Goal: Information Seeking & Learning: Learn about a topic

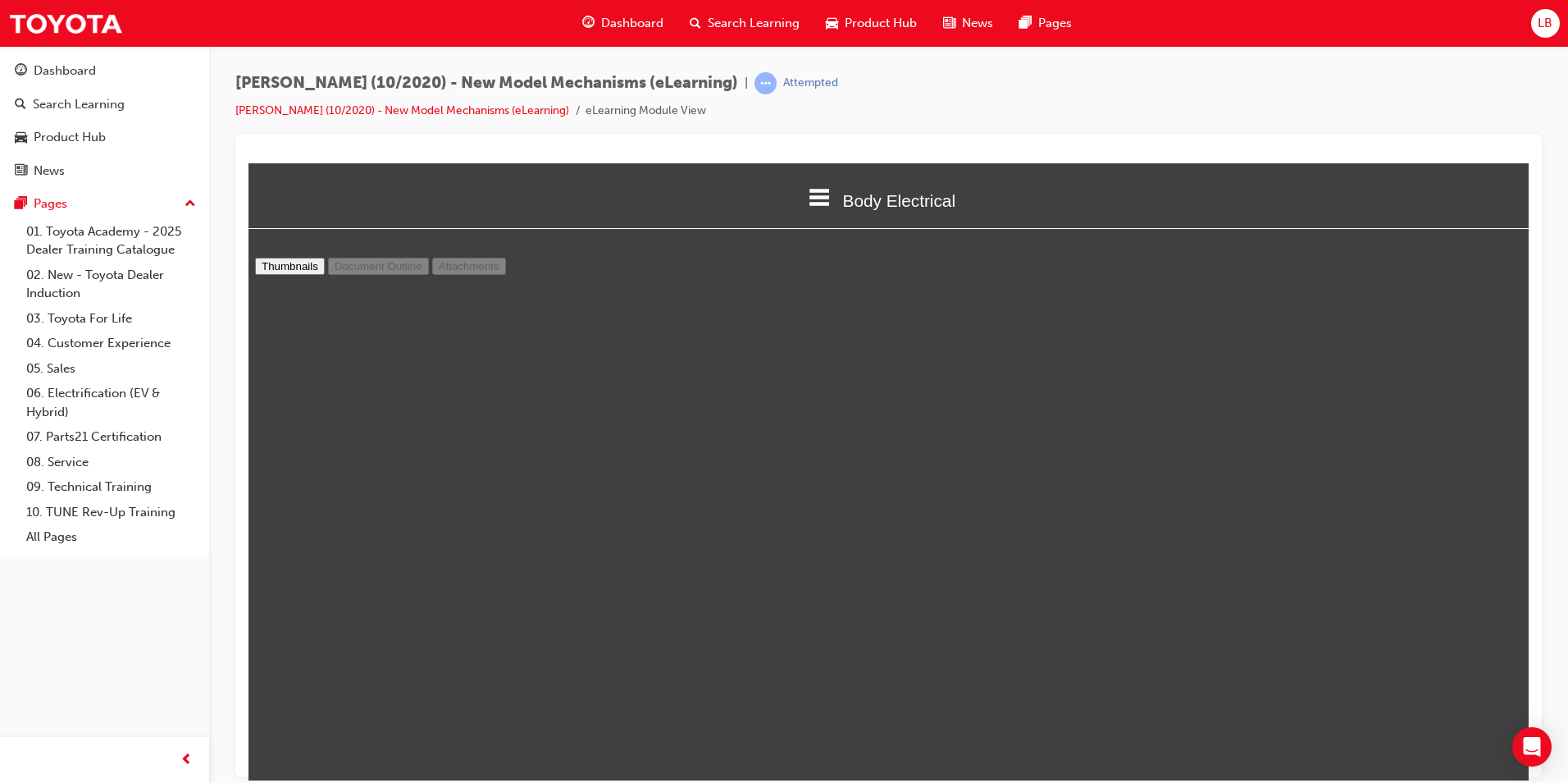
scroll to position [7059, 0]
type input "25"
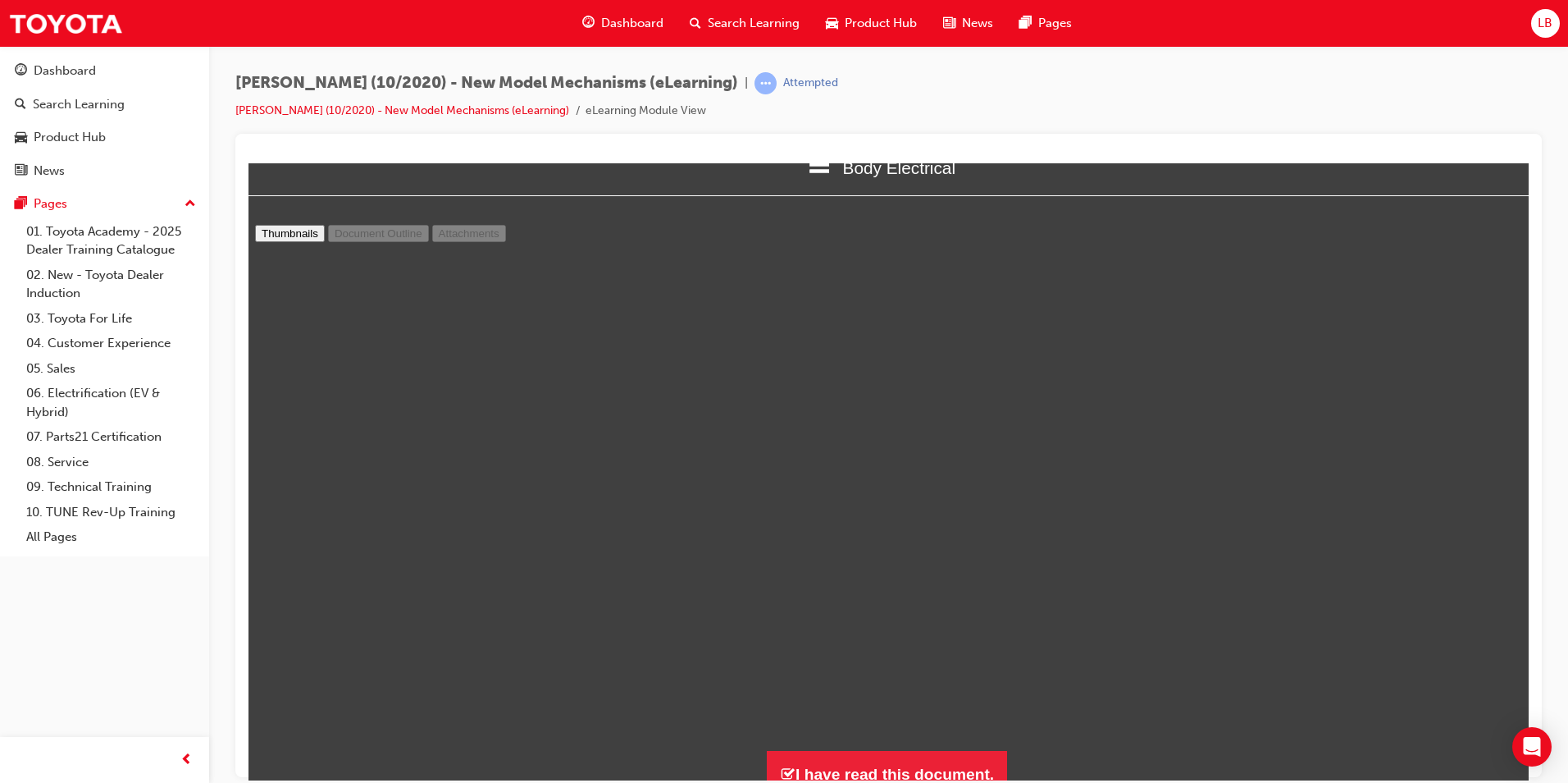
scroll to position [49, 0]
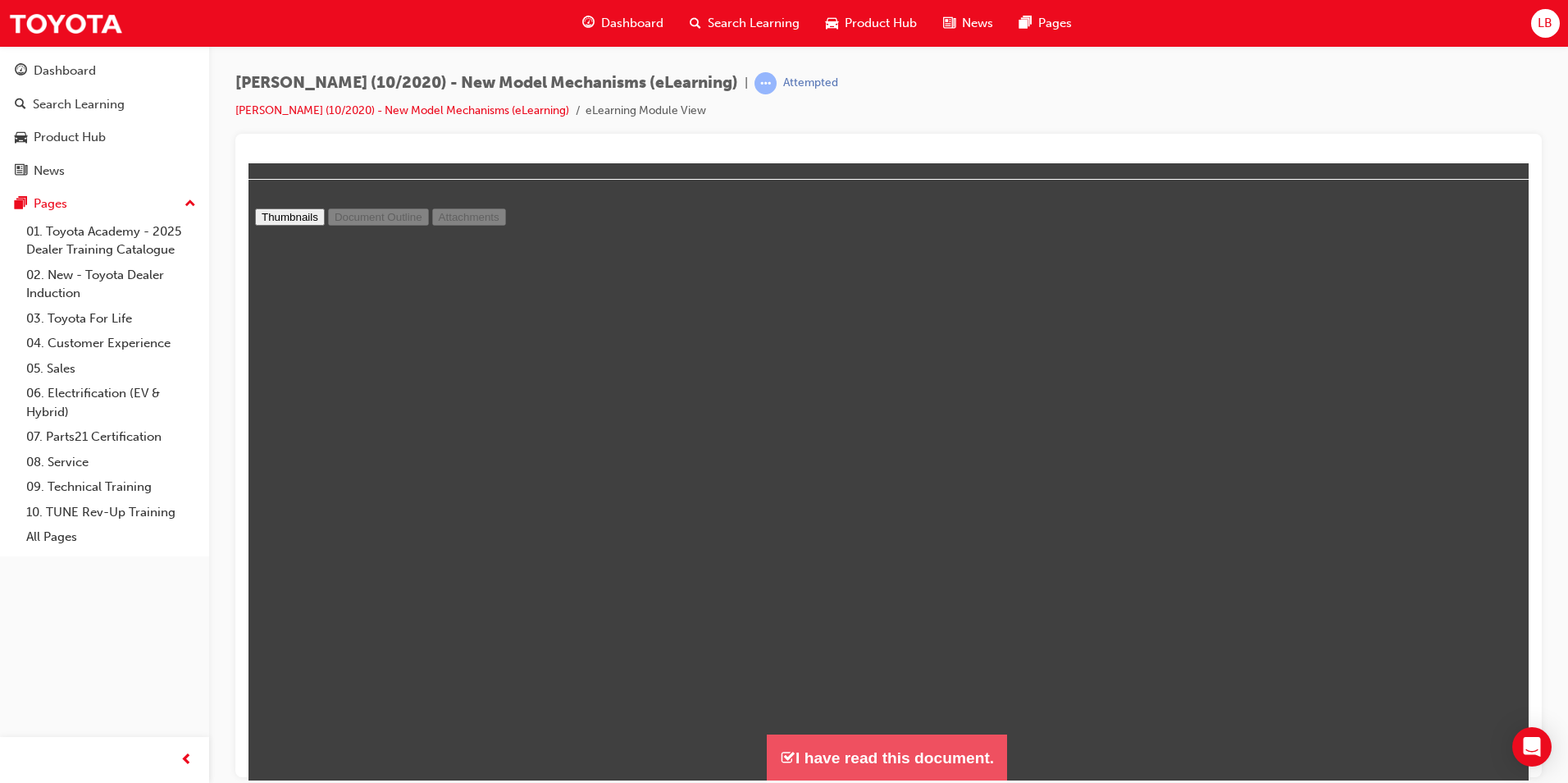
click at [937, 767] on button "I have read this document." at bounding box center [886, 757] width 241 height 47
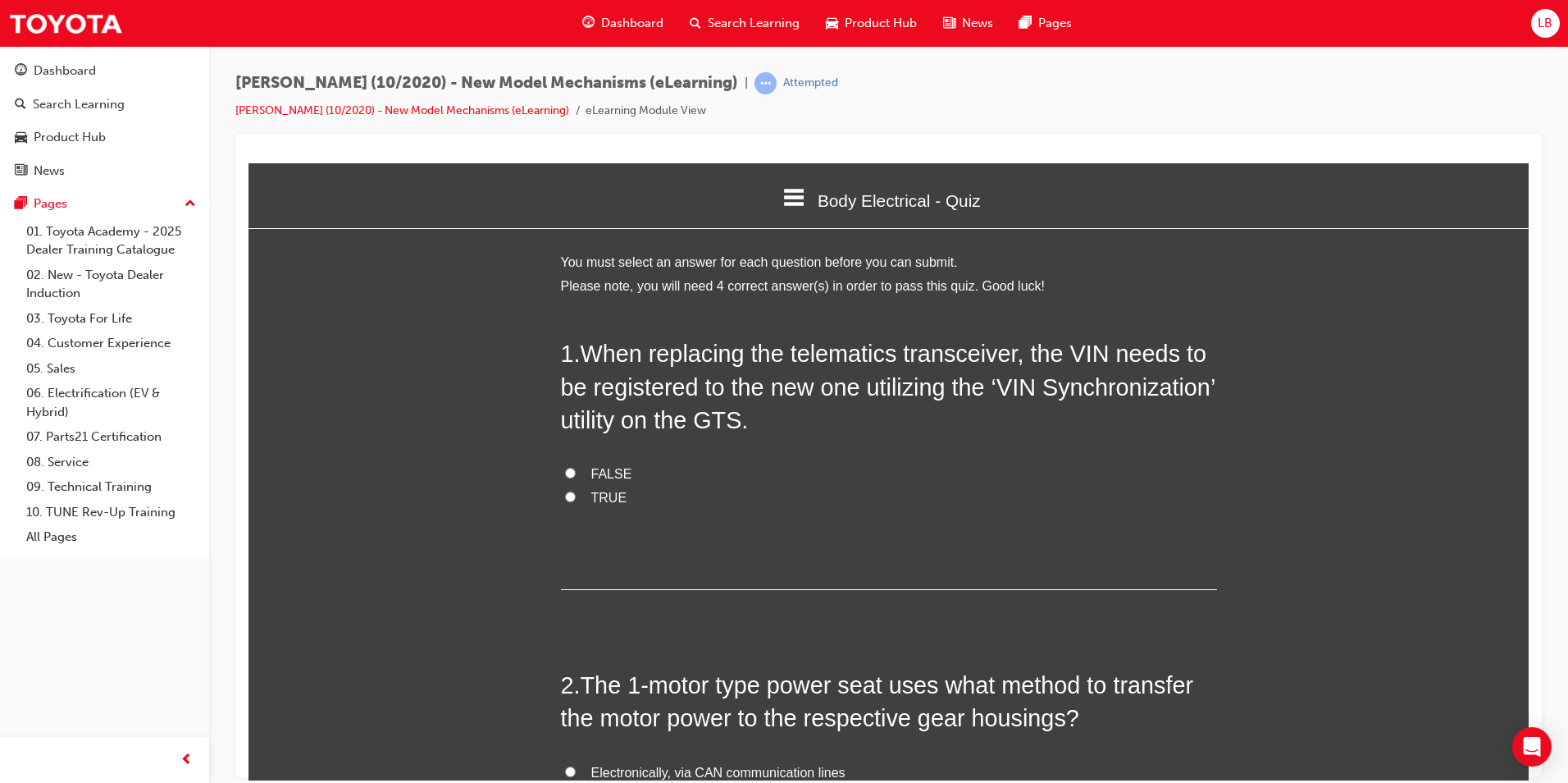
scroll to position [1512, 1294]
click at [593, 496] on span "TRUE" at bounding box center [610, 497] width 36 height 14
click at [576, 496] on input "TRUE" at bounding box center [570, 495] width 11 height 11
radio input "true"
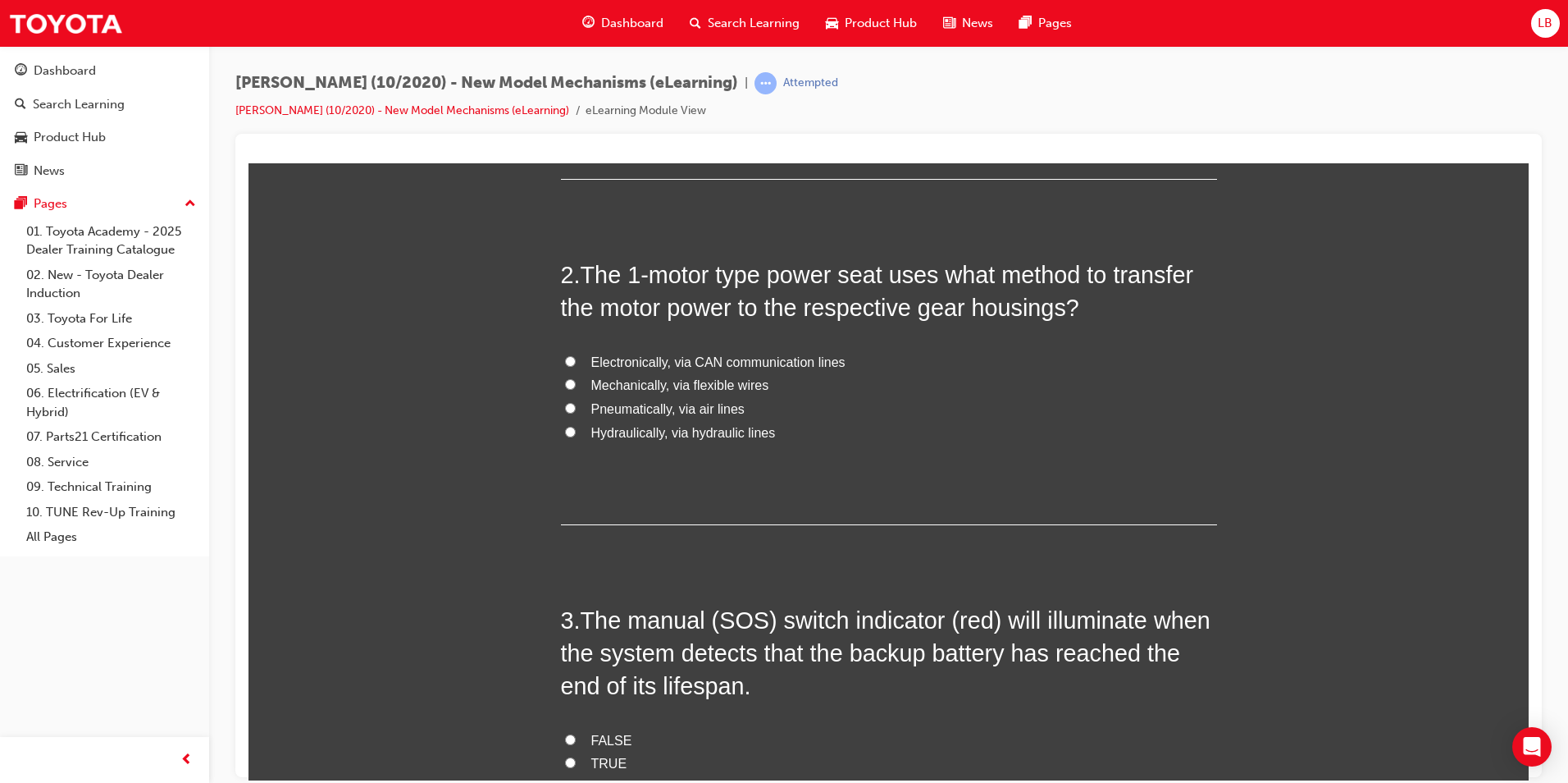
click at [652, 369] on span "Electronically, via CAN communication lines" at bounding box center [719, 362] width 255 height 14
click at [576, 367] on input "Electronically, via CAN communication lines" at bounding box center [570, 361] width 11 height 11
radio input "true"
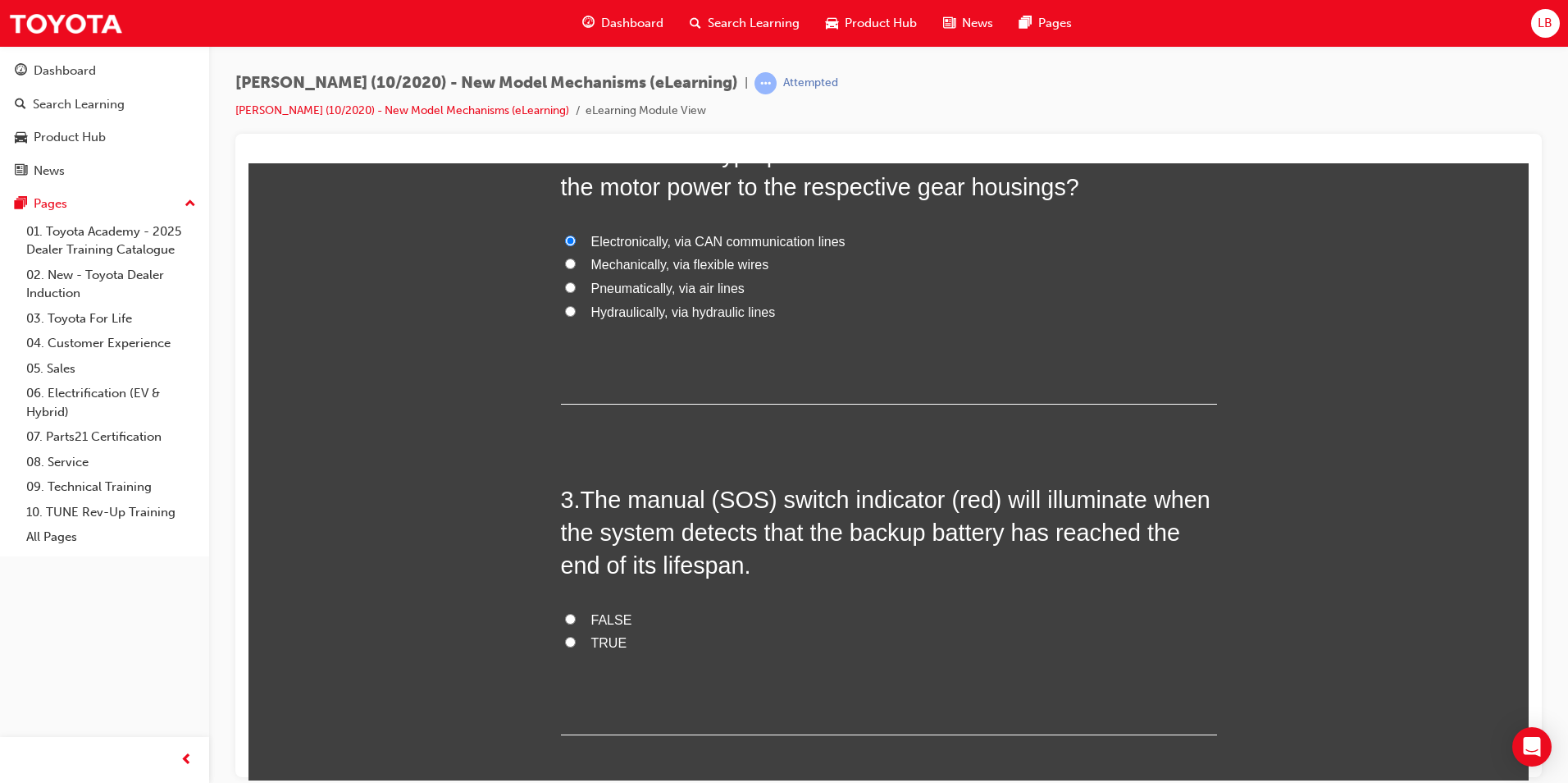
scroll to position [657, 0]
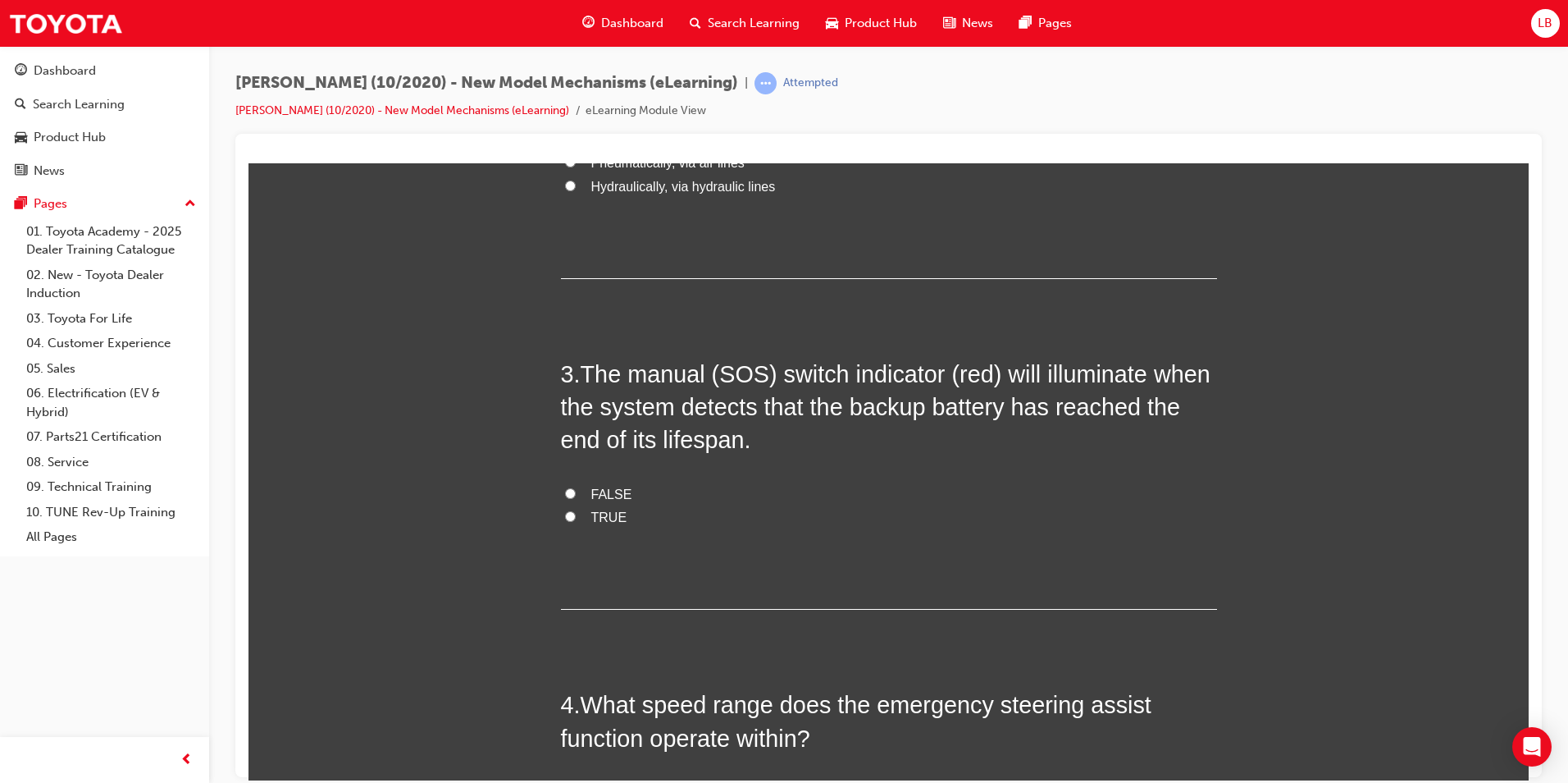
click at [583, 518] on label "TRUE" at bounding box center [889, 517] width 657 height 24
click at [576, 518] on input "TRUE" at bounding box center [570, 515] width 11 height 11
radio input "true"
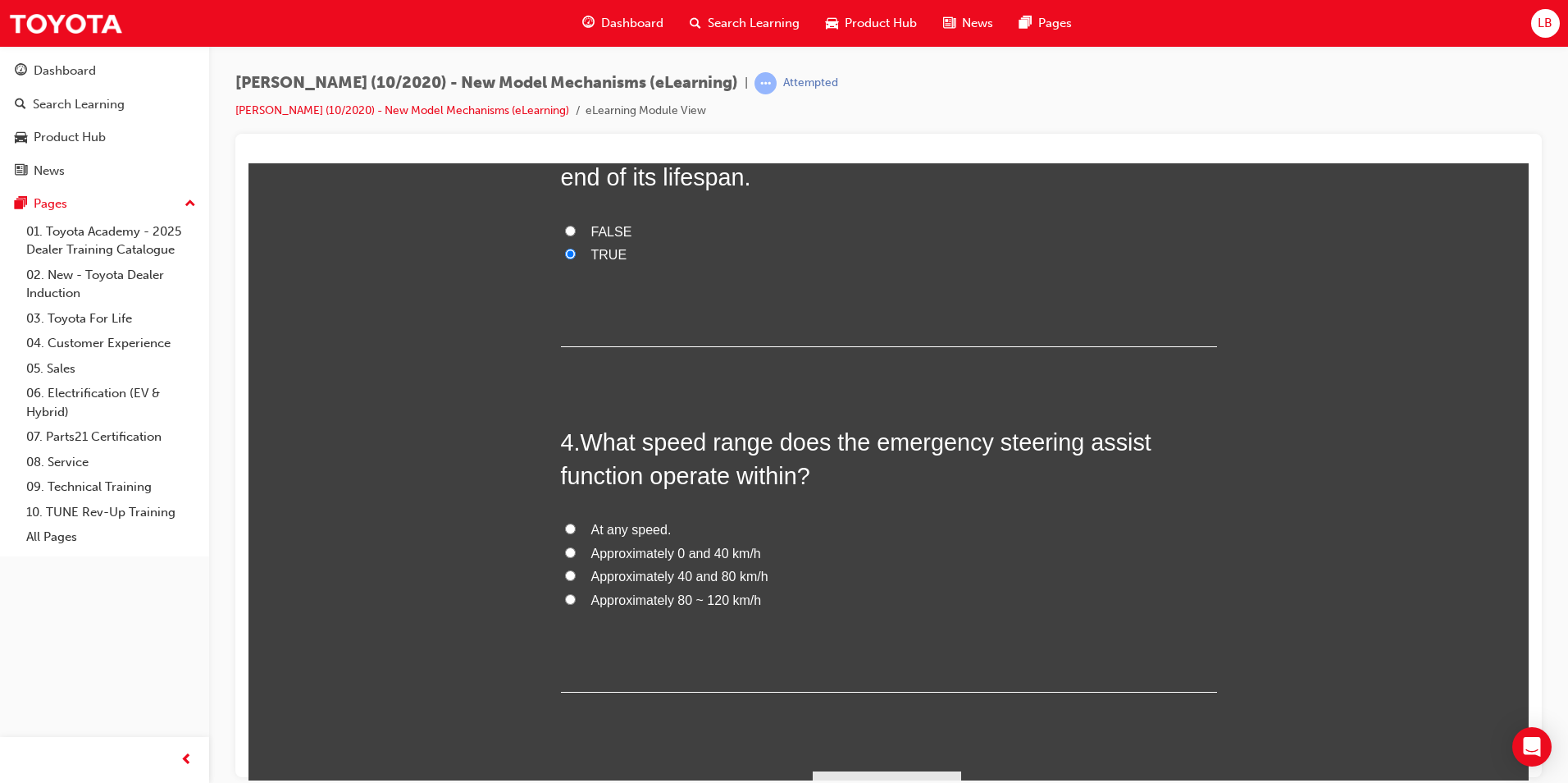
scroll to position [956, 0]
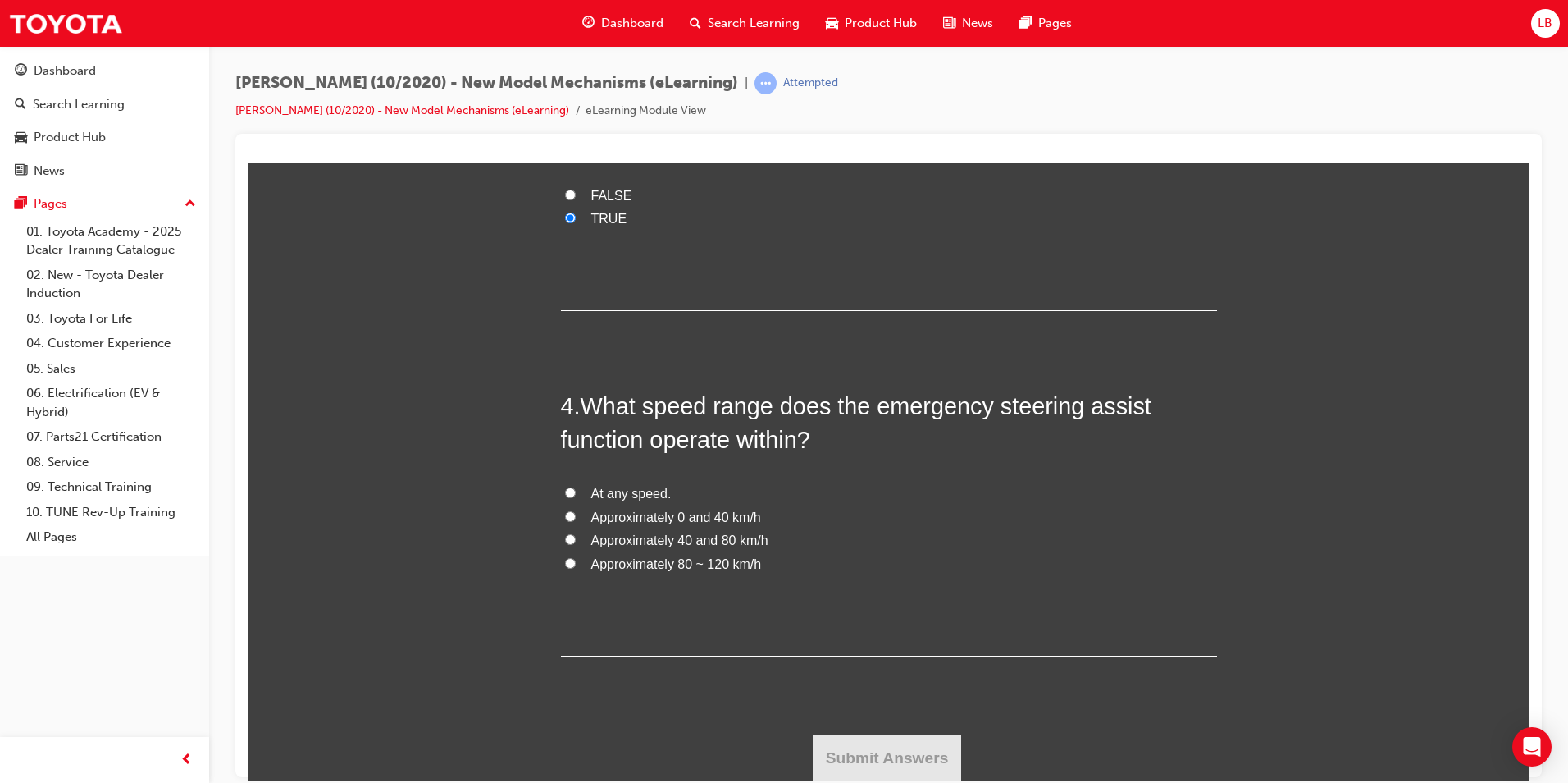
click at [625, 528] on label "Approximately 40 and 80 km/h" at bounding box center [889, 540] width 657 height 24
click at [576, 533] on input "Approximately 40 and 80 km/h" at bounding box center [570, 538] width 11 height 11
radio input "true"
click at [636, 519] on span "Approximately 0 and 40 km/h" at bounding box center [677, 516] width 170 height 14
click at [576, 519] on input "Approximately 0 and 40 km/h" at bounding box center [570, 515] width 11 height 11
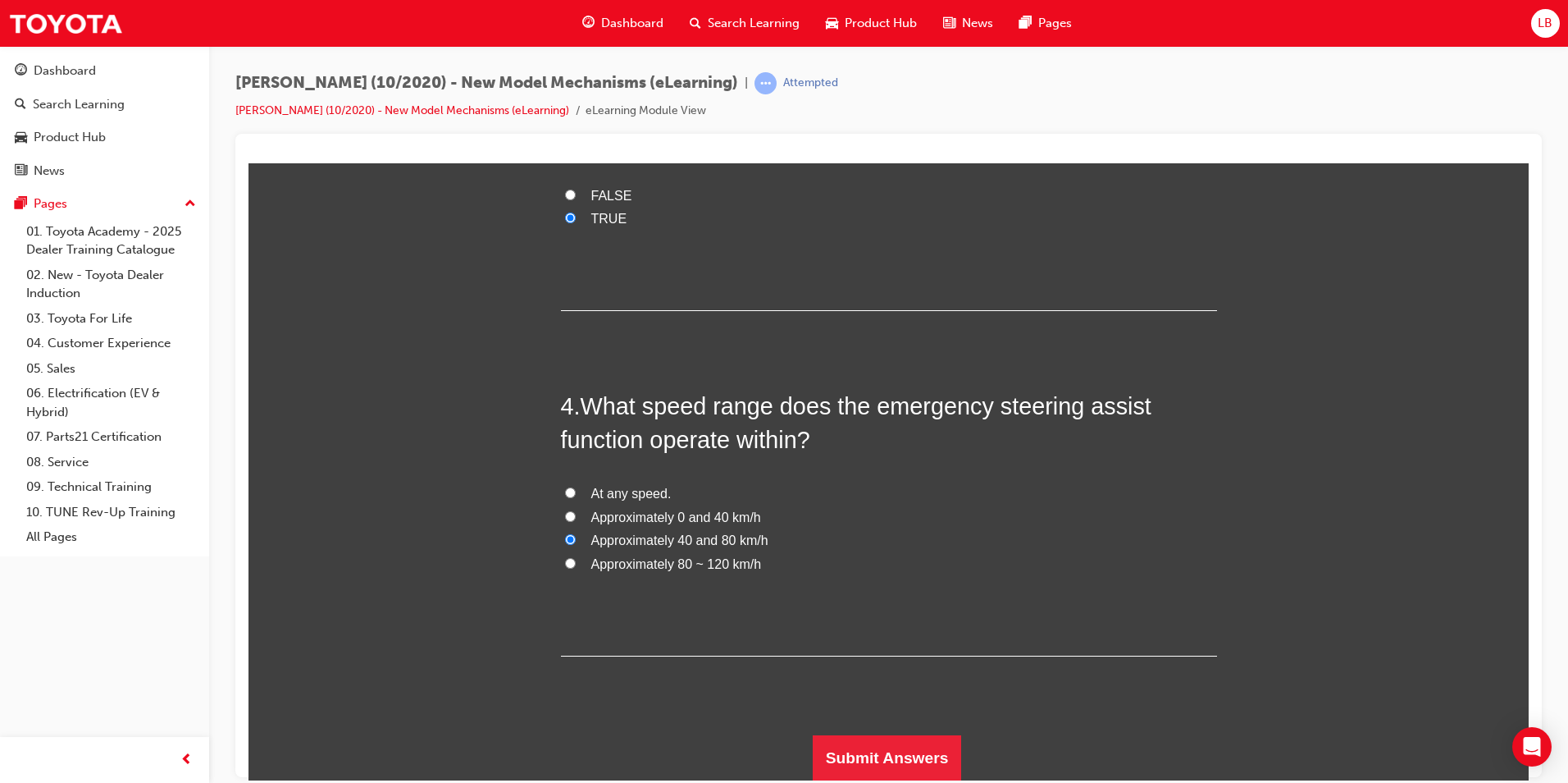
radio input "true"
click at [874, 756] on button "Submit Answers" at bounding box center [887, 758] width 150 height 46
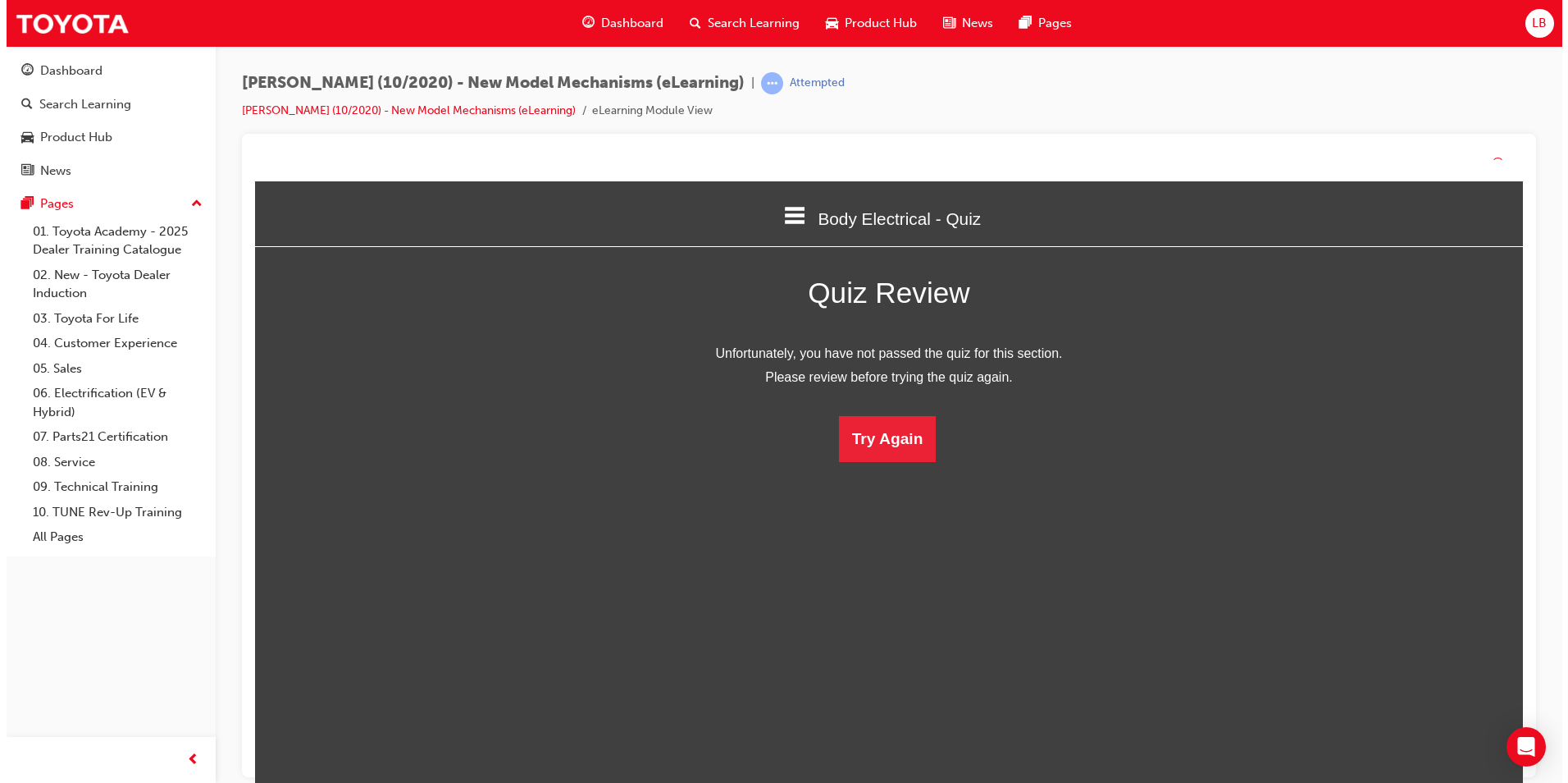
scroll to position [219, 1306]
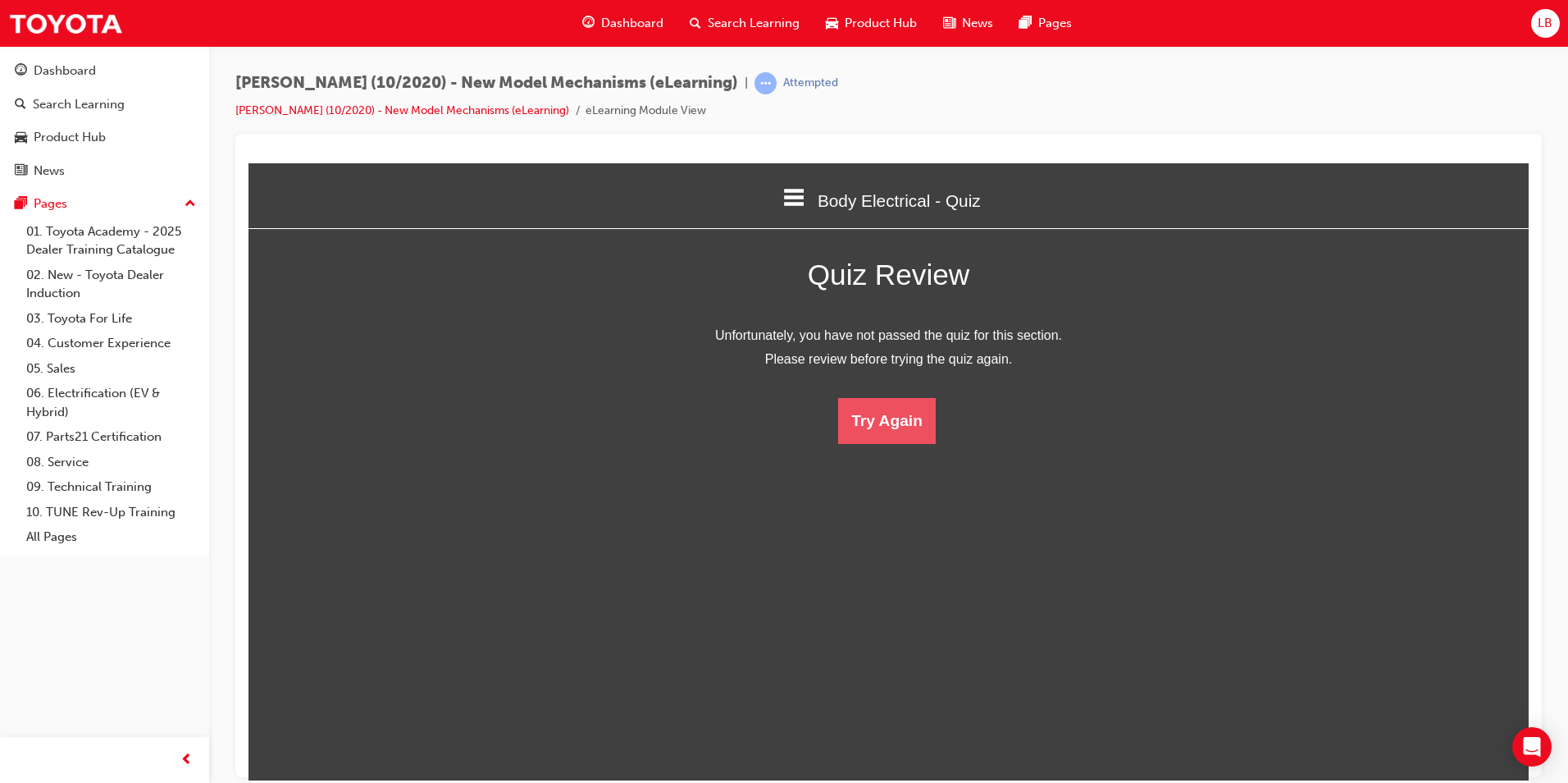
click at [872, 420] on button "Try Again" at bounding box center [887, 420] width 98 height 46
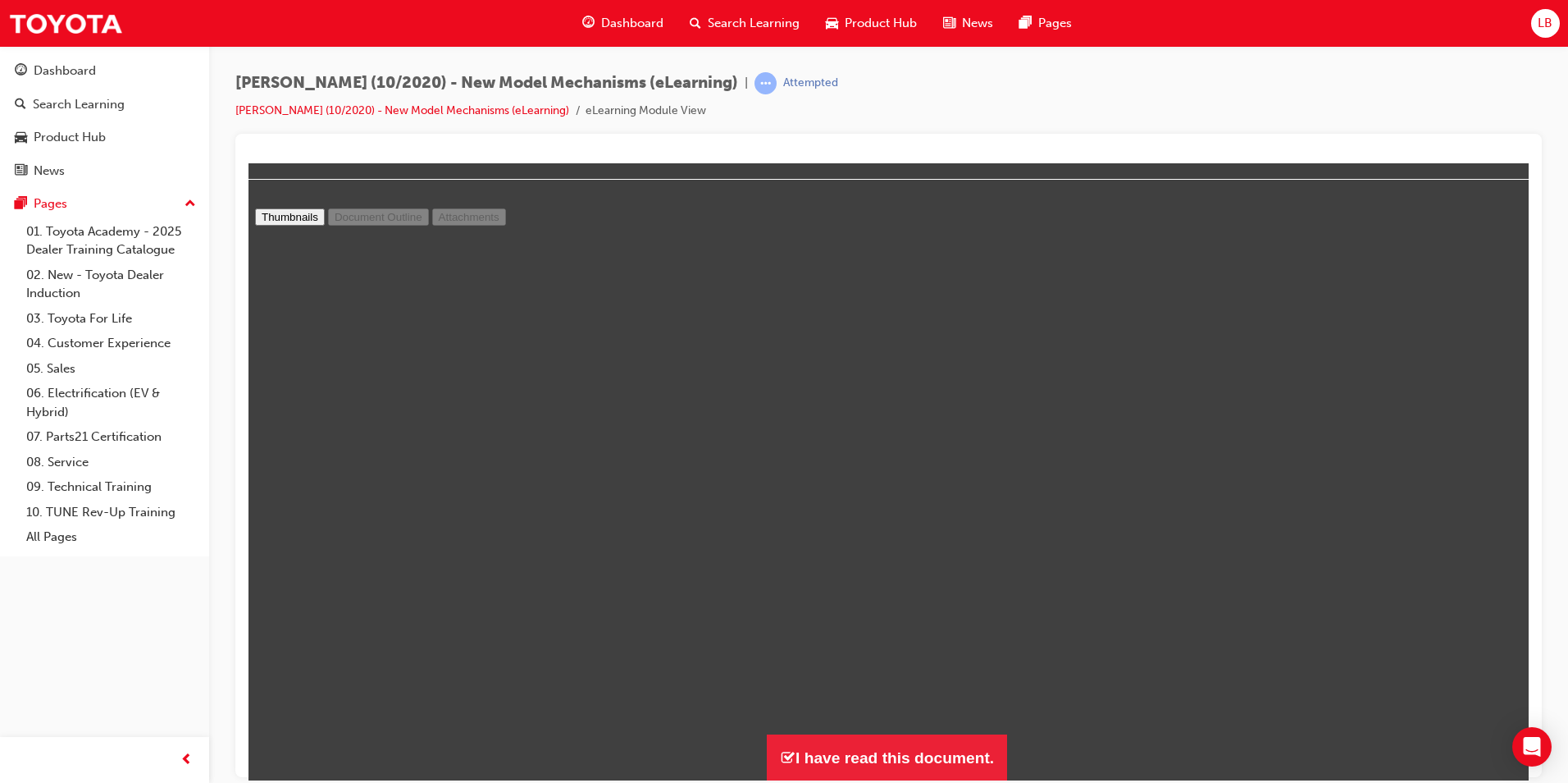
scroll to position [0, 0]
drag, startPoint x: 1511, startPoint y: 618, endPoint x: 1443, endPoint y: 238, distance: 386.0
type input "25"
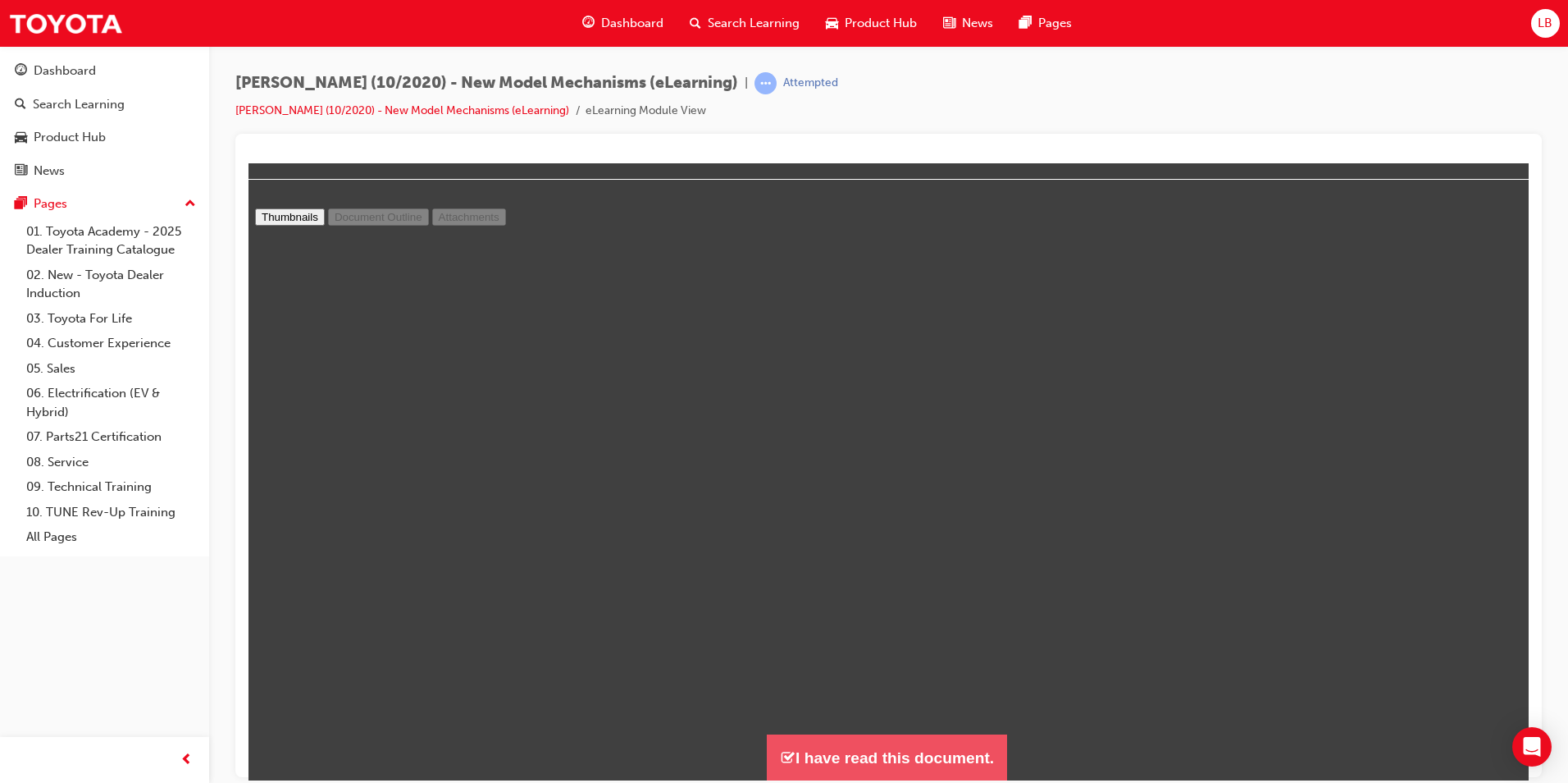
click at [873, 763] on button "I have read this document." at bounding box center [886, 757] width 241 height 47
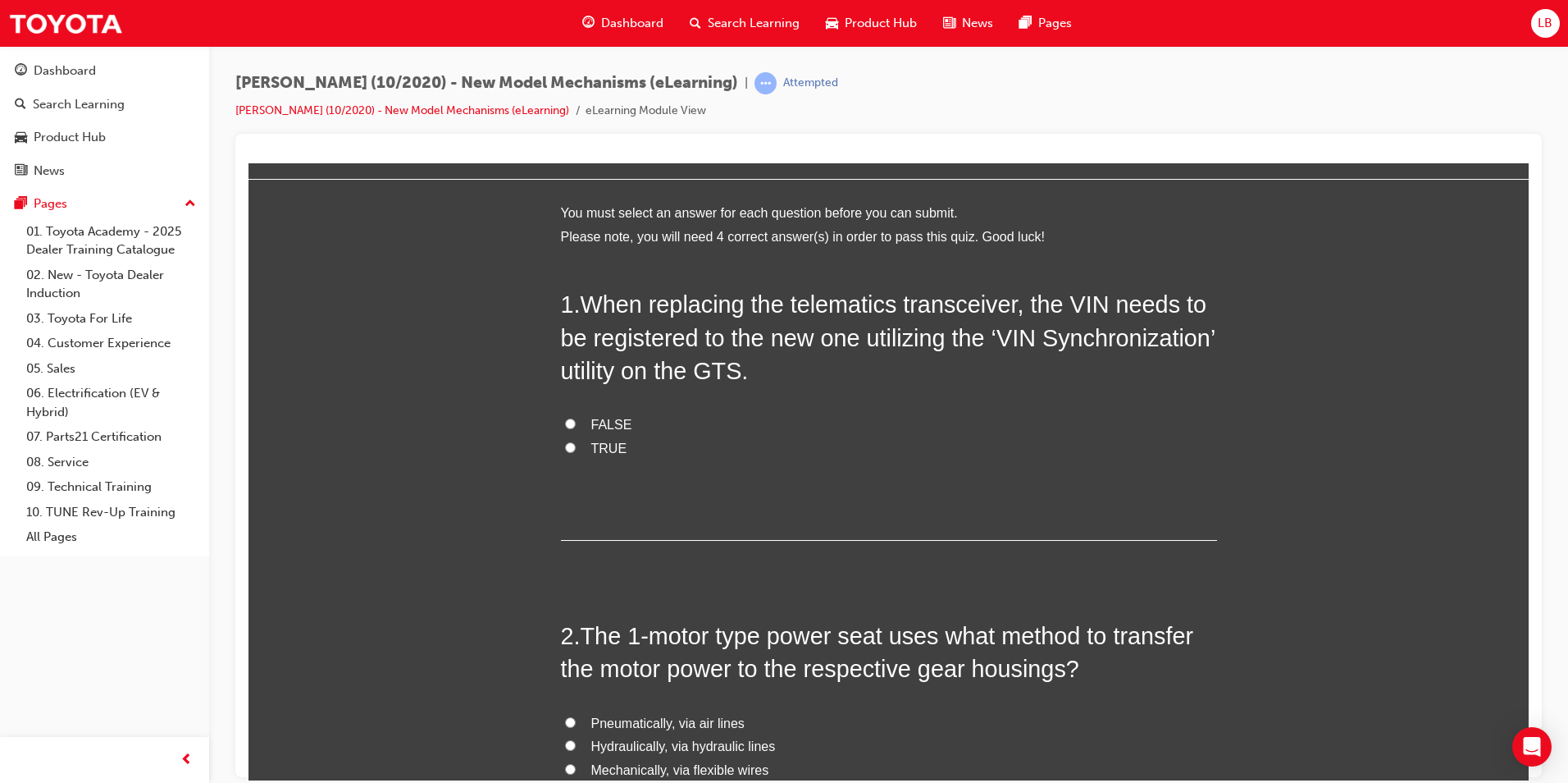
scroll to position [1512, 1294]
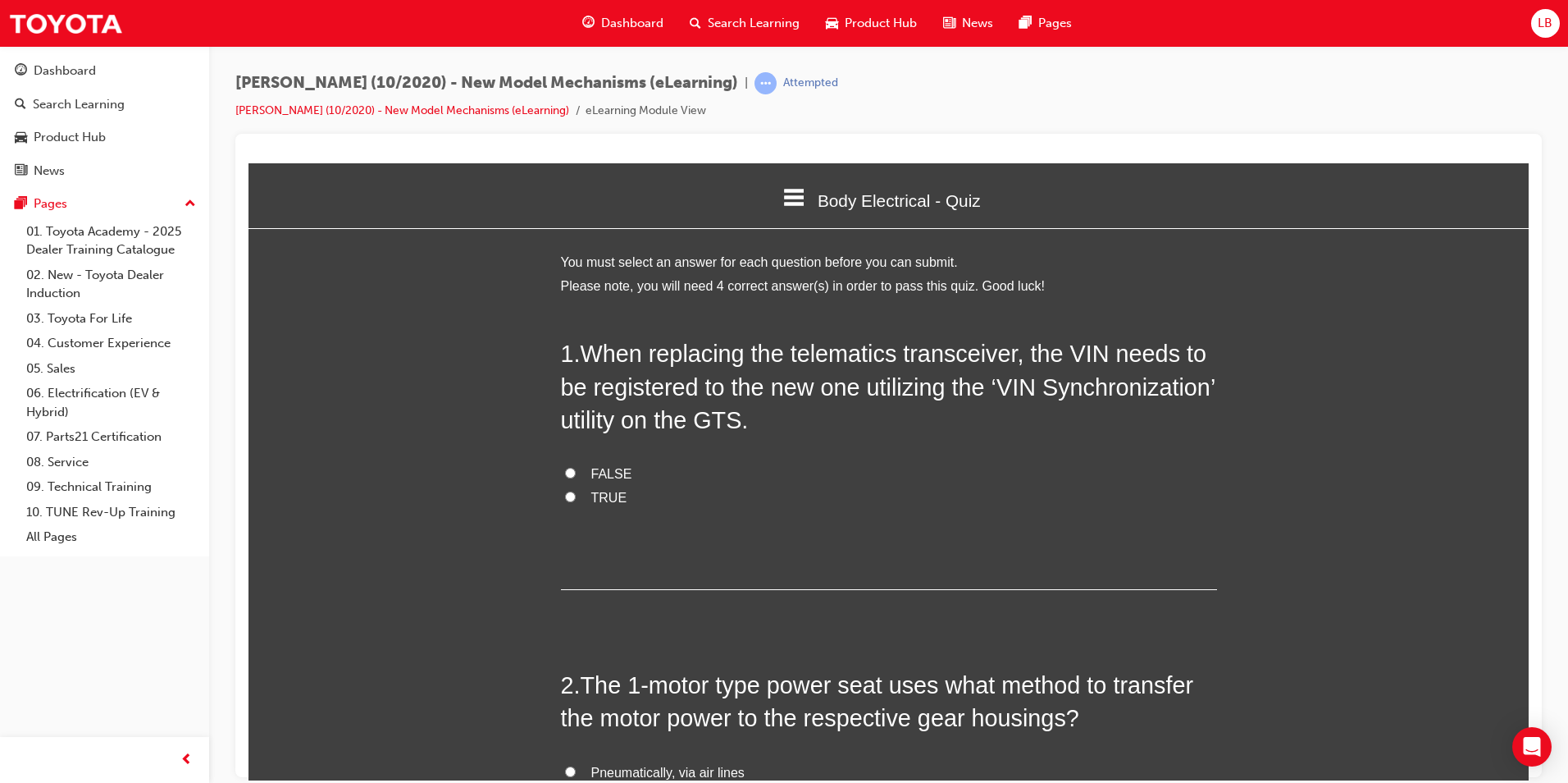
click at [598, 493] on span "TRUE" at bounding box center [610, 497] width 36 height 14
click at [576, 493] on input "TRUE" at bounding box center [570, 495] width 11 height 11
radio input "true"
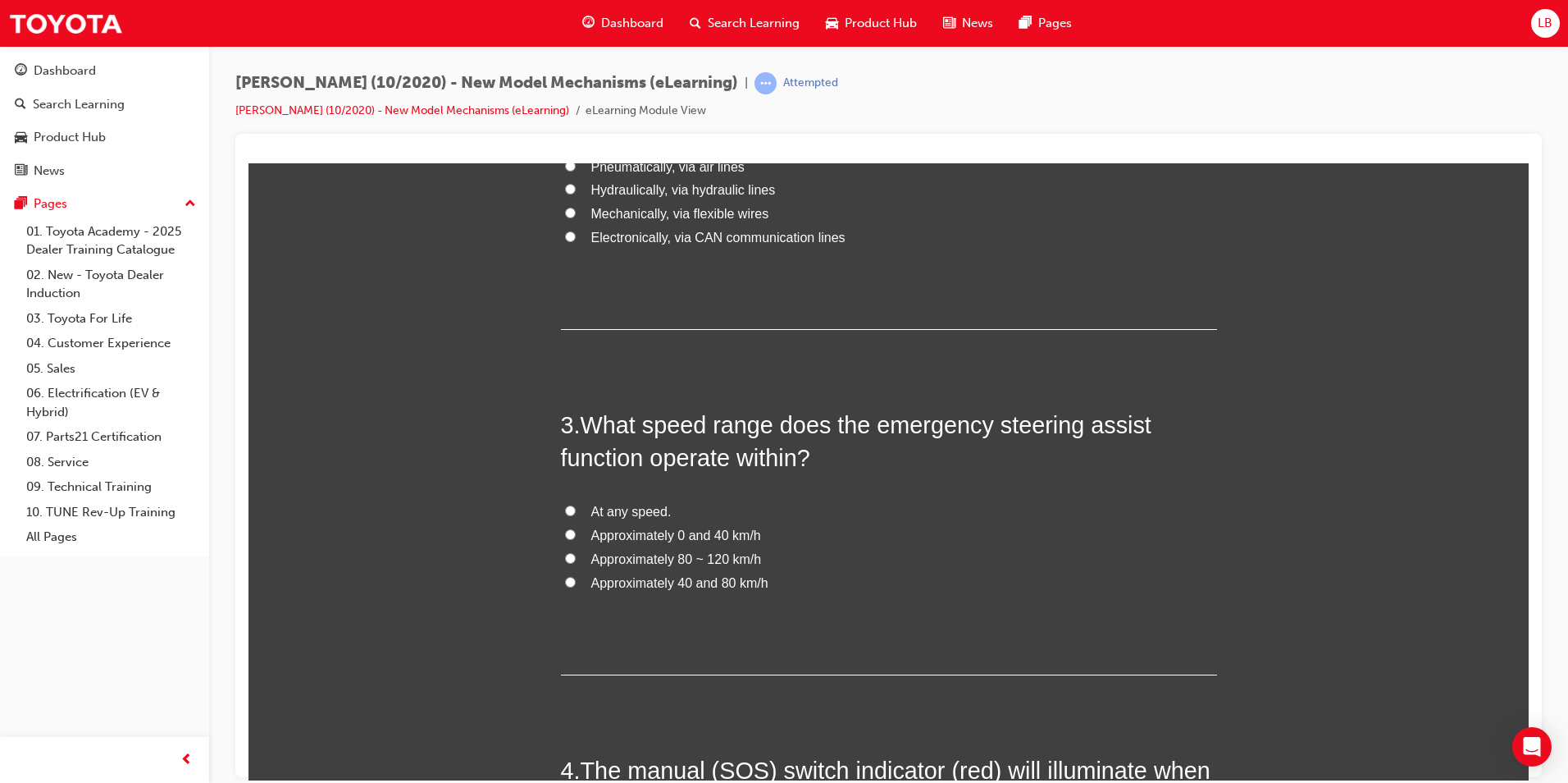
scroll to position [657, 0]
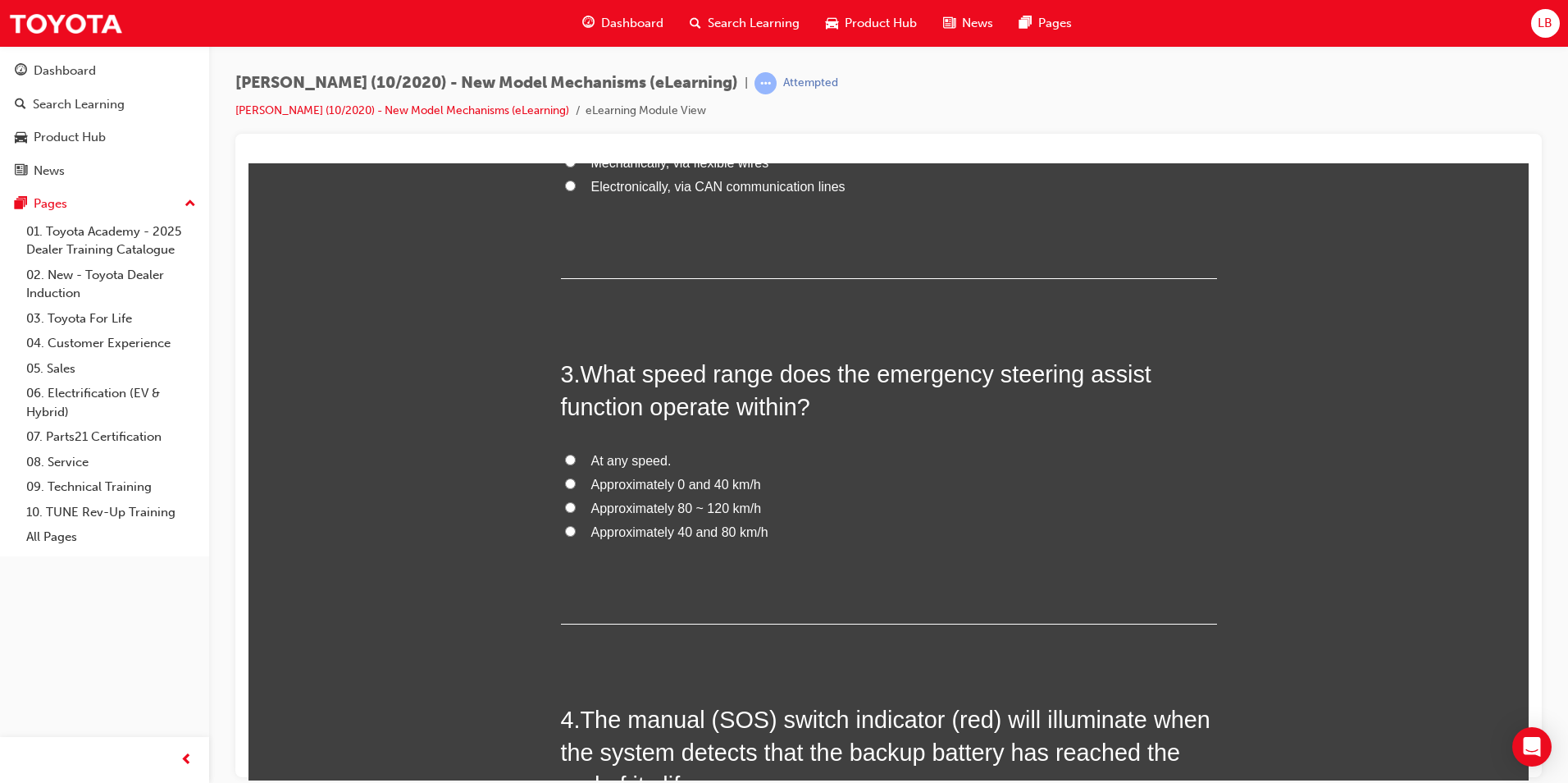
click at [610, 532] on span "Approximately 40 and 80 km/h" at bounding box center [681, 531] width 178 height 14
click at [576, 532] on input "Approximately 40 and 80 km/h" at bounding box center [570, 530] width 11 height 11
radio input "true"
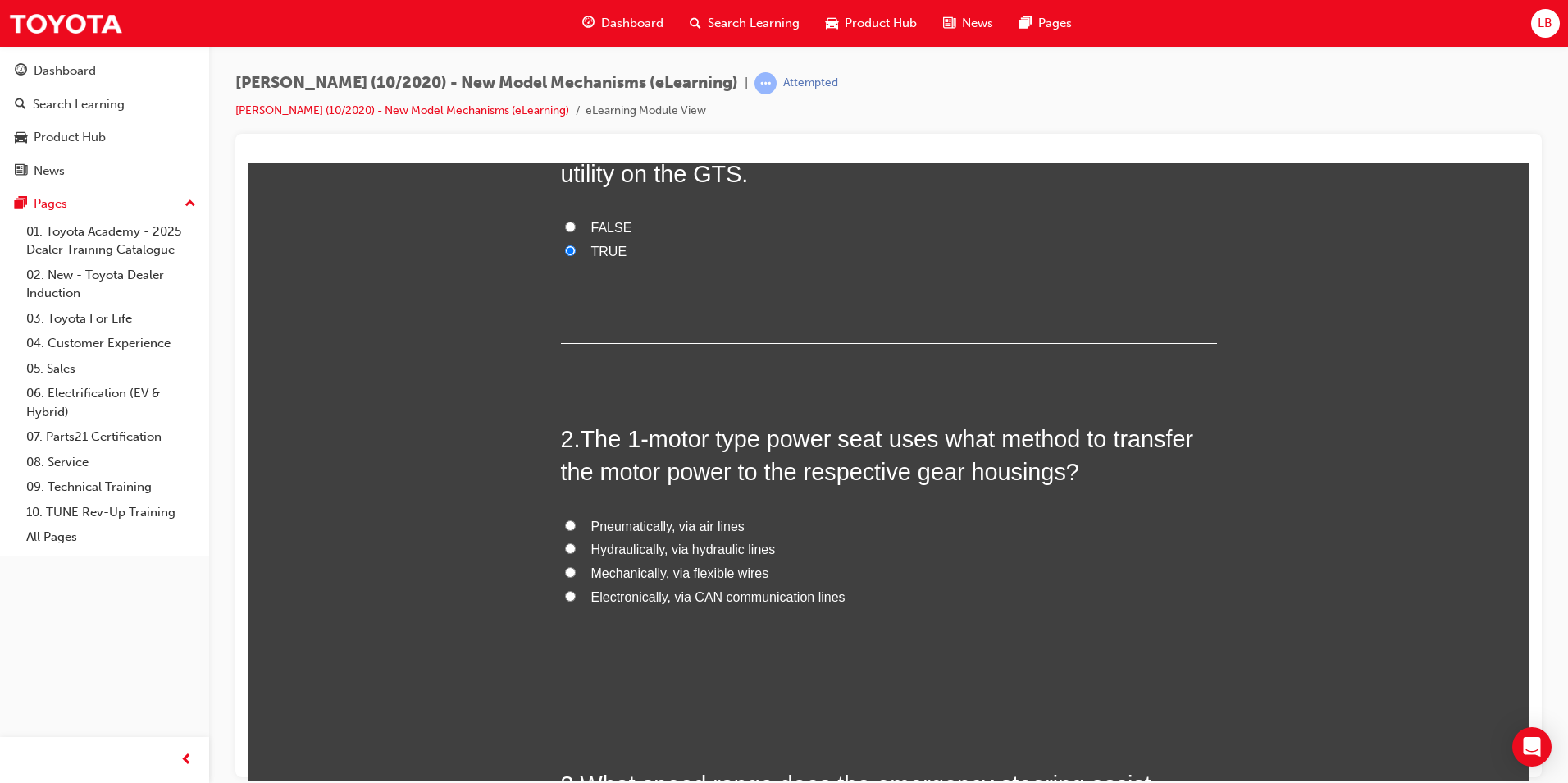
scroll to position [0, 0]
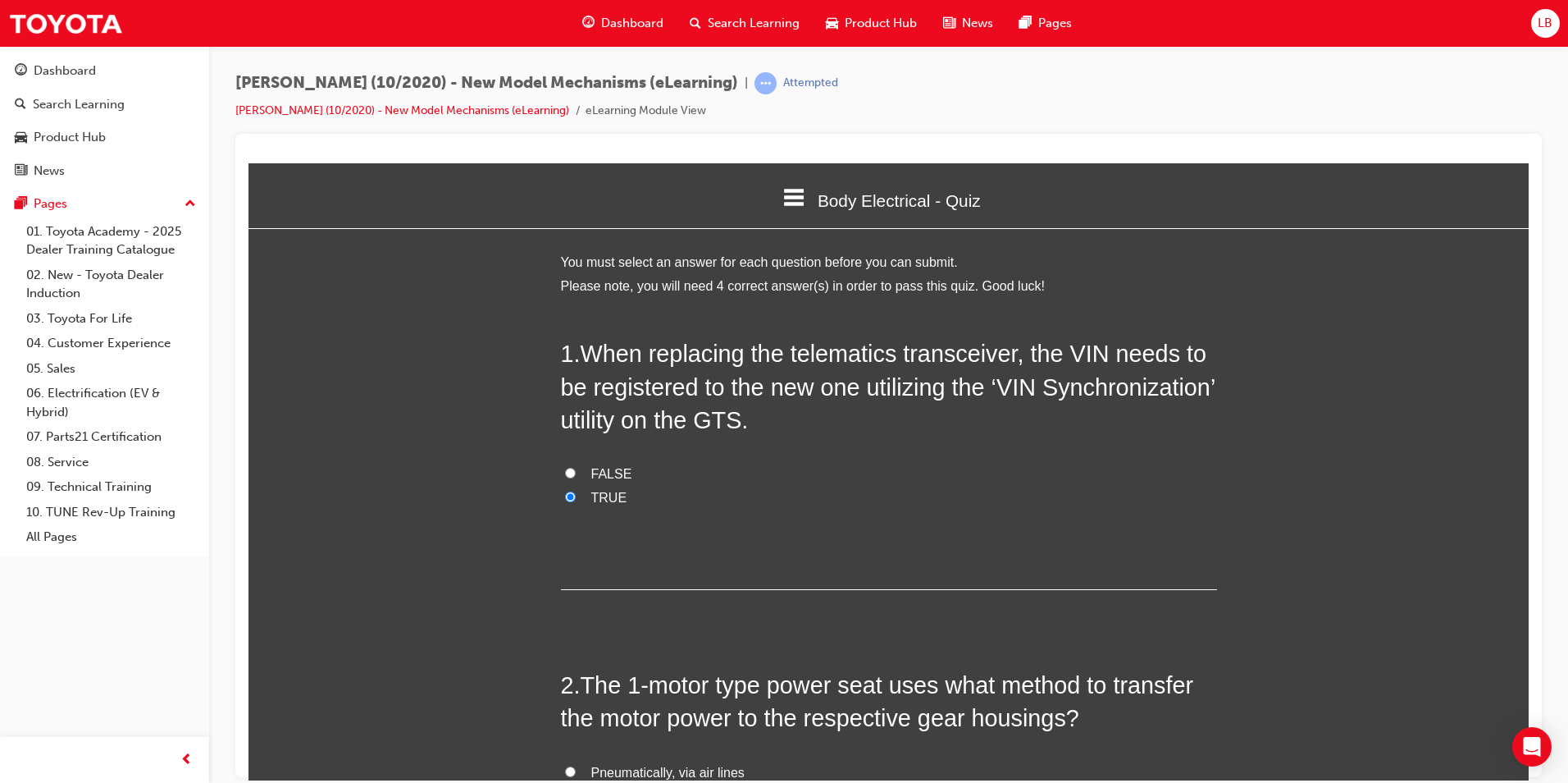
click at [793, 199] on icon at bounding box center [793, 197] width 21 height 21
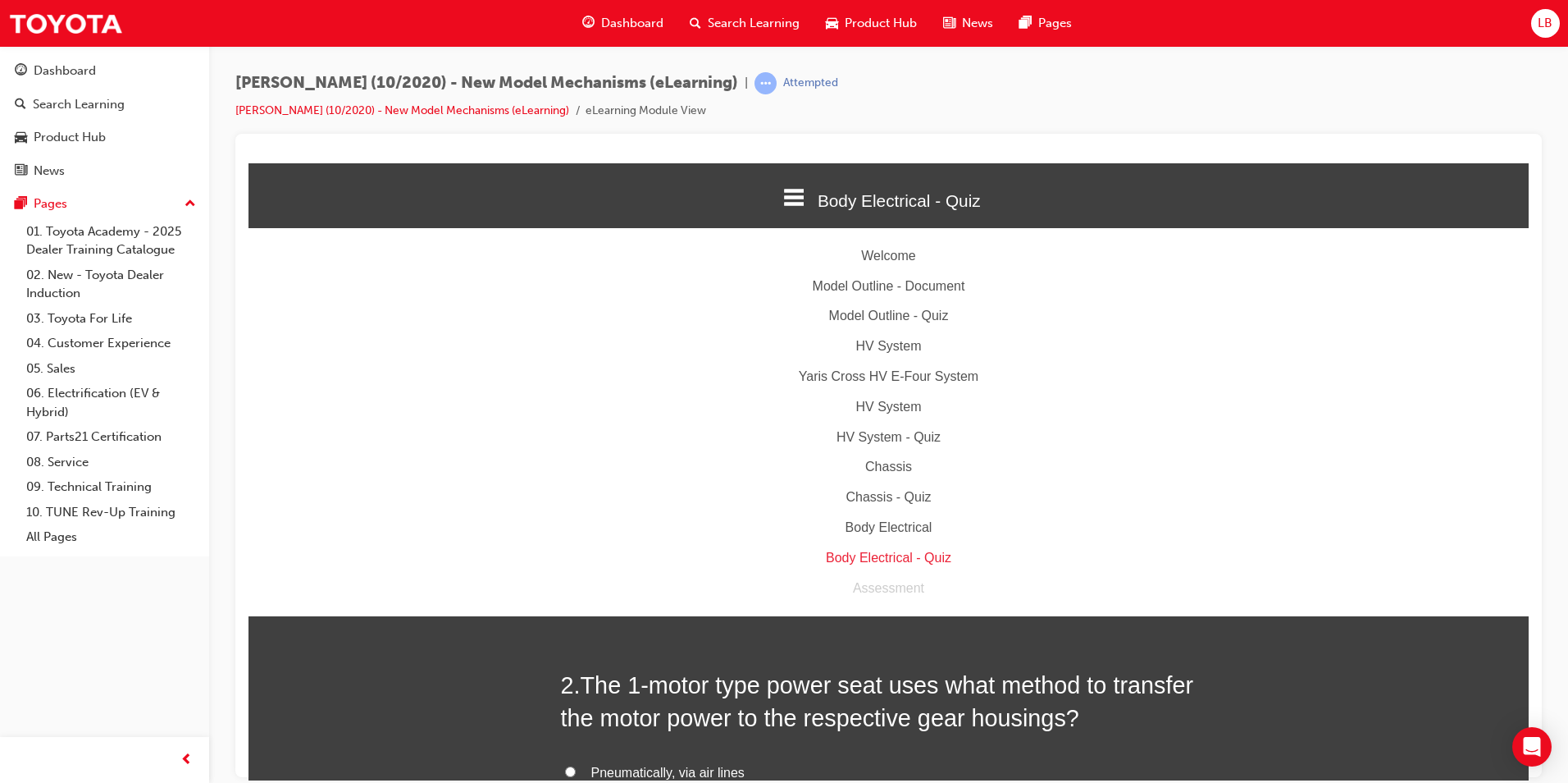
click at [873, 520] on div "Body Electrical" at bounding box center [888, 527] width 1281 height 24
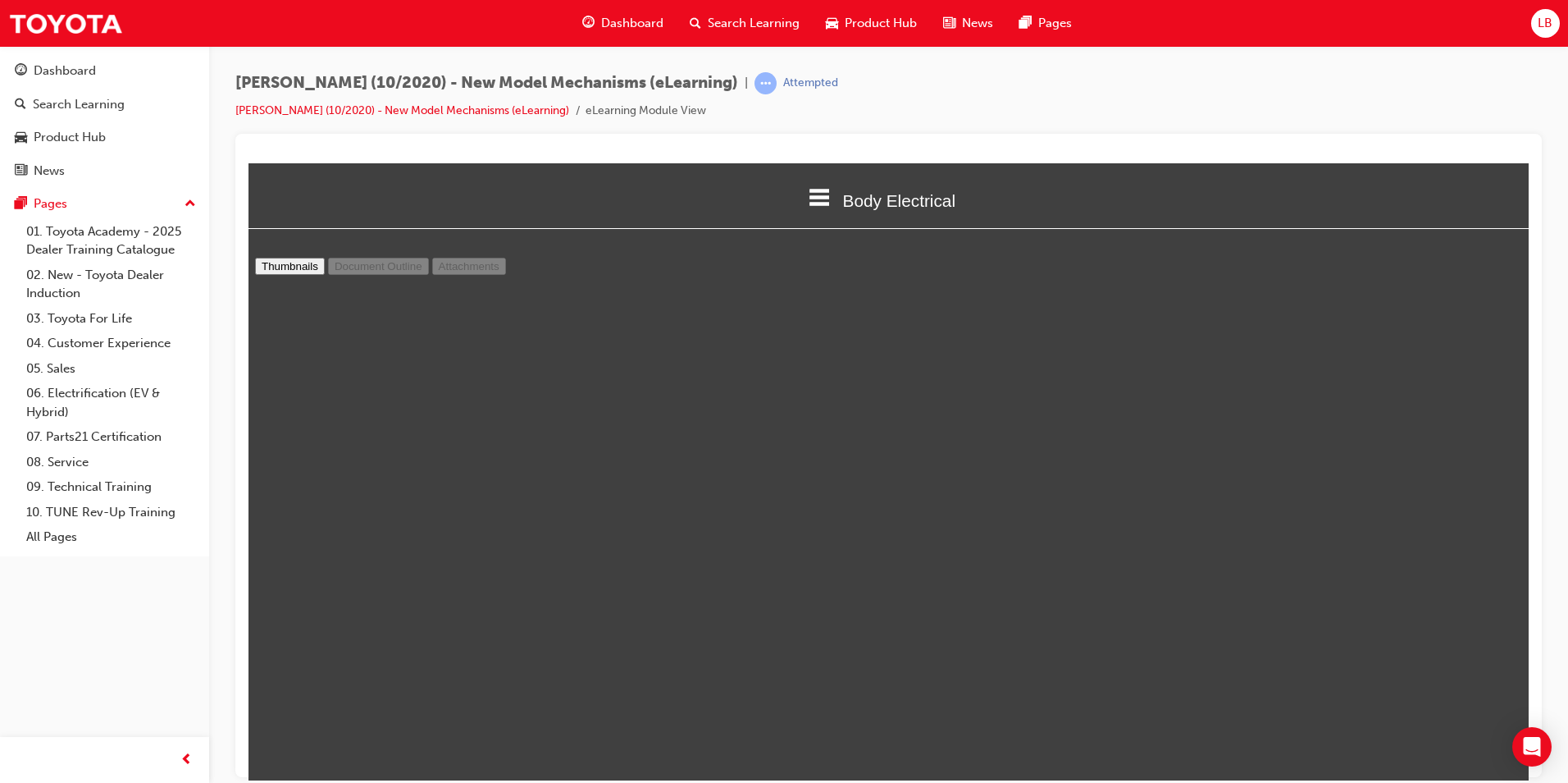
drag, startPoint x: 1512, startPoint y: 593, endPoint x: 1520, endPoint y: 344, distance: 249.1
type input "25"
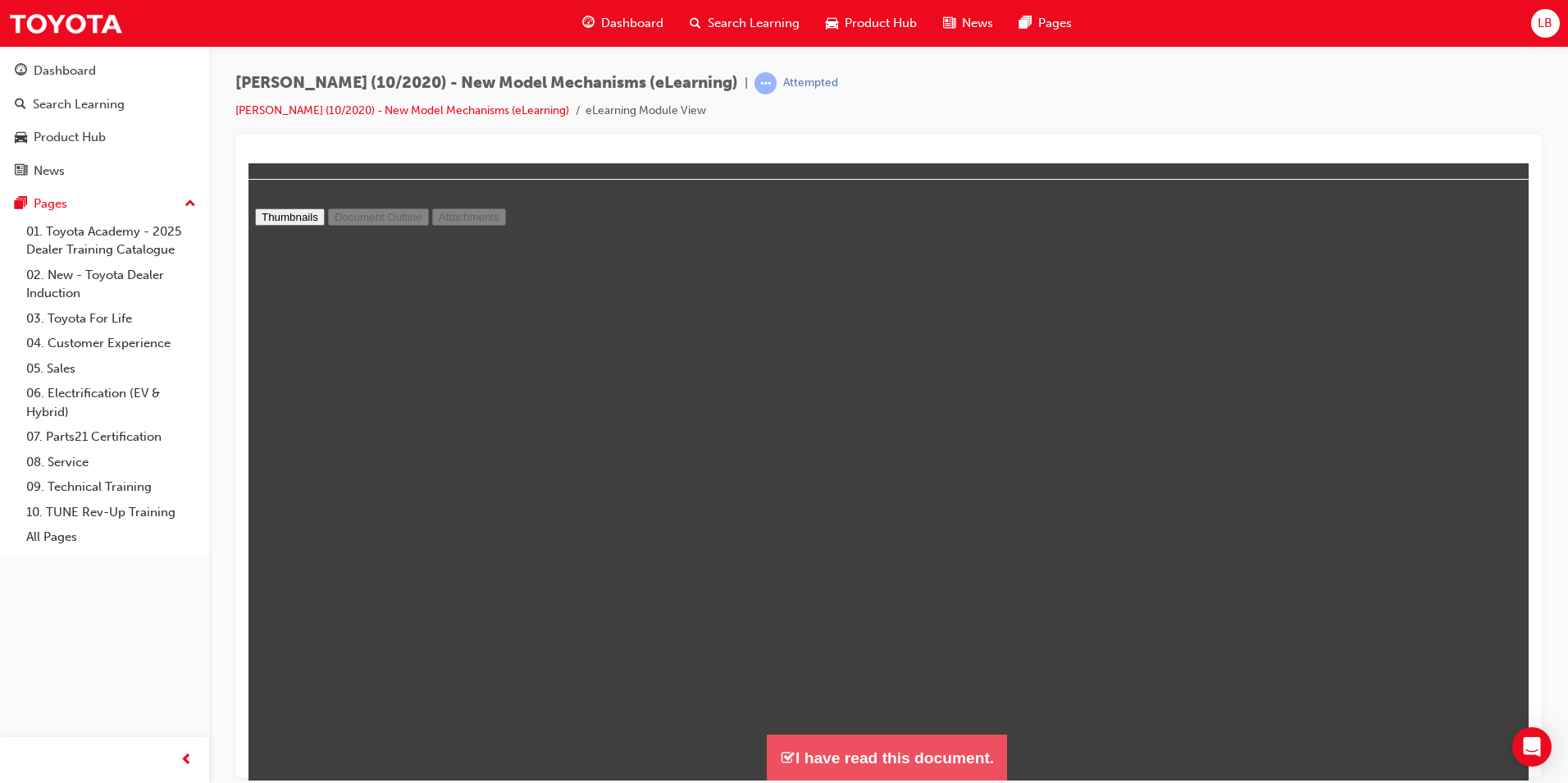
click at [922, 768] on button "I have read this document." at bounding box center [886, 757] width 241 height 47
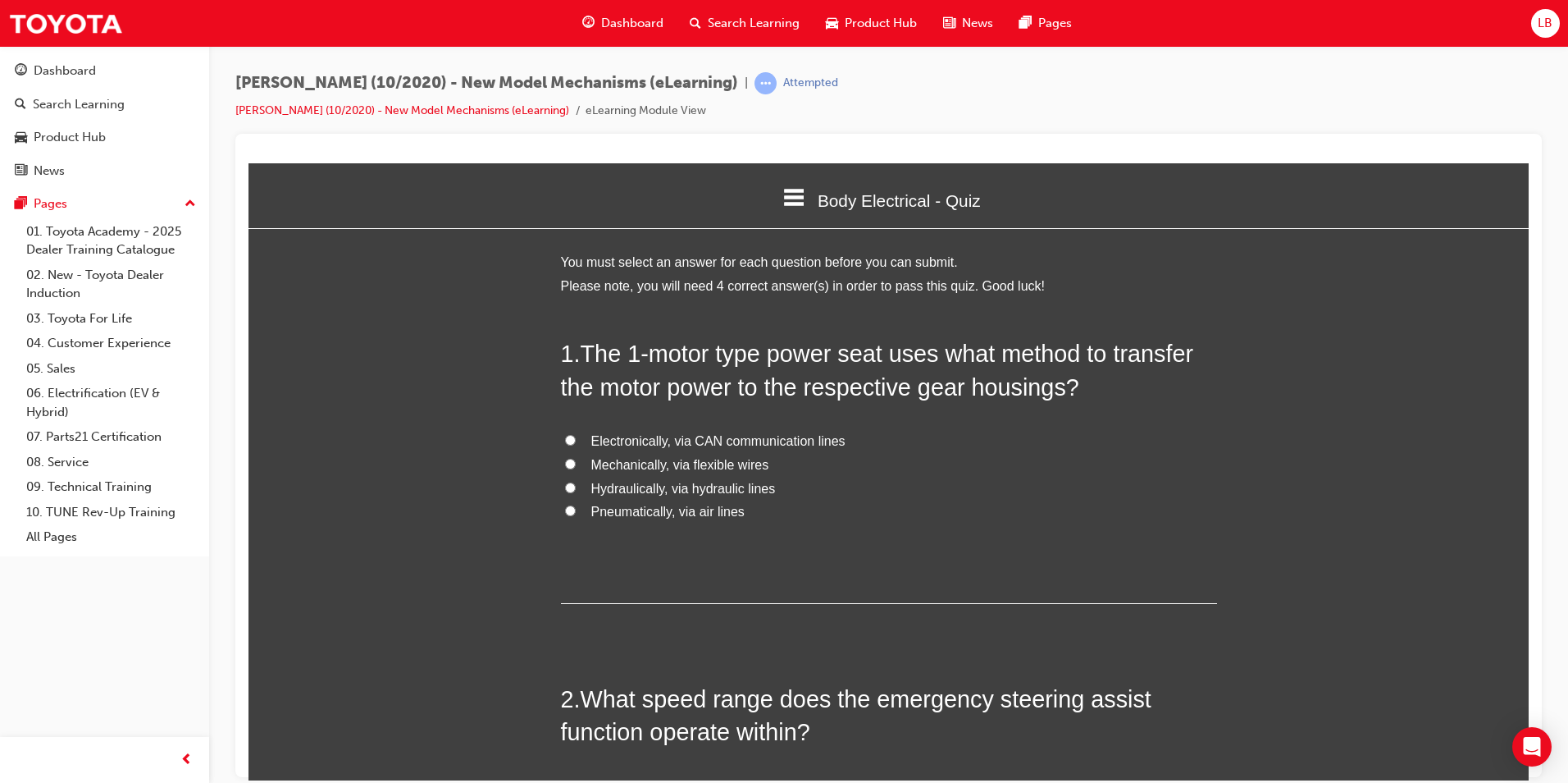
click at [698, 469] on span "Mechanically, via flexible wires" at bounding box center [681, 464] width 178 height 14
click at [576, 468] on input "Mechanically, via flexible wires" at bounding box center [570, 463] width 11 height 11
radio input "true"
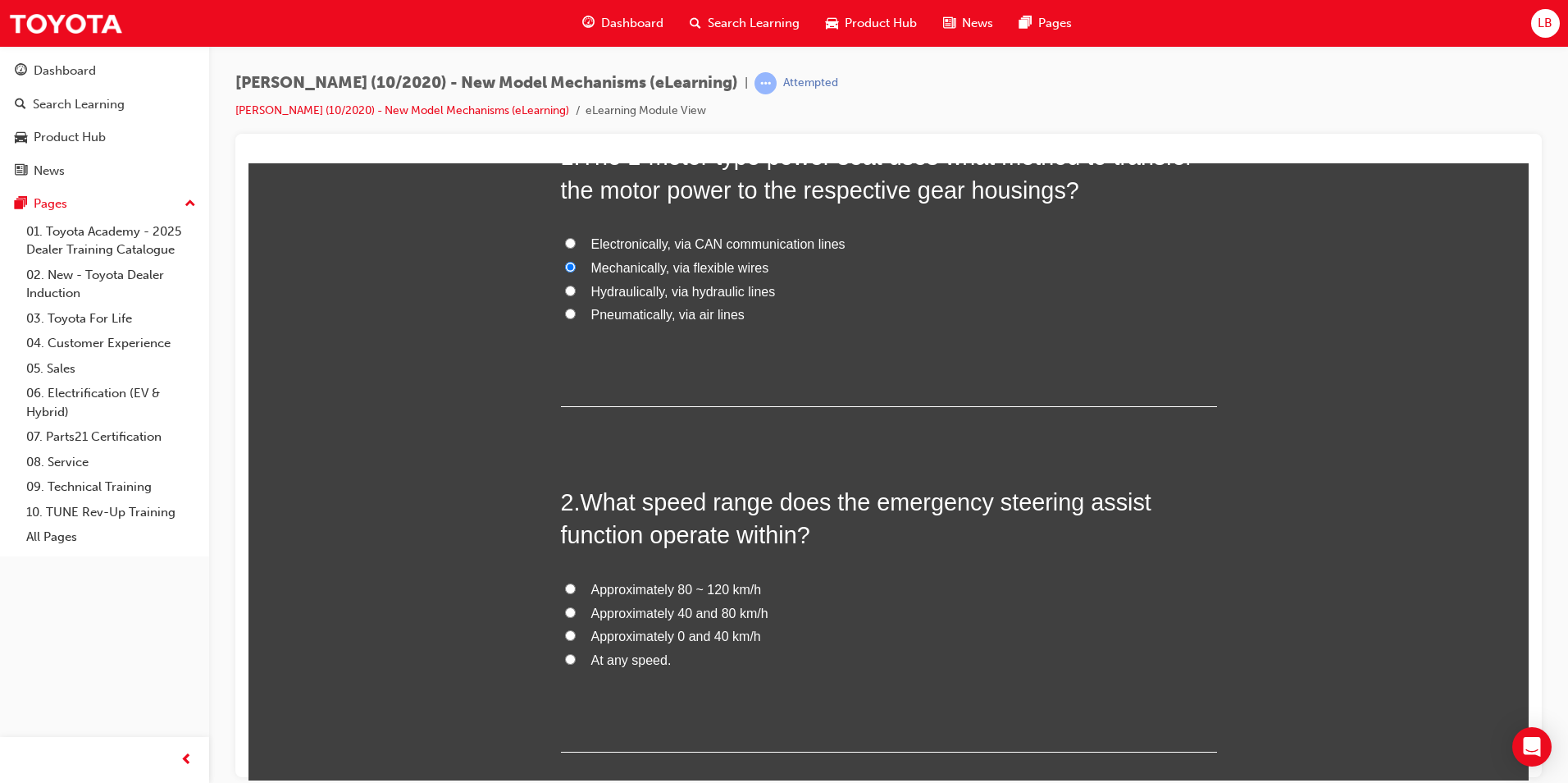
scroll to position [329, 0]
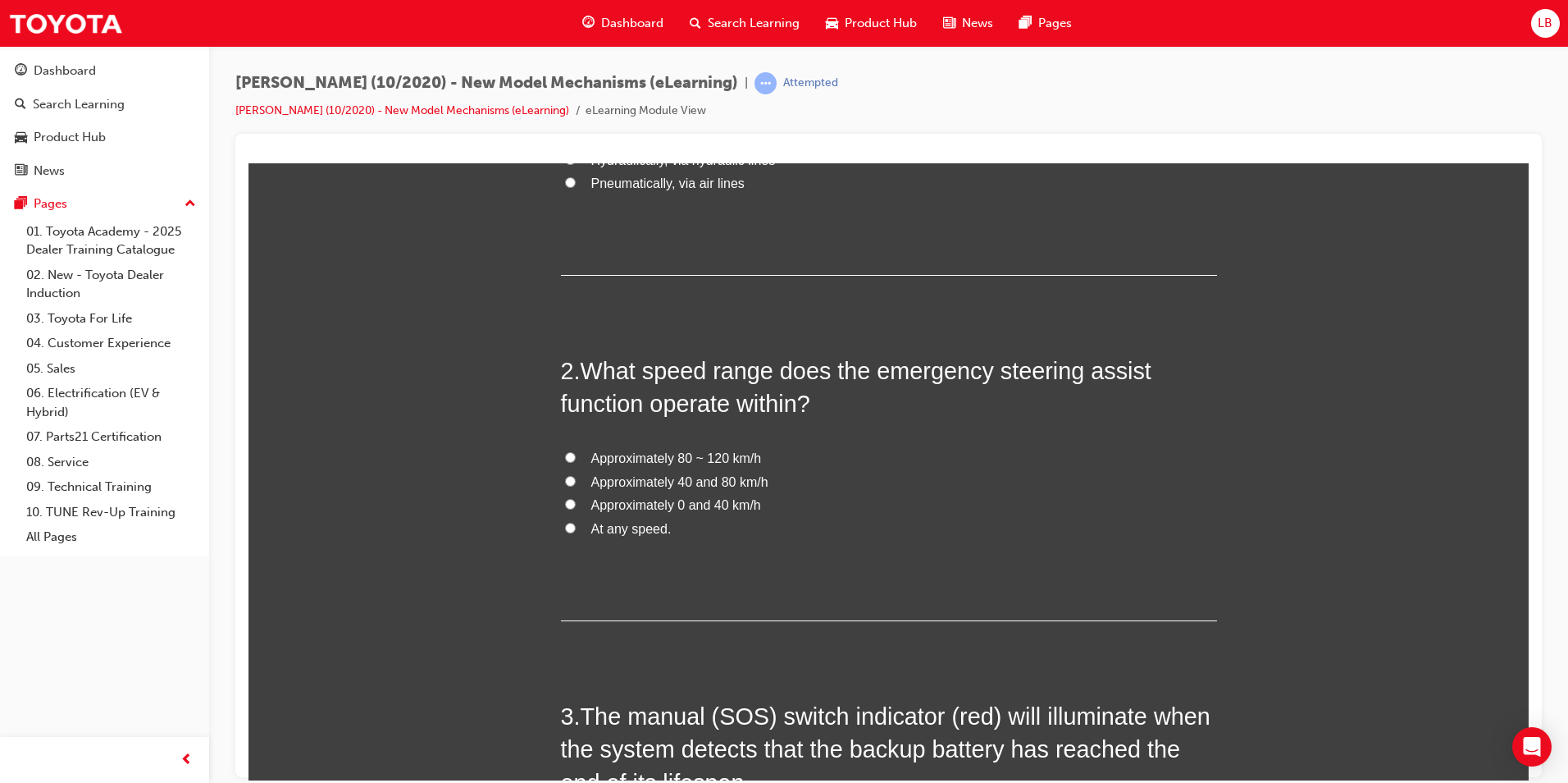
click at [703, 489] on label "Approximately 40 and 80 km/h" at bounding box center [889, 482] width 657 height 24
click at [576, 486] on input "Approximately 40 and 80 km/h" at bounding box center [570, 480] width 11 height 11
radio input "true"
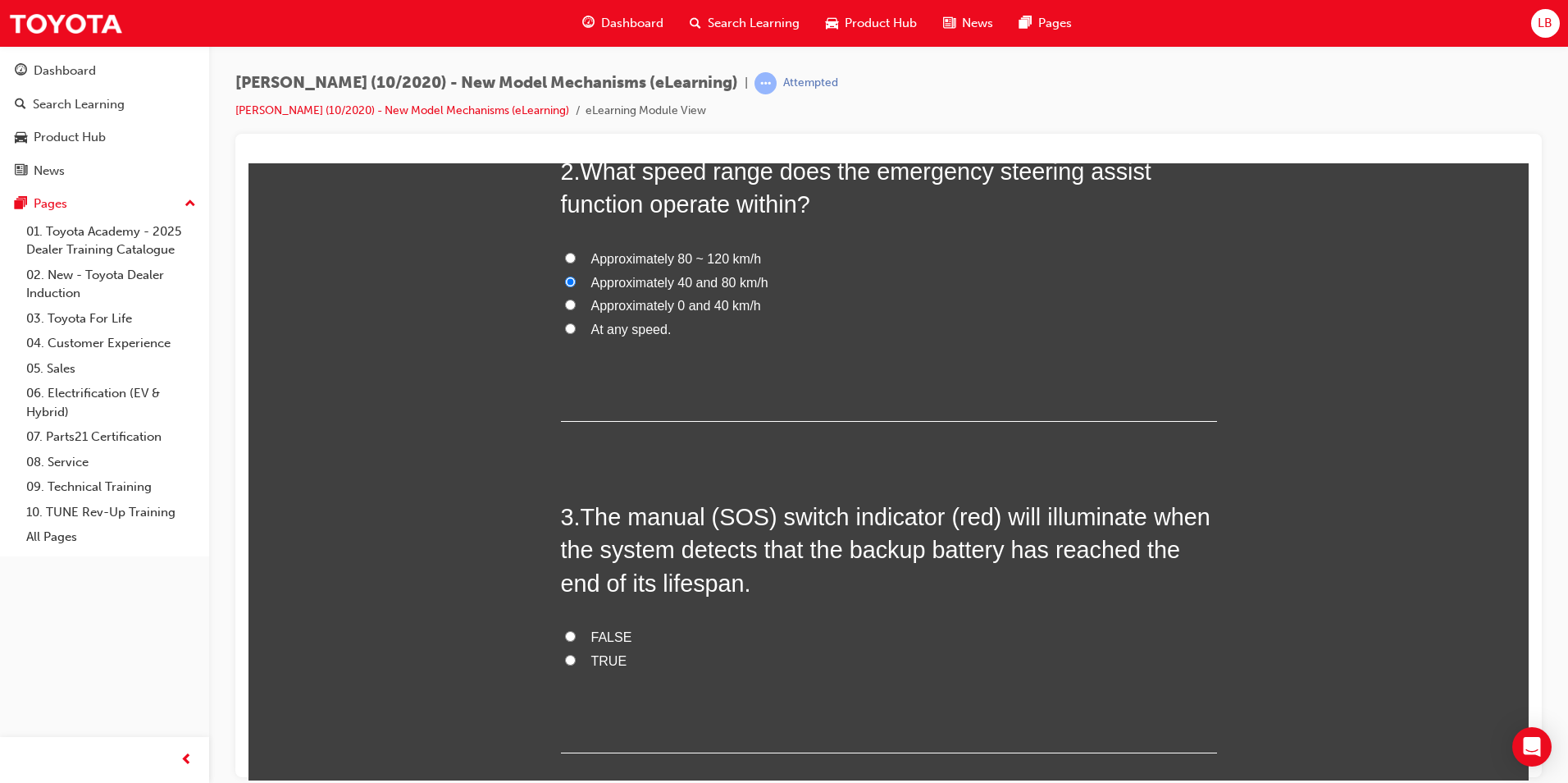
scroll to position [657, 0]
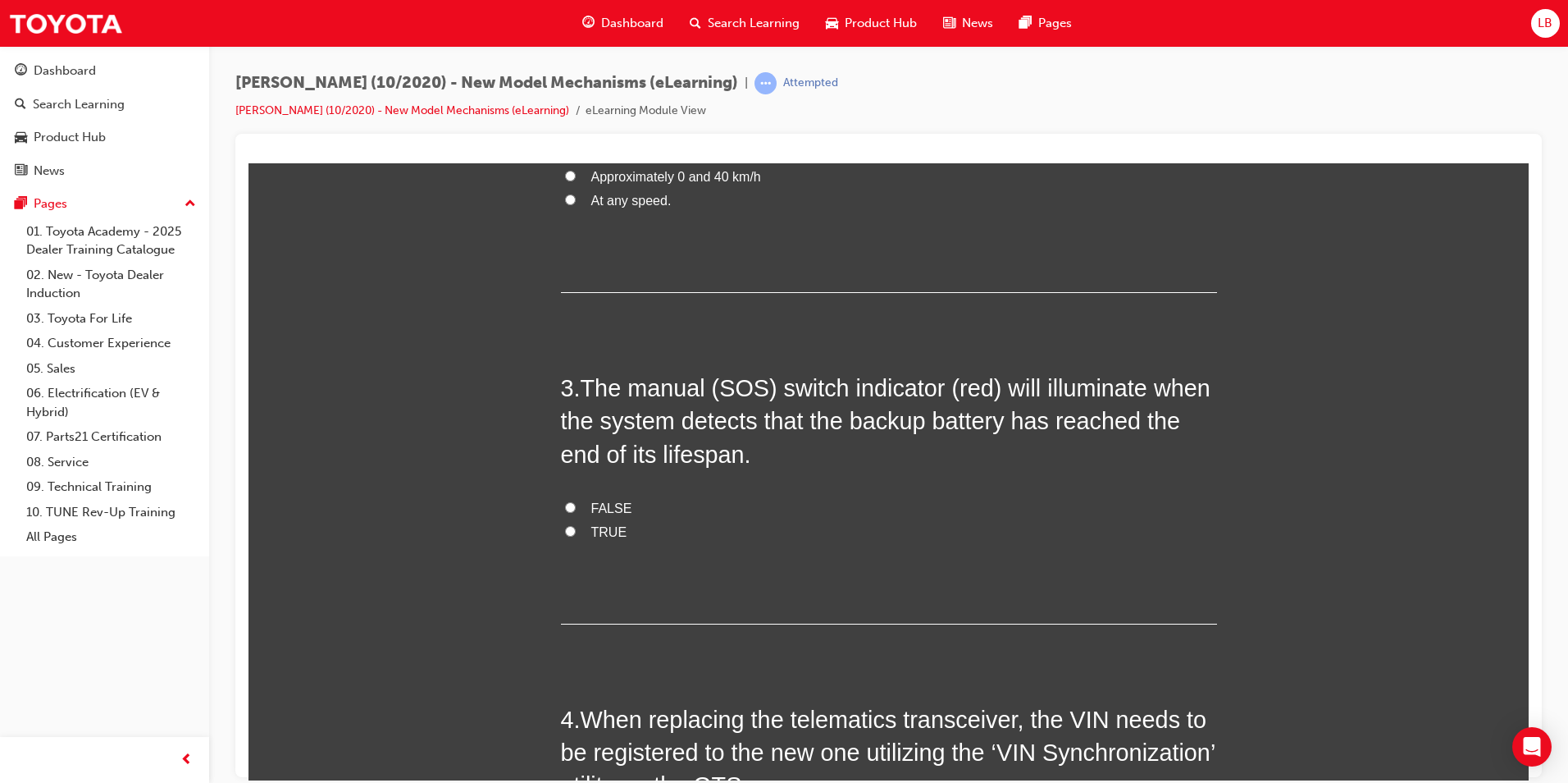
click at [608, 509] on span "FALSE" at bounding box center [612, 507] width 41 height 14
click at [576, 509] on input "FALSE" at bounding box center [570, 506] width 11 height 11
radio input "true"
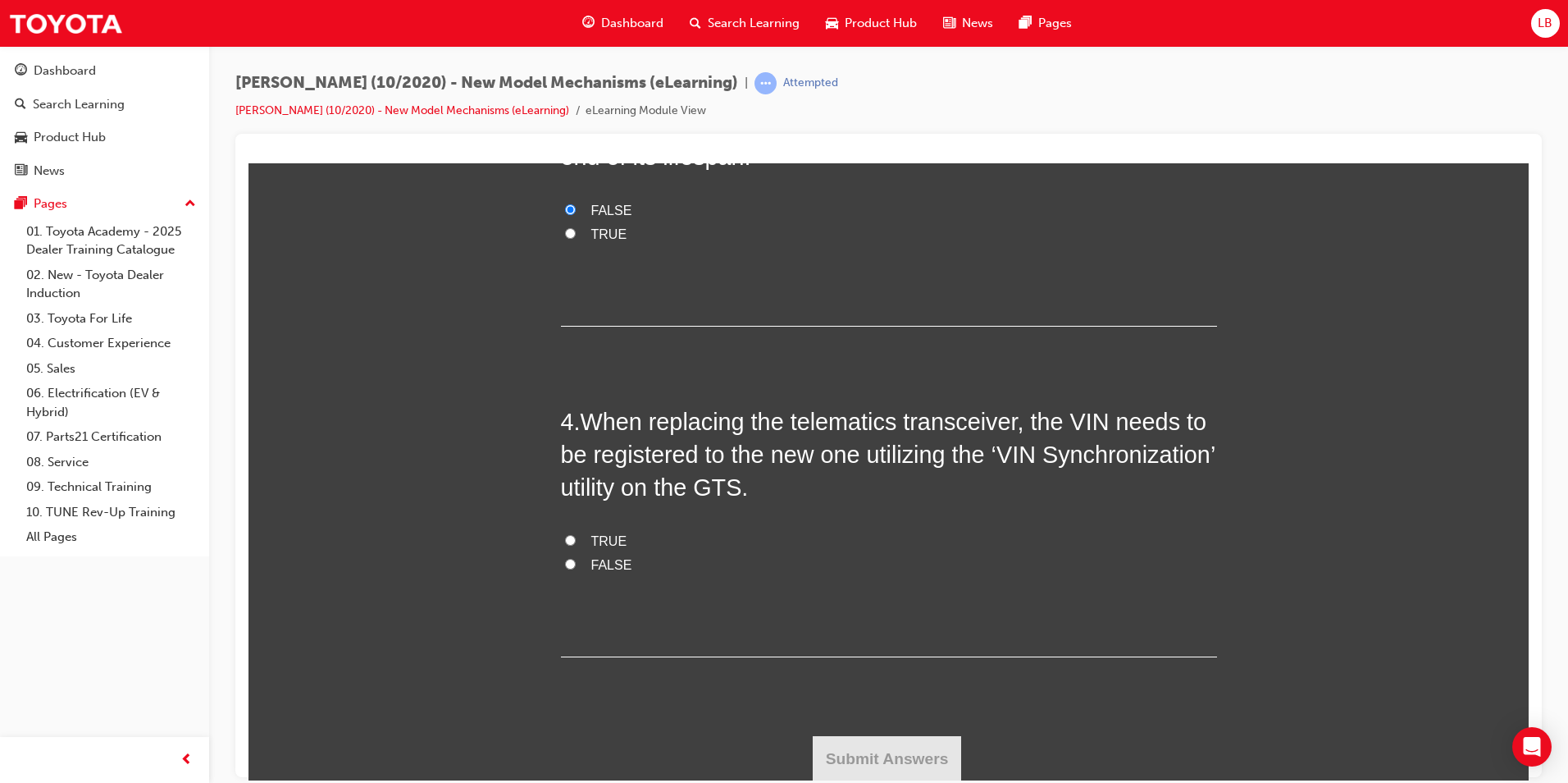
scroll to position [956, 0]
click at [576, 537] on label "TRUE" at bounding box center [889, 540] width 657 height 24
click at [576, 537] on input "TRUE" at bounding box center [570, 538] width 11 height 11
radio input "true"
click at [892, 749] on button "Submit Answers" at bounding box center [887, 758] width 150 height 46
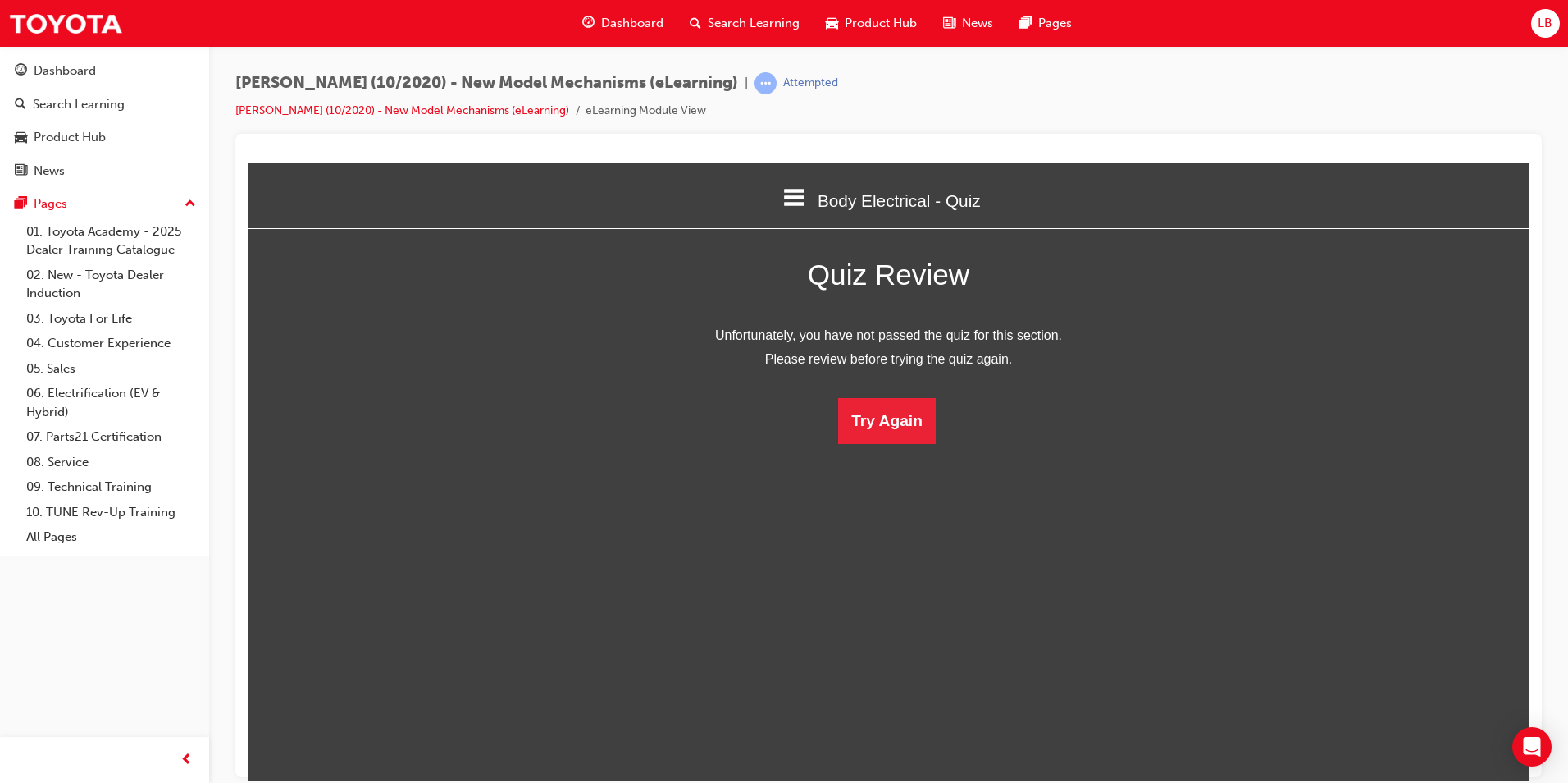
scroll to position [219, 1306]
click at [899, 425] on button "Try Again" at bounding box center [887, 420] width 98 height 46
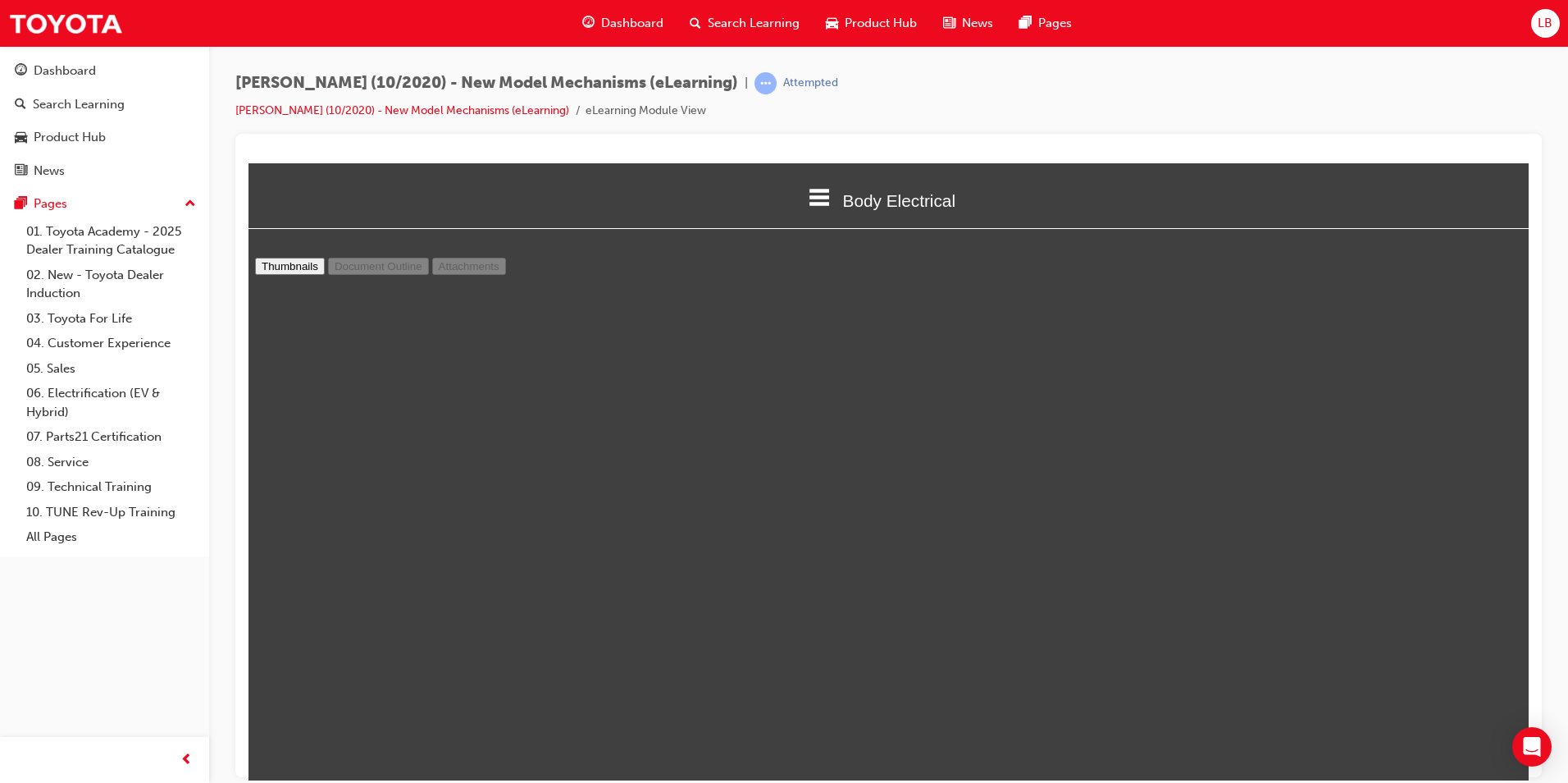
scroll to position [49, 0]
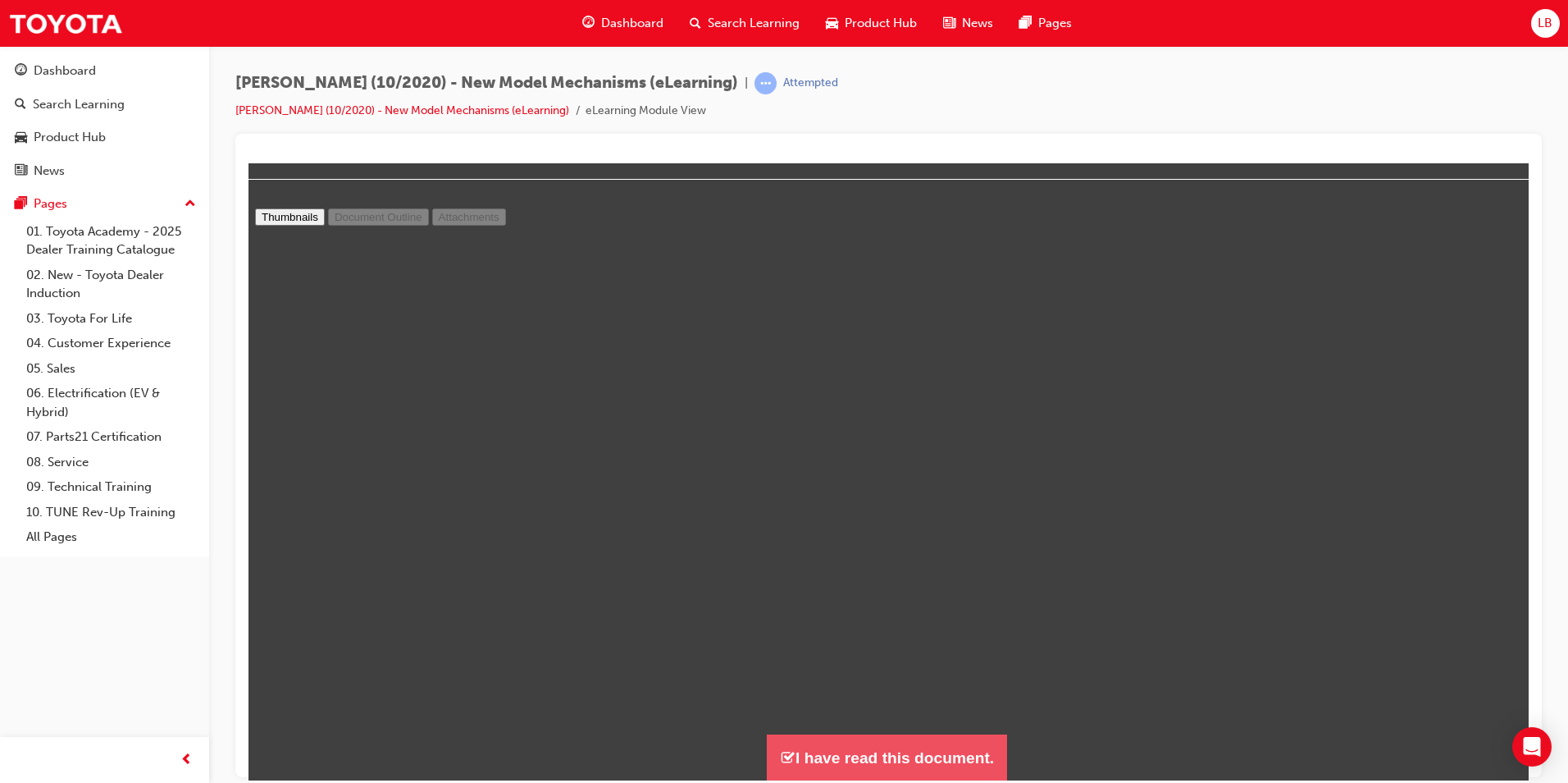
click at [889, 755] on button "I have read this document." at bounding box center [886, 757] width 241 height 47
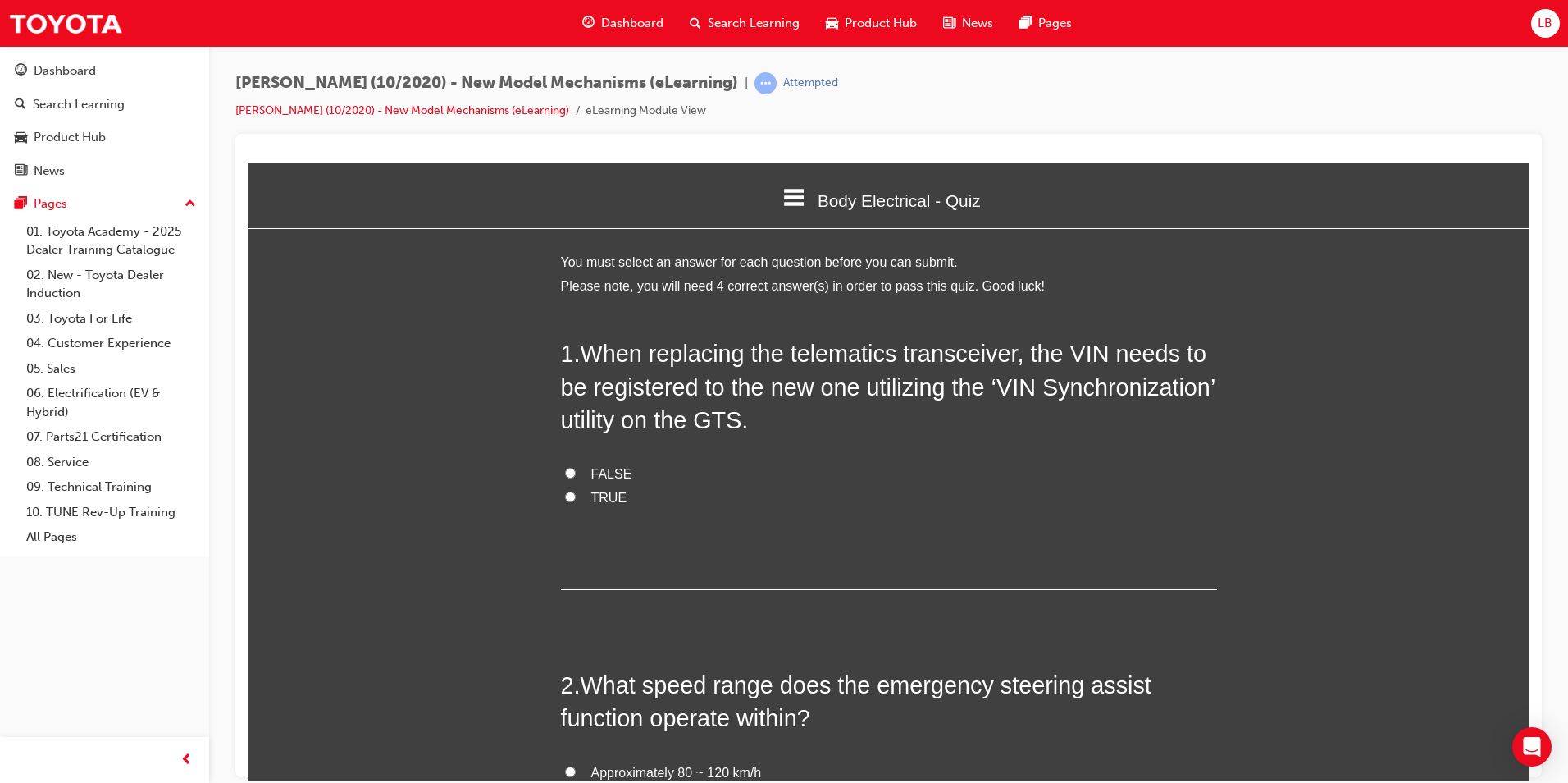
scroll to position [1512, 1294]
click at [610, 476] on span "FALSE" at bounding box center [612, 473] width 41 height 14
click at [576, 476] on input "FALSE" at bounding box center [570, 472] width 11 height 11
radio input "true"
click at [606, 486] on label "TRUE" at bounding box center [889, 498] width 657 height 24
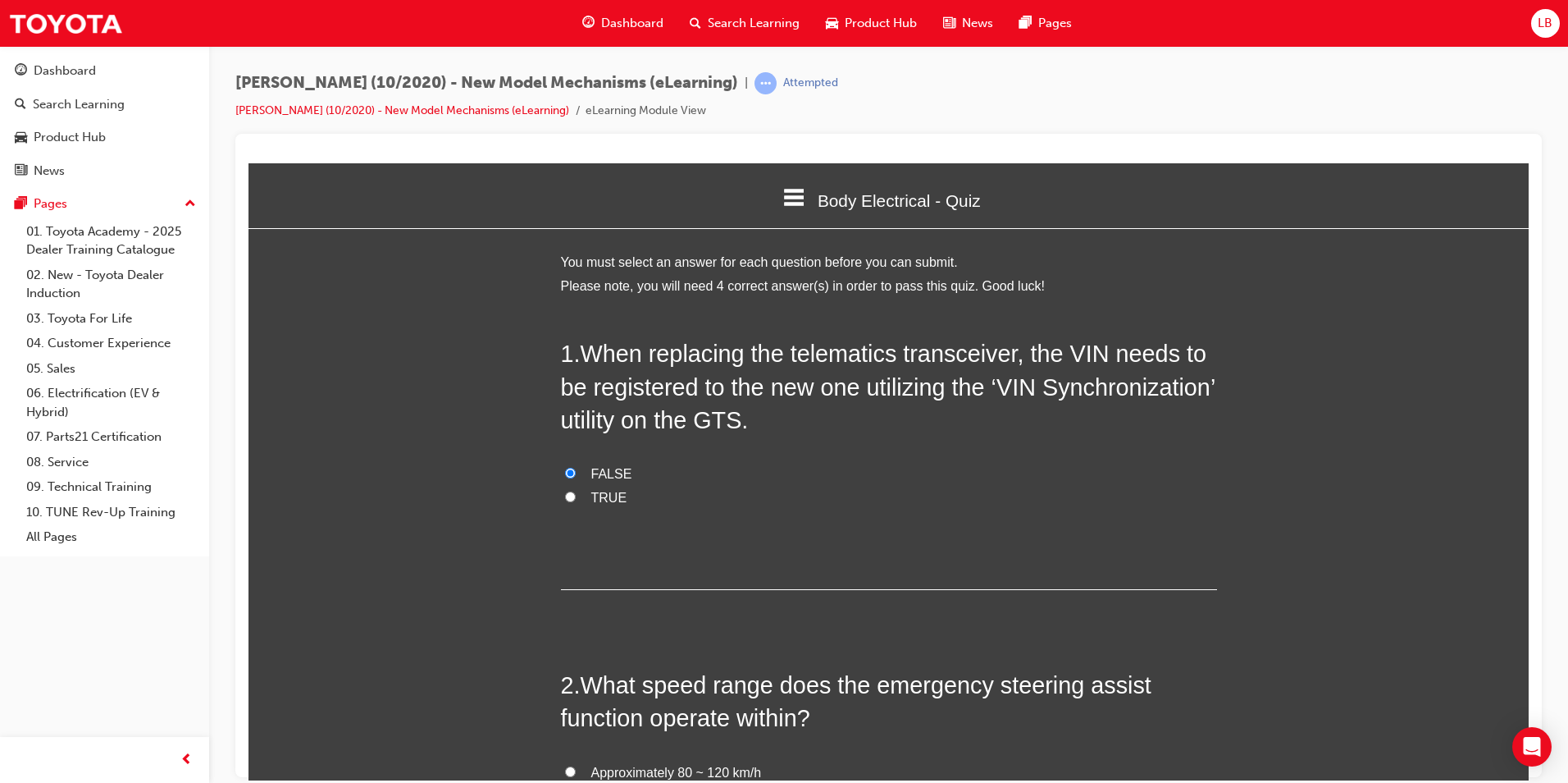
click at [576, 490] on input "TRUE" at bounding box center [570, 495] width 11 height 11
radio input "true"
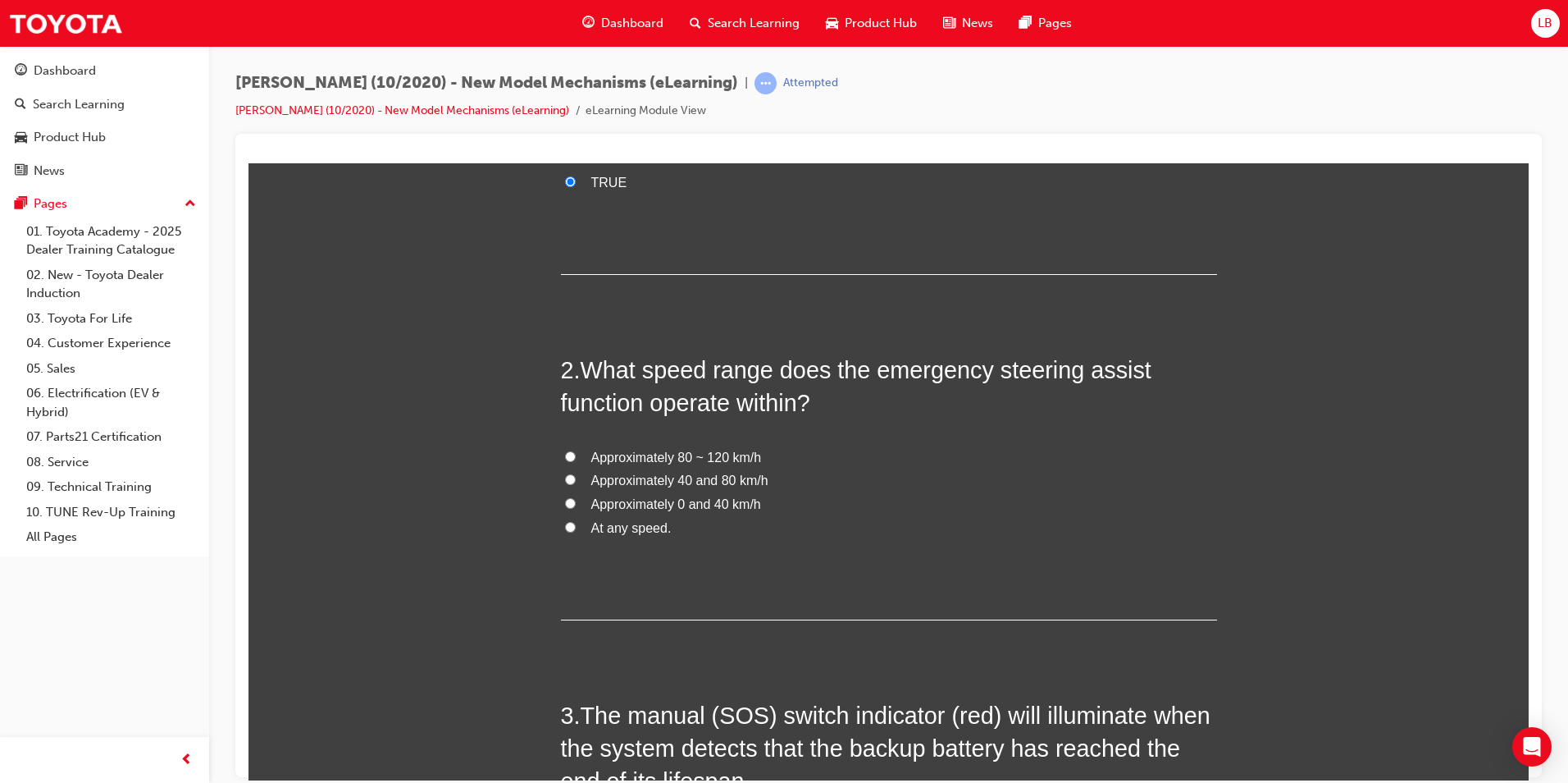
scroll to position [329, 0]
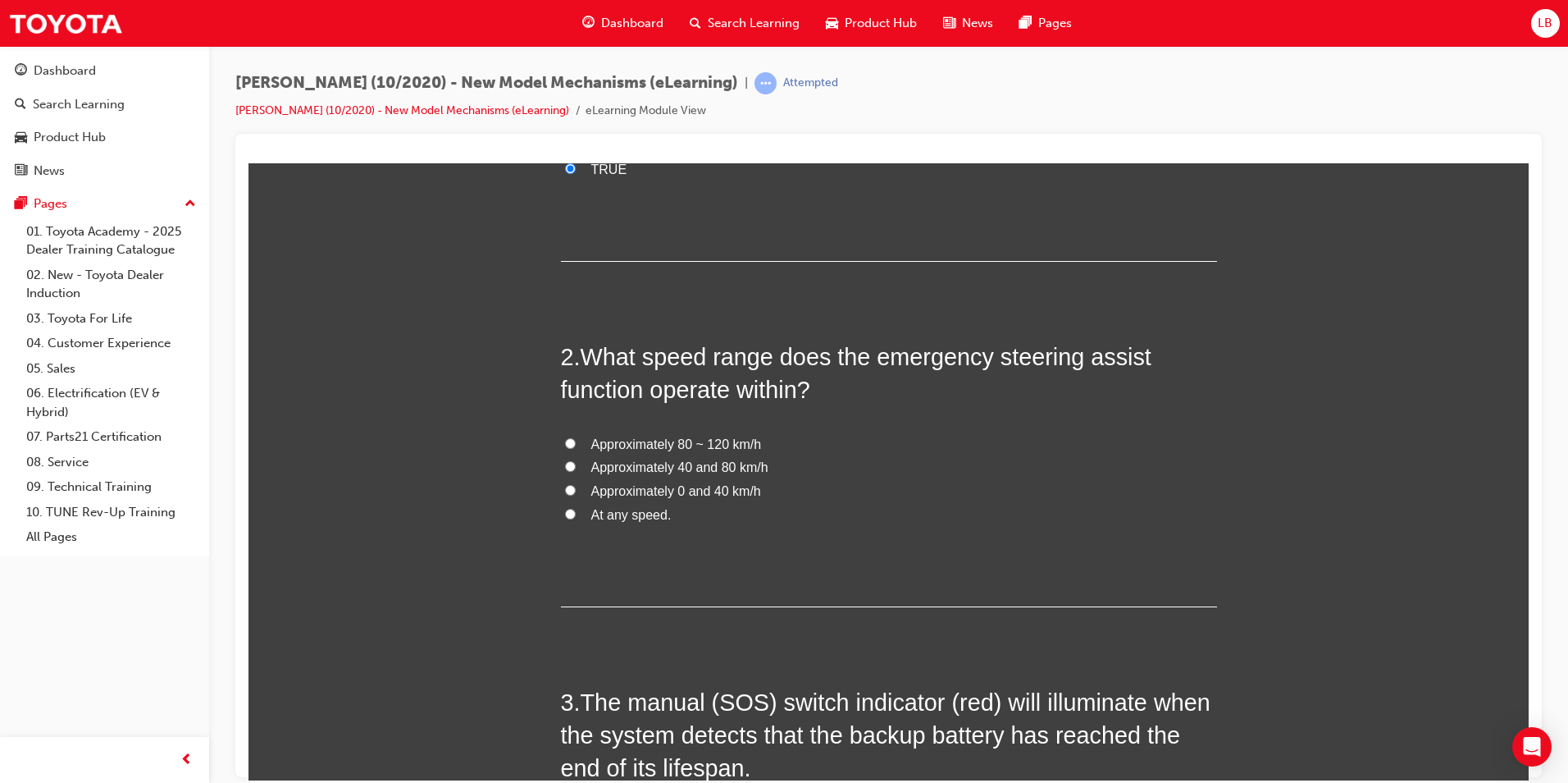
click at [670, 465] on span "Approximately 40 and 80 km/h" at bounding box center [681, 466] width 178 height 14
click at [576, 465] on input "Approximately 40 and 80 km/h" at bounding box center [570, 465] width 11 height 11
radio input "true"
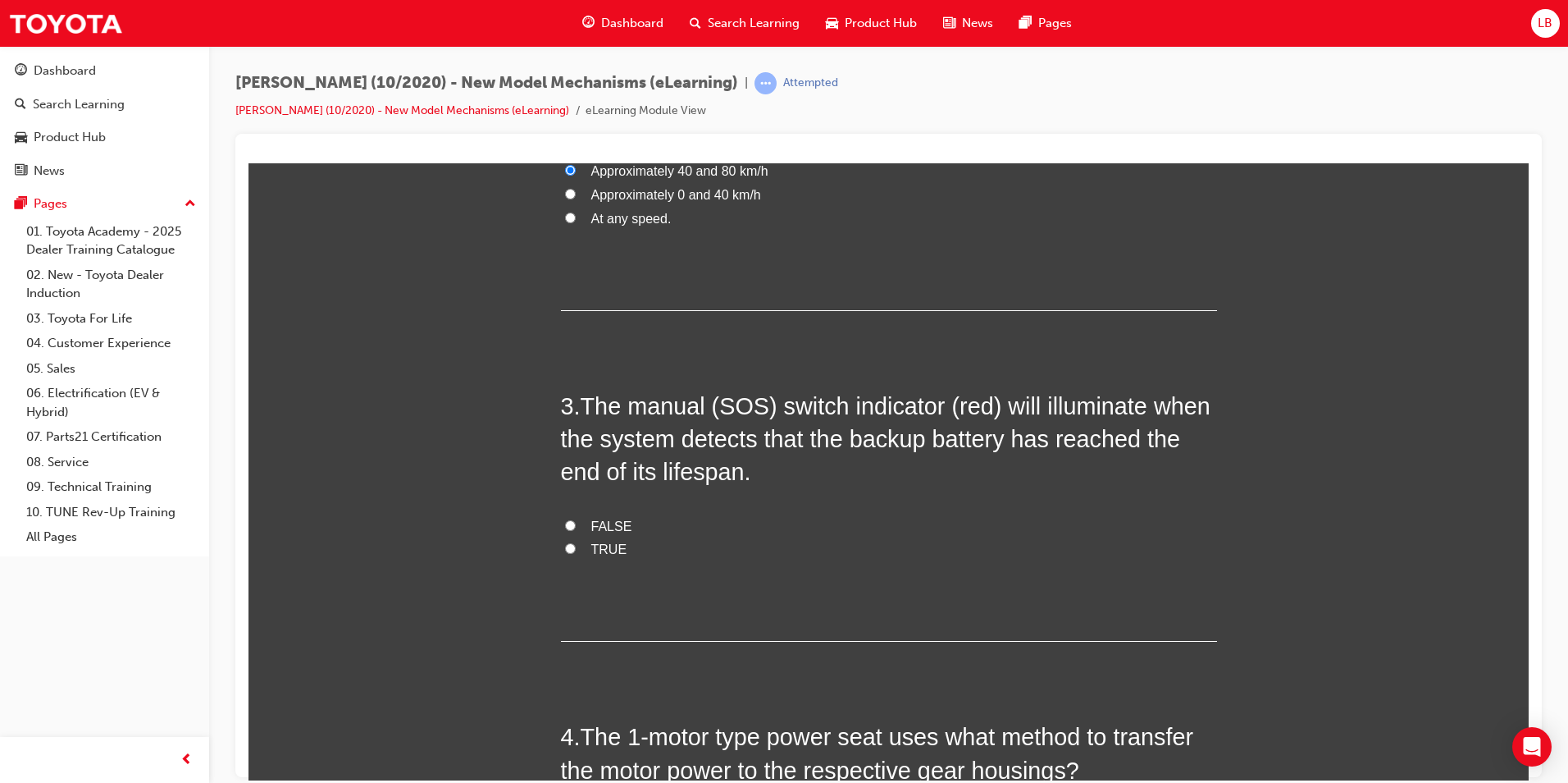
scroll to position [657, 0]
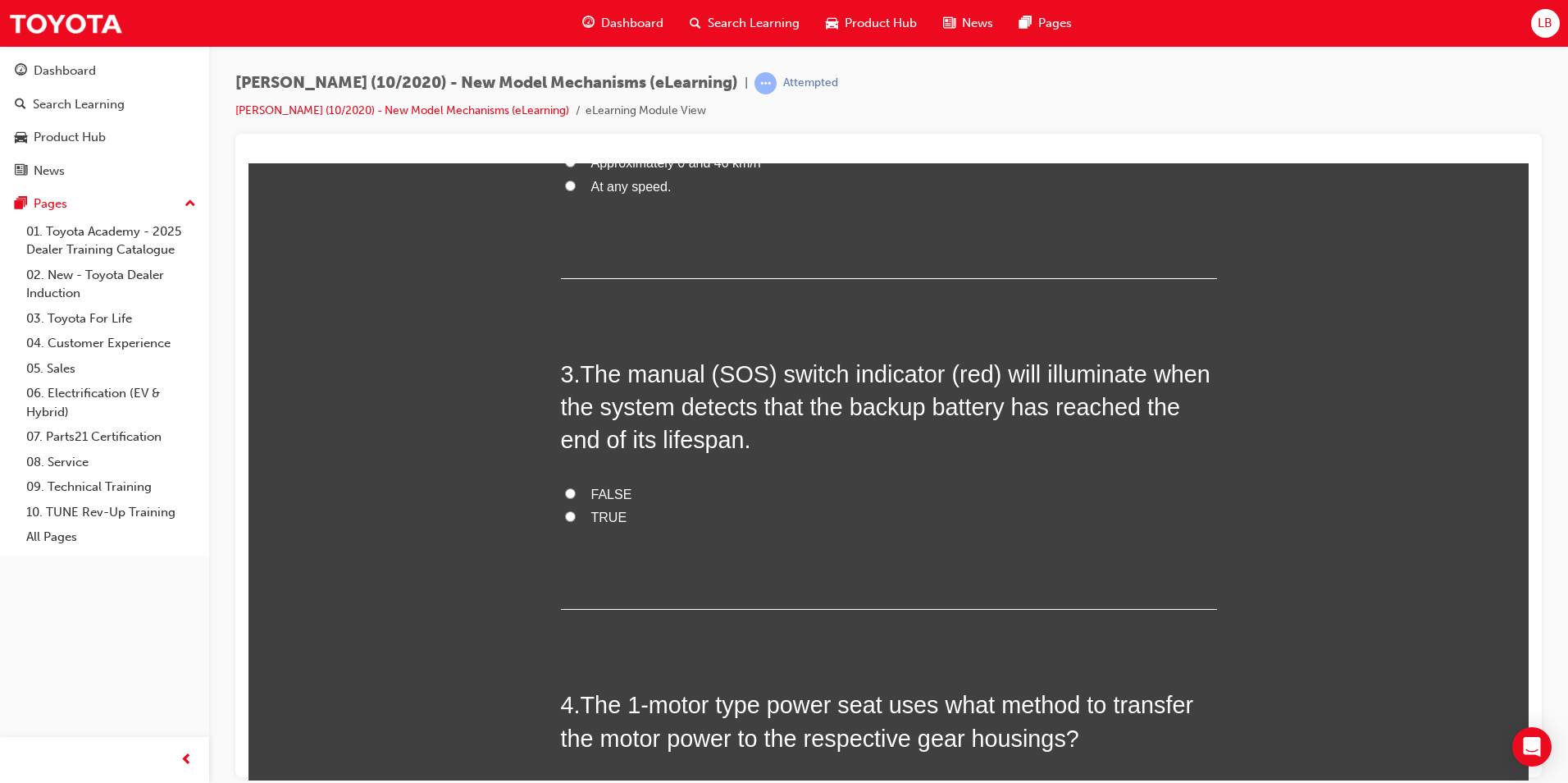
click at [604, 495] on span "FALSE" at bounding box center [612, 493] width 41 height 14
click at [576, 495] on input "FALSE" at bounding box center [570, 492] width 11 height 11
radio input "true"
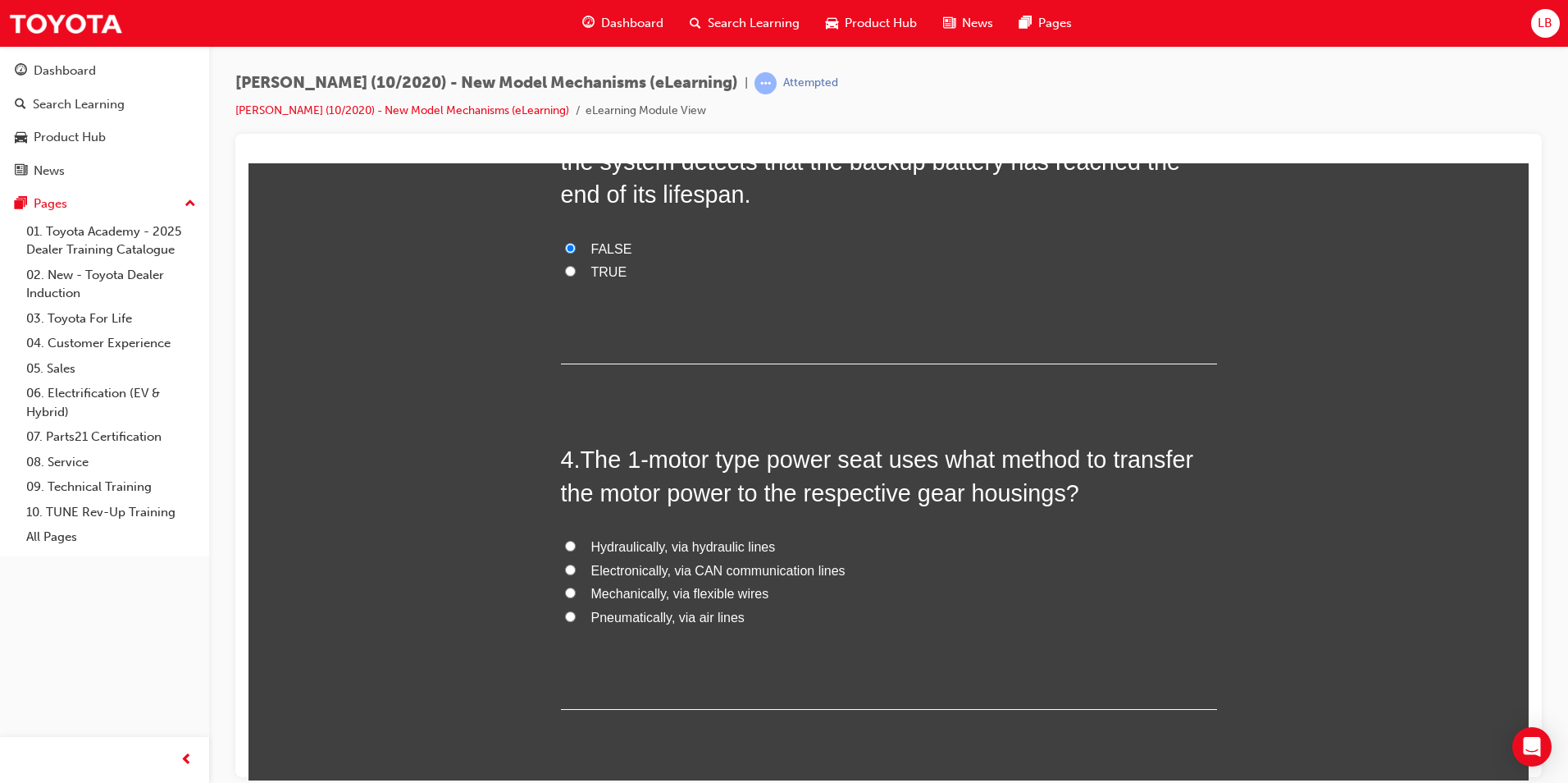
scroll to position [903, 0]
click at [645, 588] on span "Mechanically, via flexible wires" at bounding box center [681, 592] width 178 height 14
click at [576, 588] on input "Mechanically, via flexible wires" at bounding box center [570, 591] width 11 height 11
radio input "true"
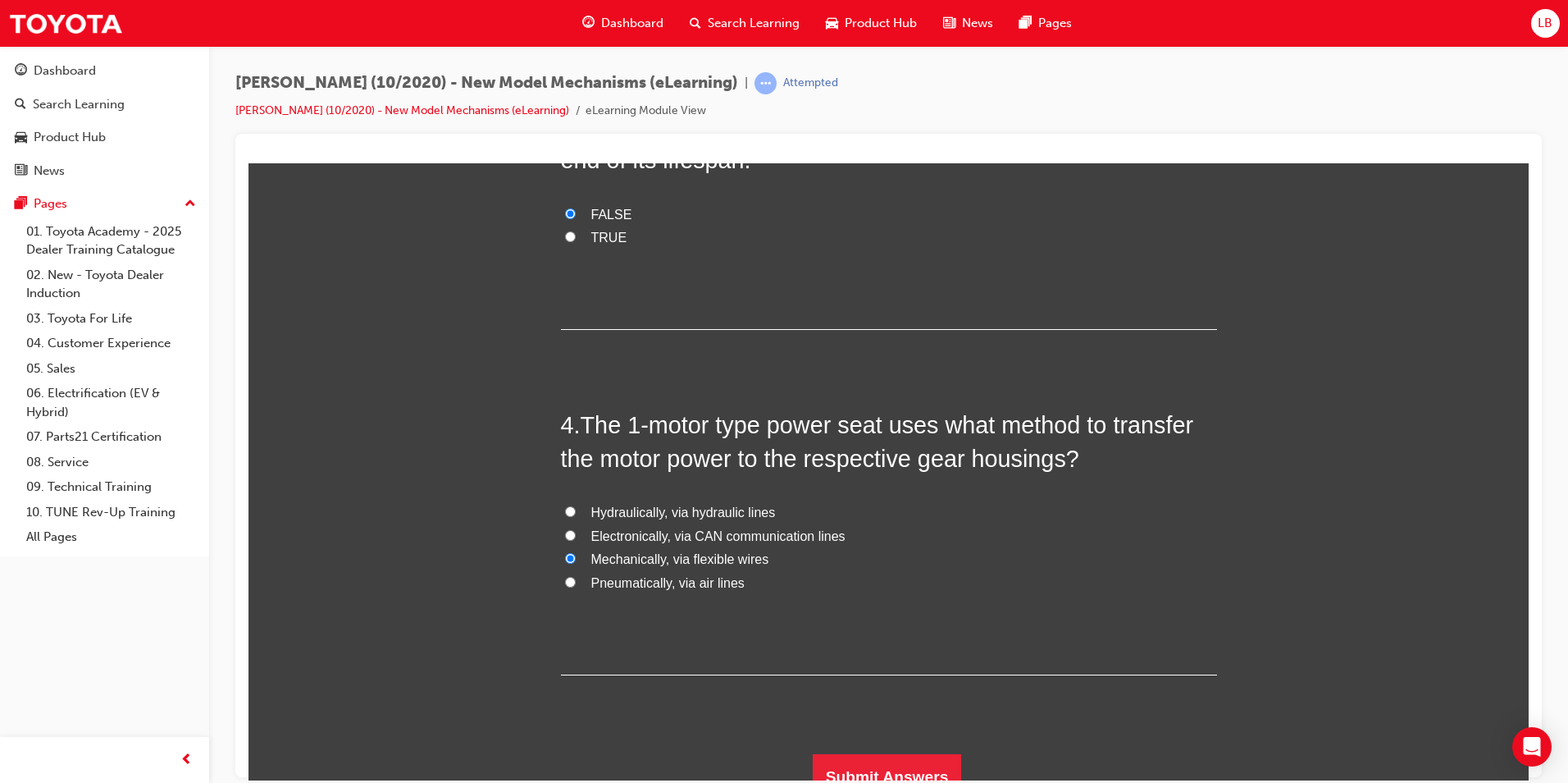
scroll to position [956, 0]
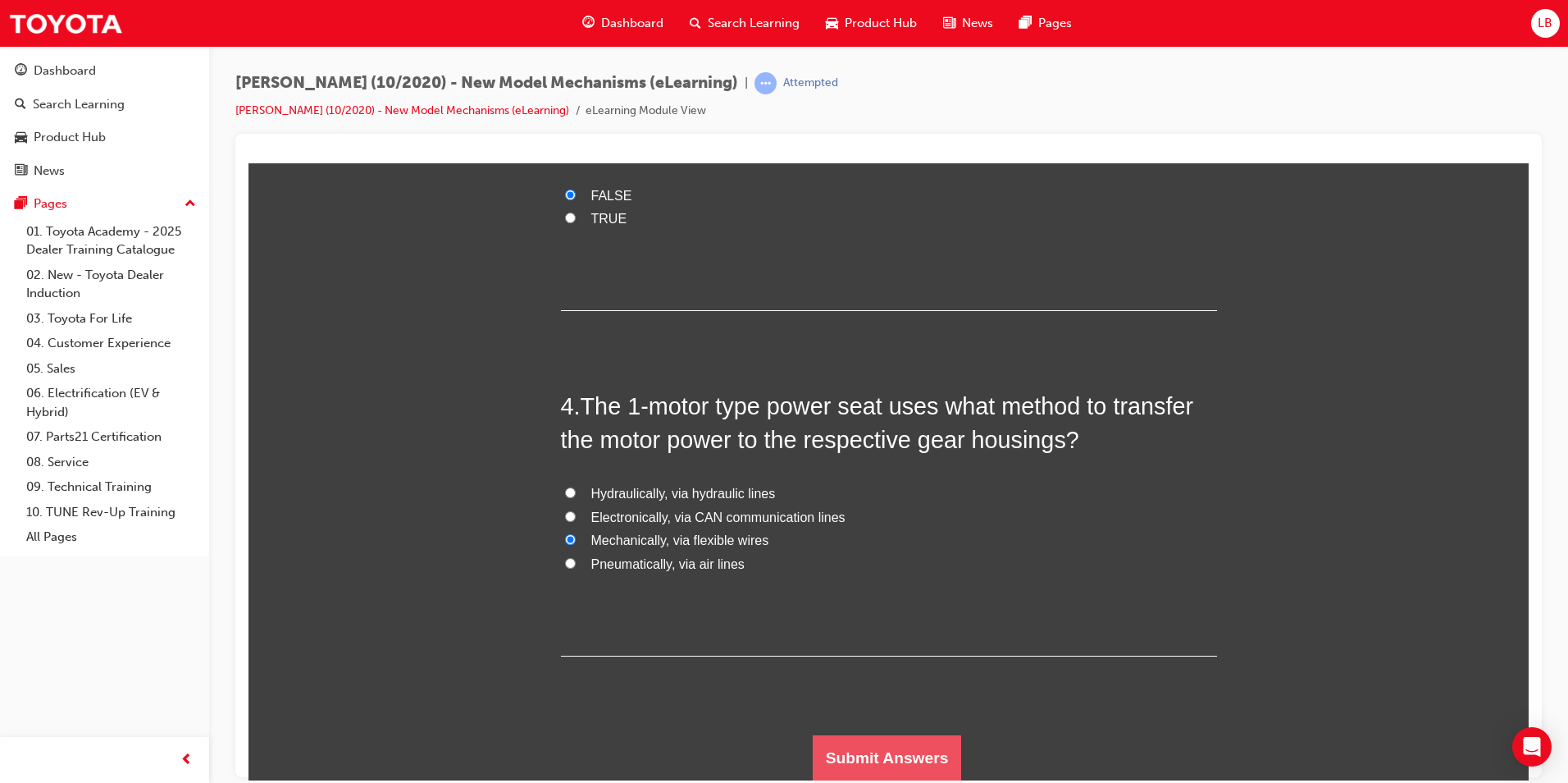
click at [884, 764] on button "Submit Answers" at bounding box center [887, 758] width 150 height 46
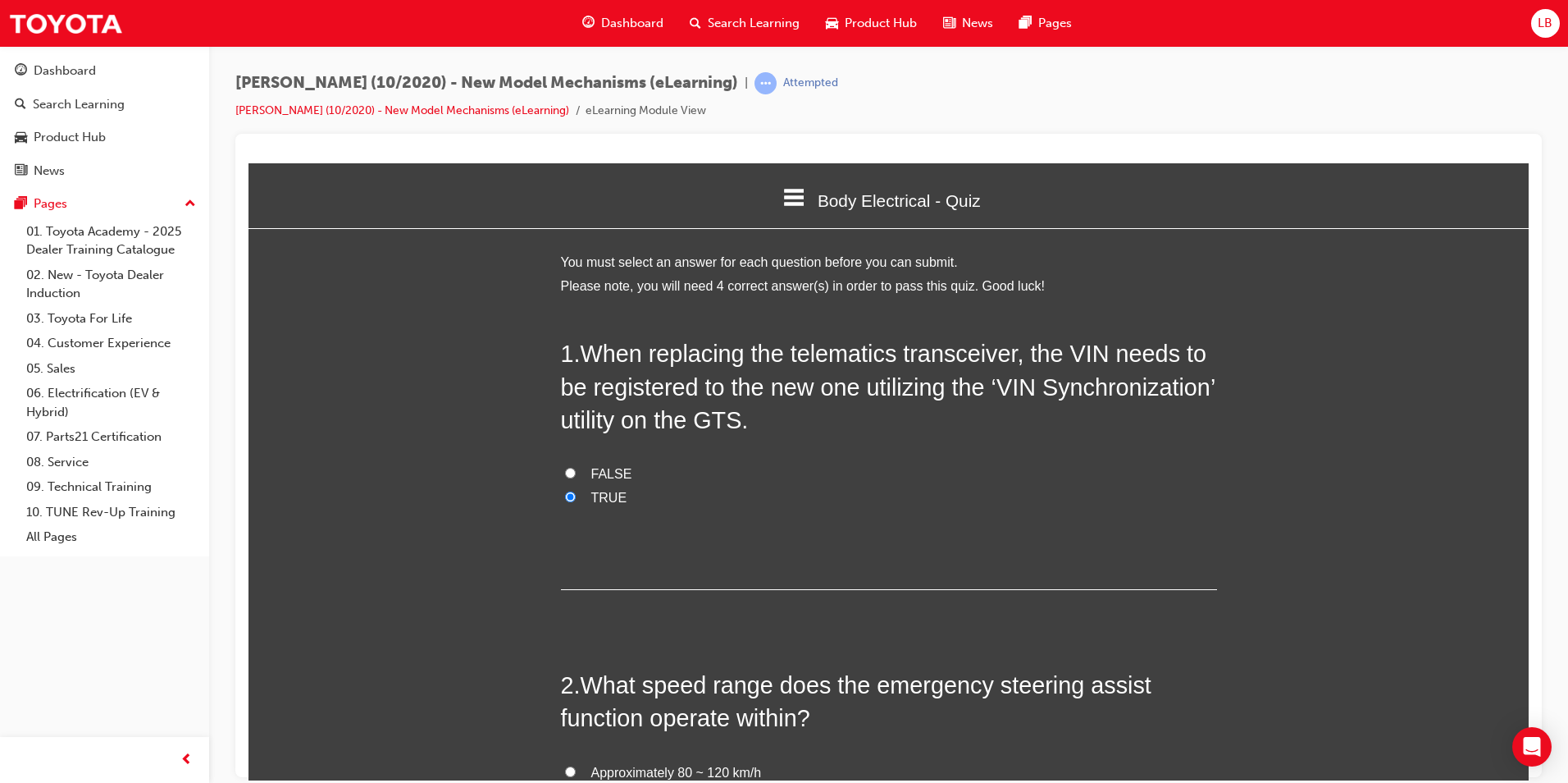
scroll to position [0, 0]
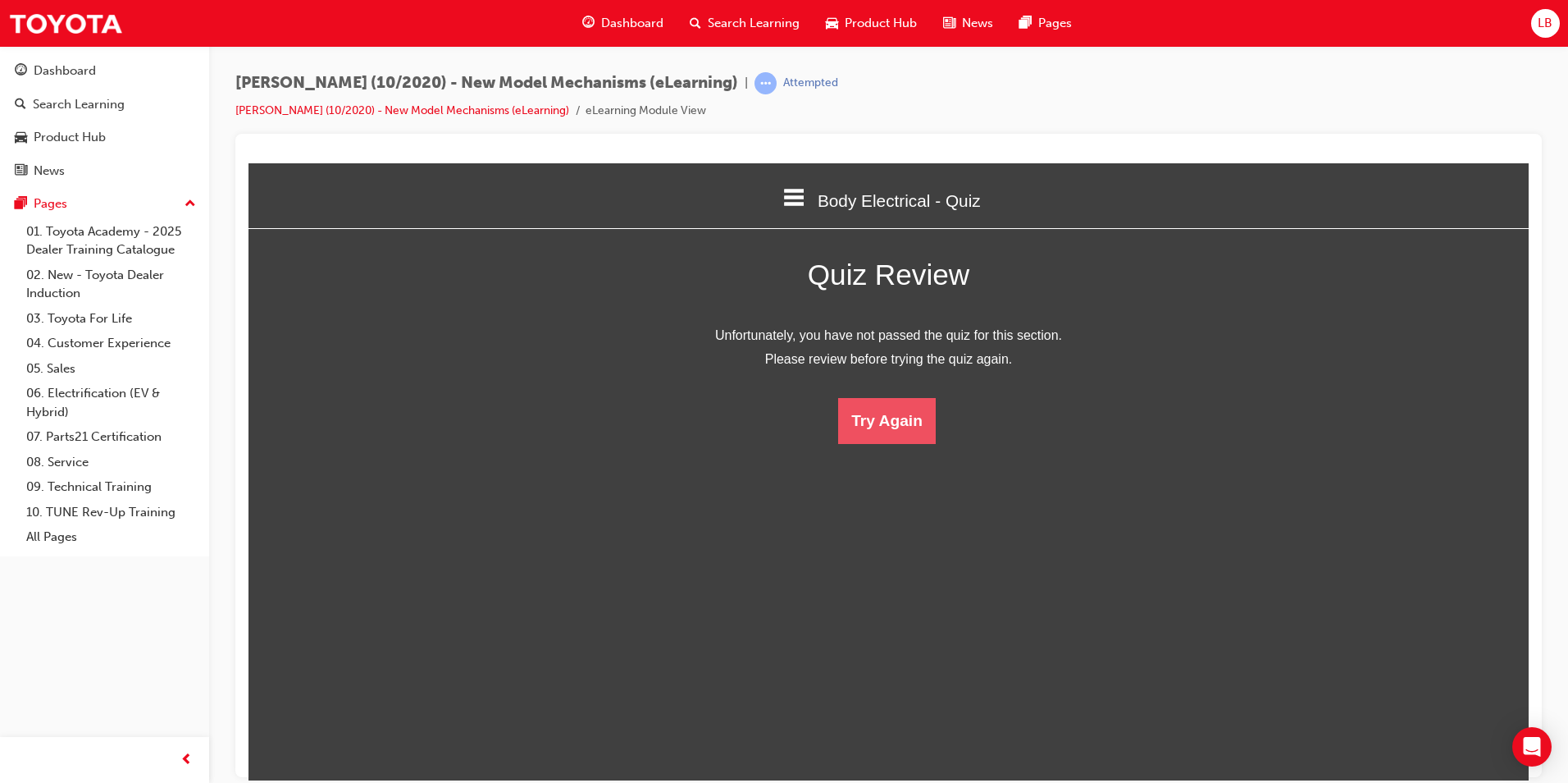
click at [912, 435] on button "Try Again" at bounding box center [887, 420] width 98 height 46
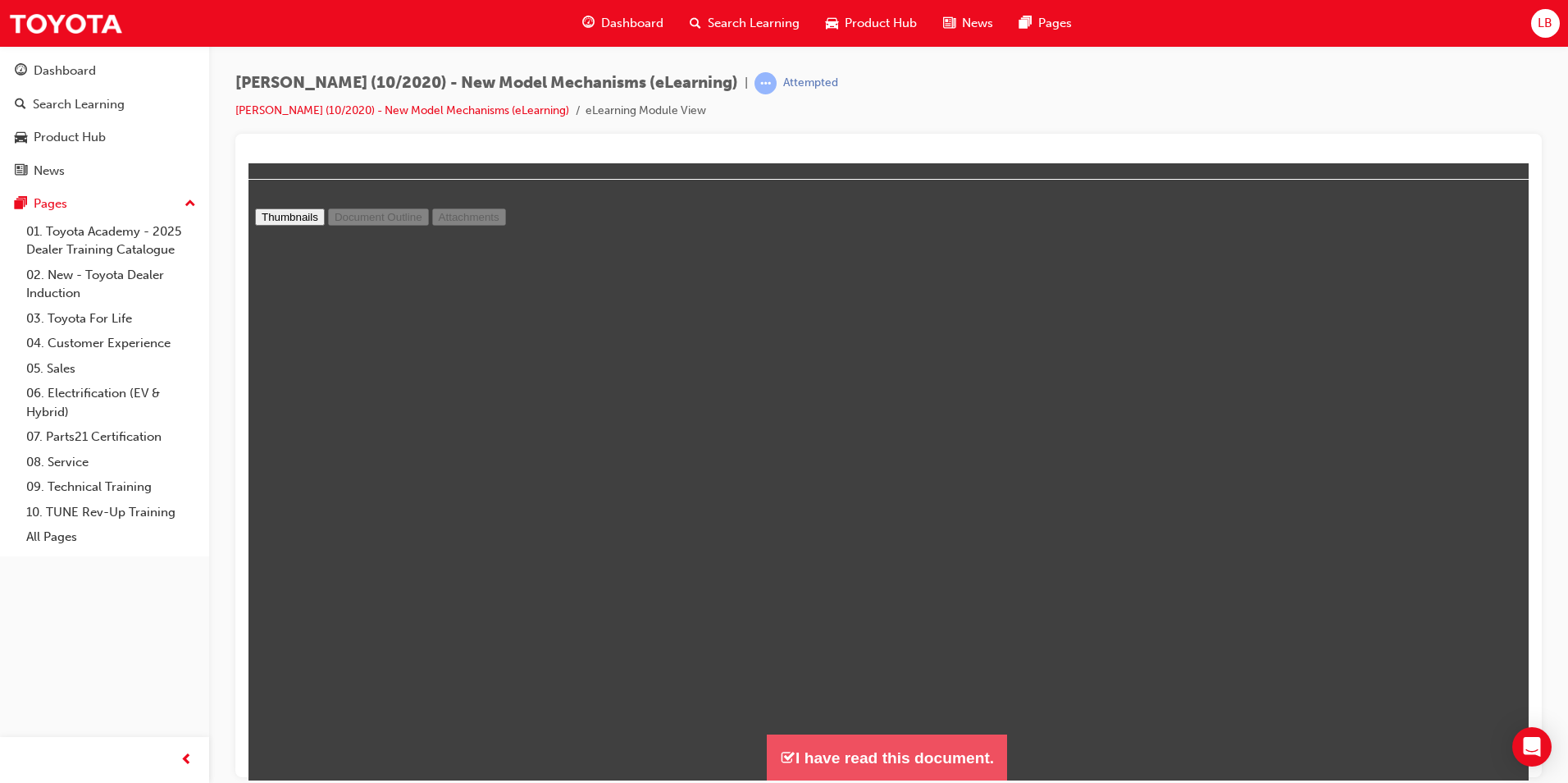
click at [871, 764] on button "I have read this document." at bounding box center [886, 757] width 241 height 47
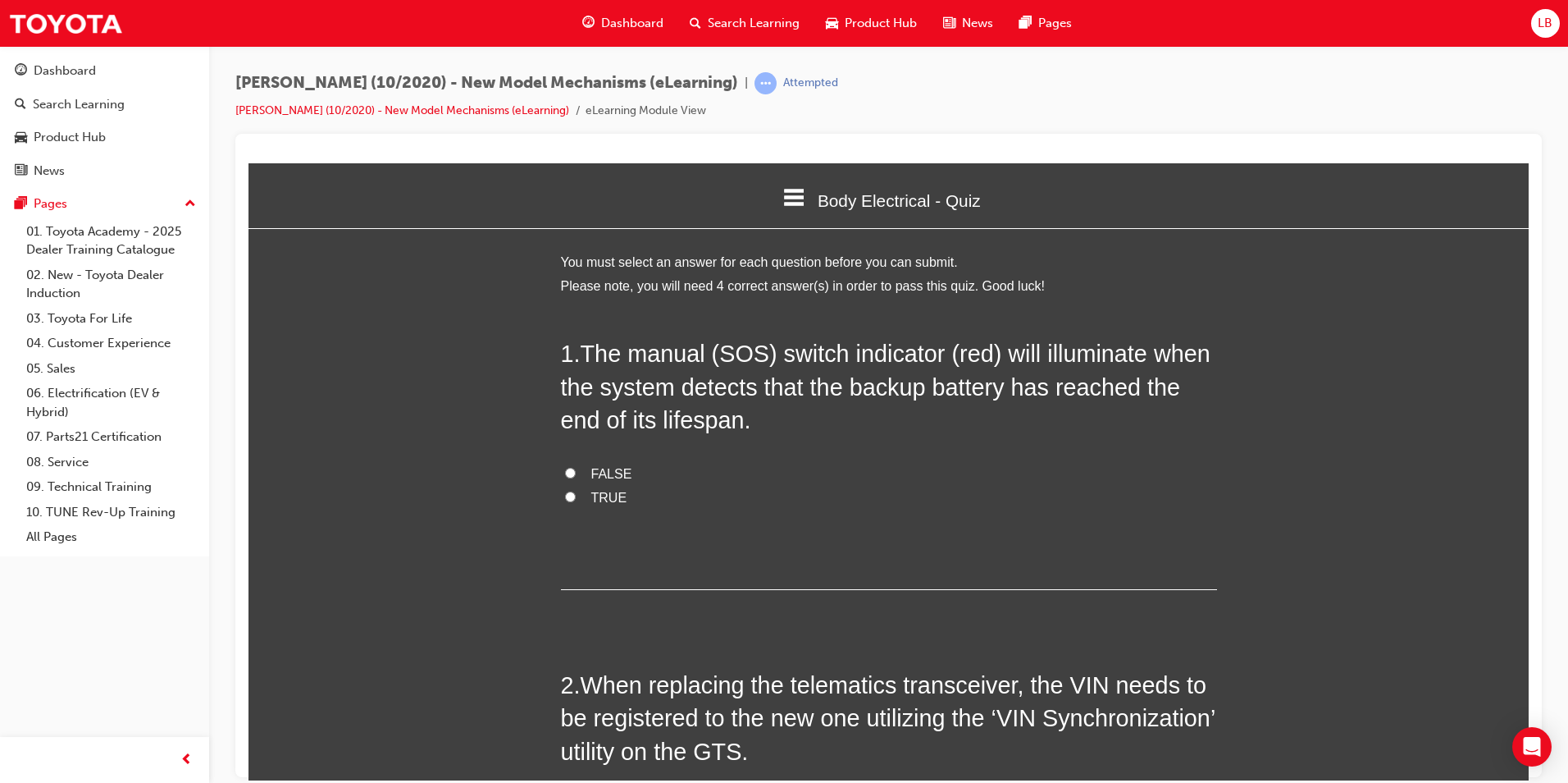
click at [784, 206] on icon at bounding box center [793, 197] width 21 height 21
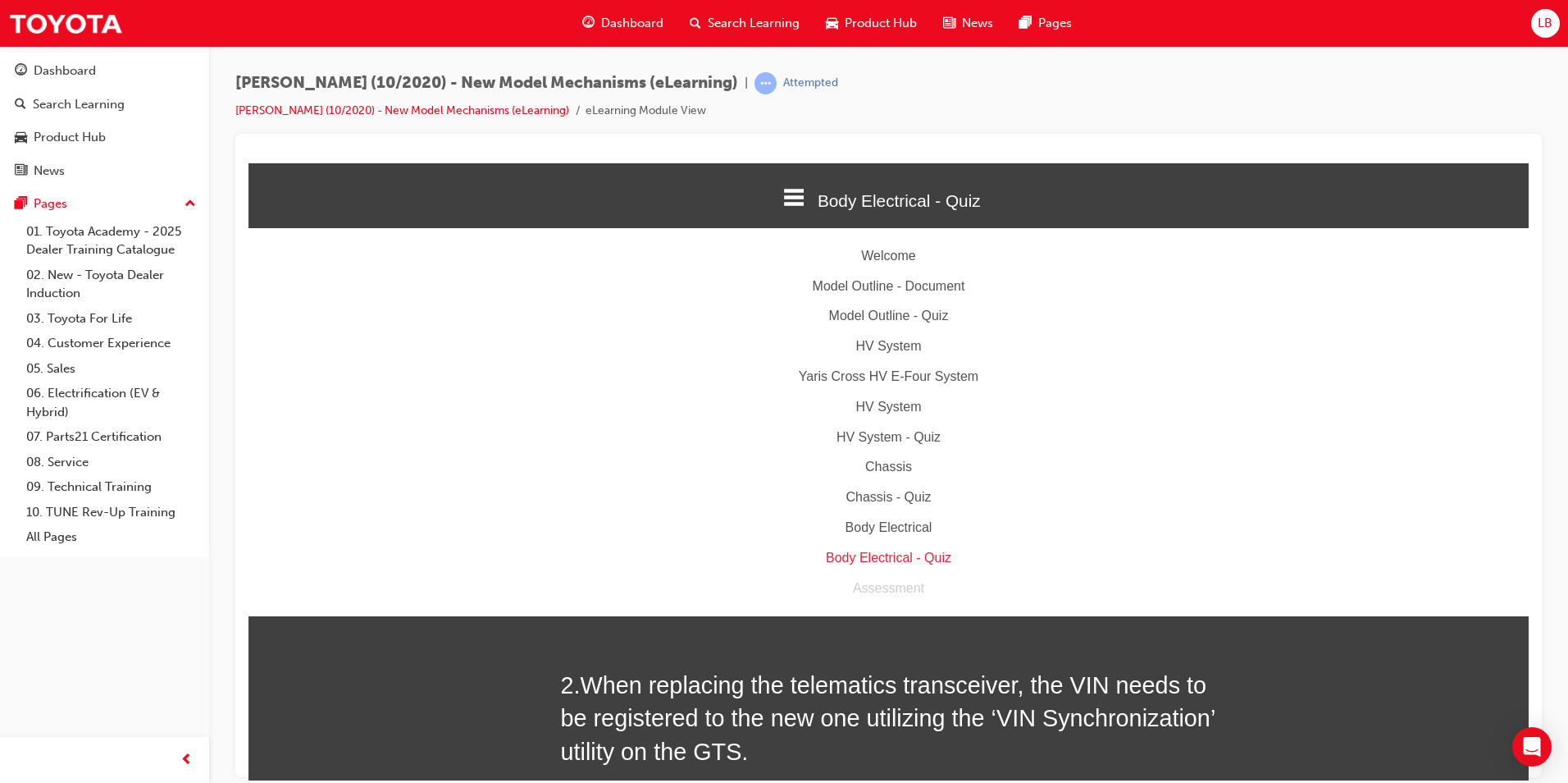
click at [876, 532] on div "Body Electrical" at bounding box center [888, 527] width 1281 height 24
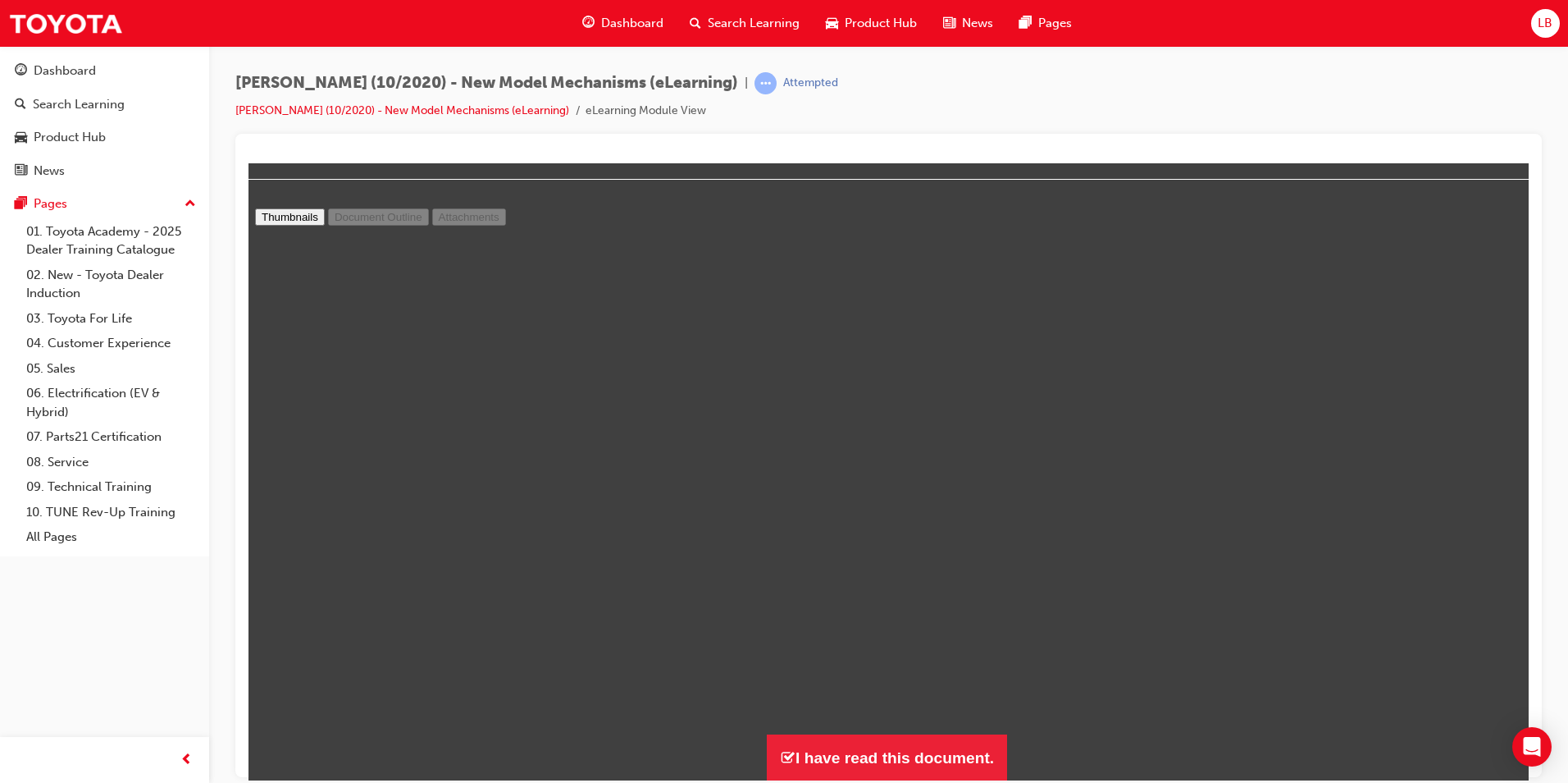
type input "7"
click at [901, 755] on button "I have read this document." at bounding box center [886, 757] width 241 height 47
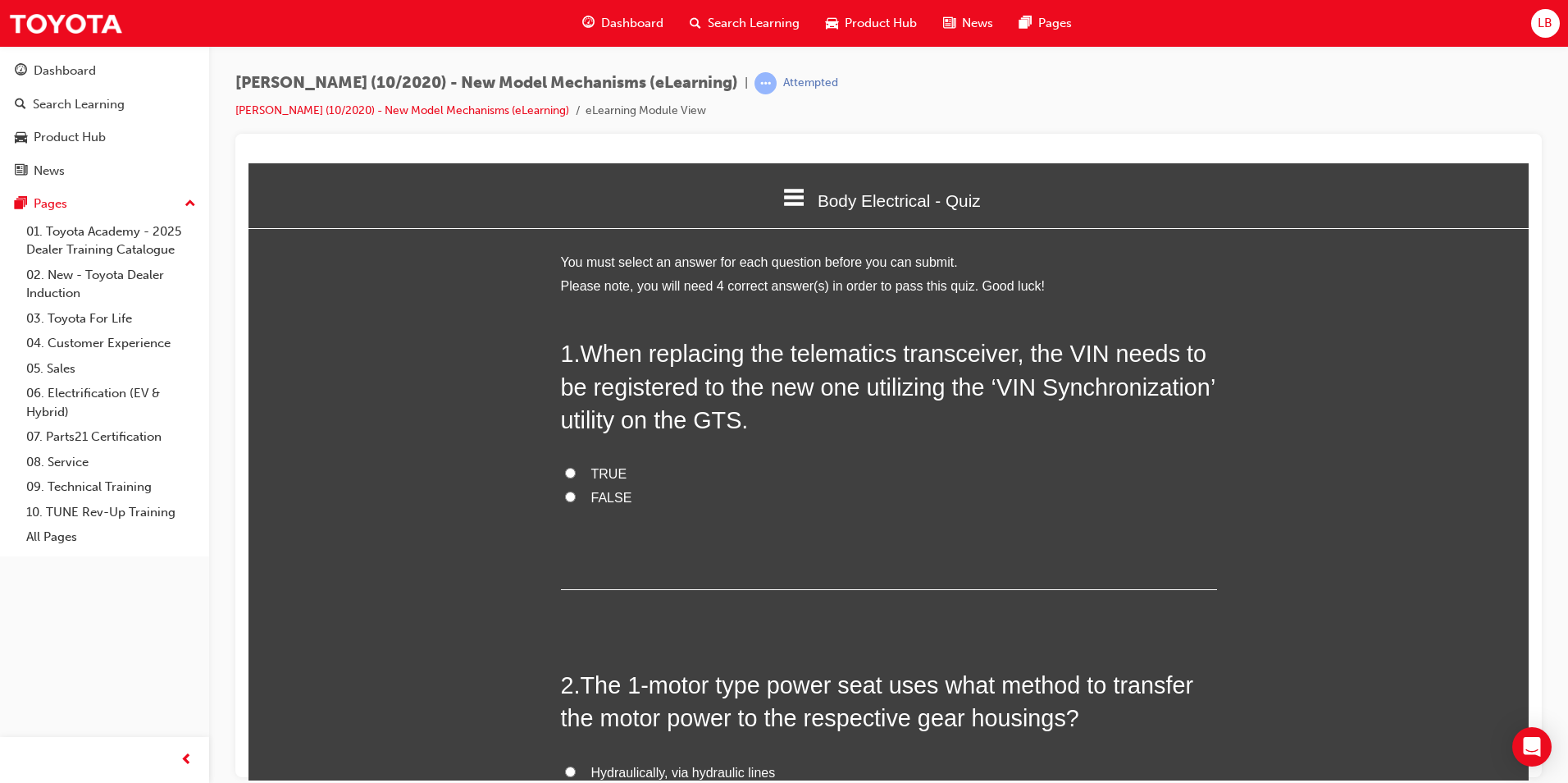
click at [794, 200] on icon at bounding box center [793, 197] width 21 height 21
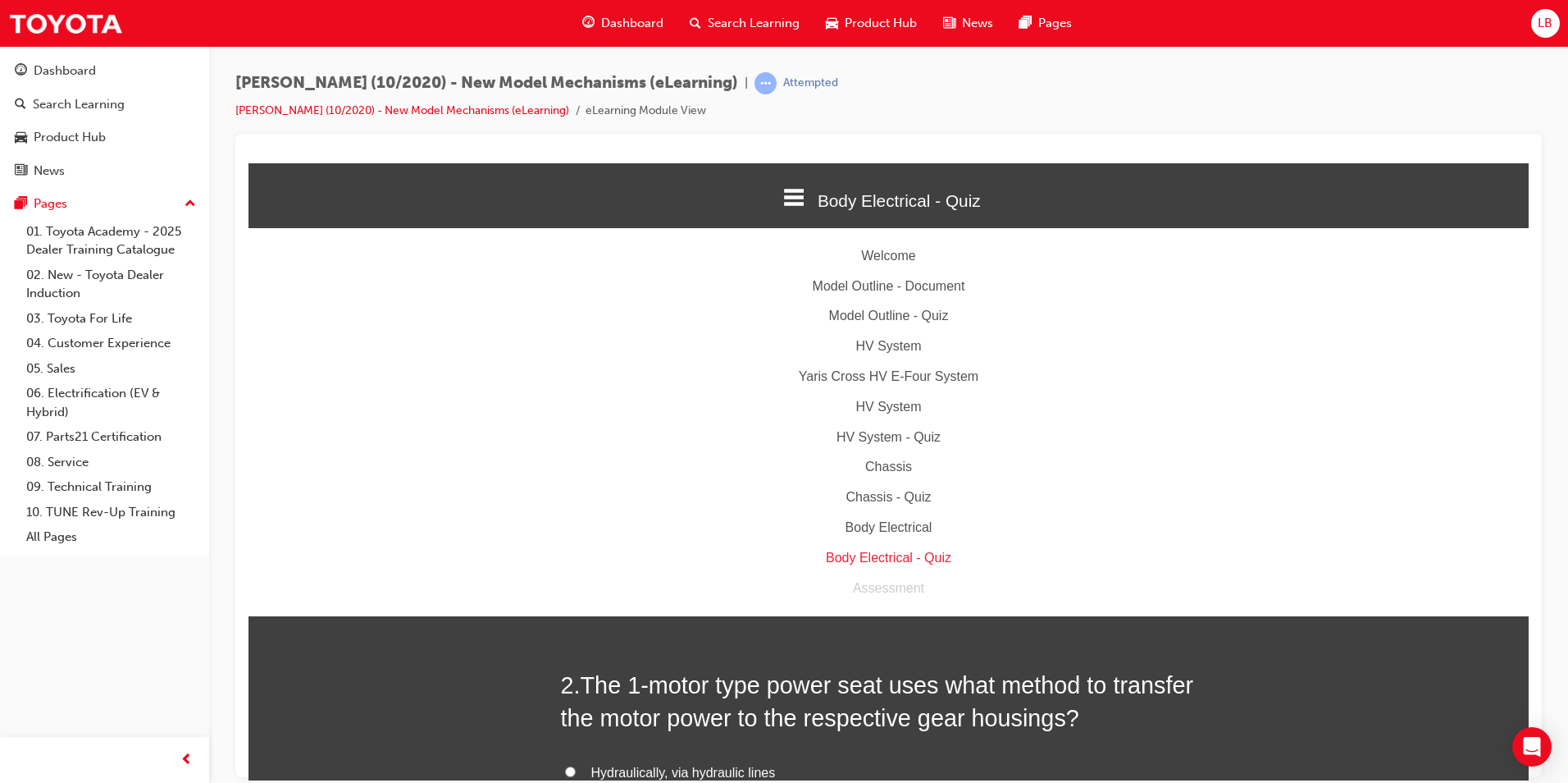
click at [882, 535] on div "Body Electrical" at bounding box center [888, 527] width 1281 height 24
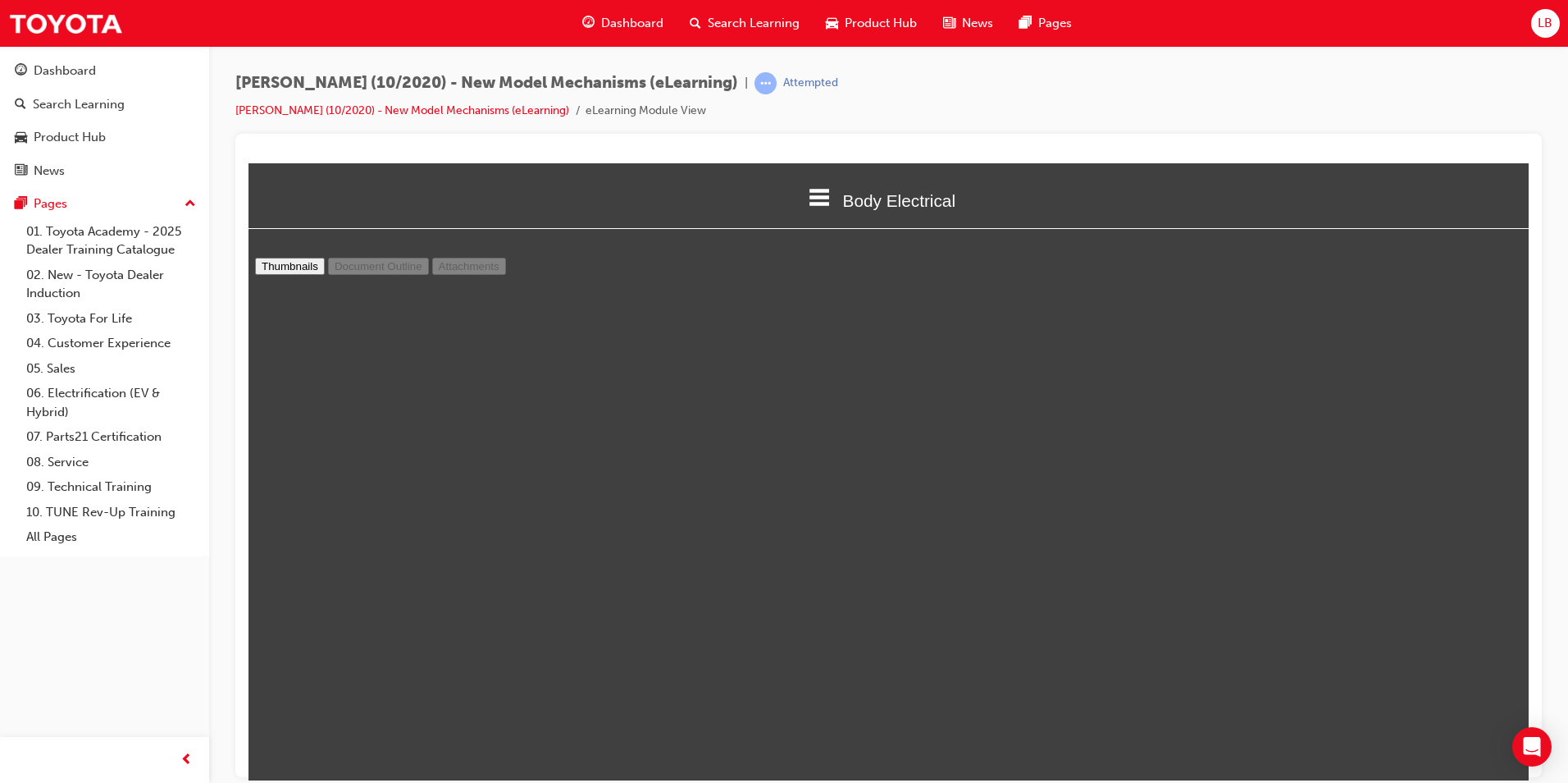
scroll to position [9542, 0]
type input "25"
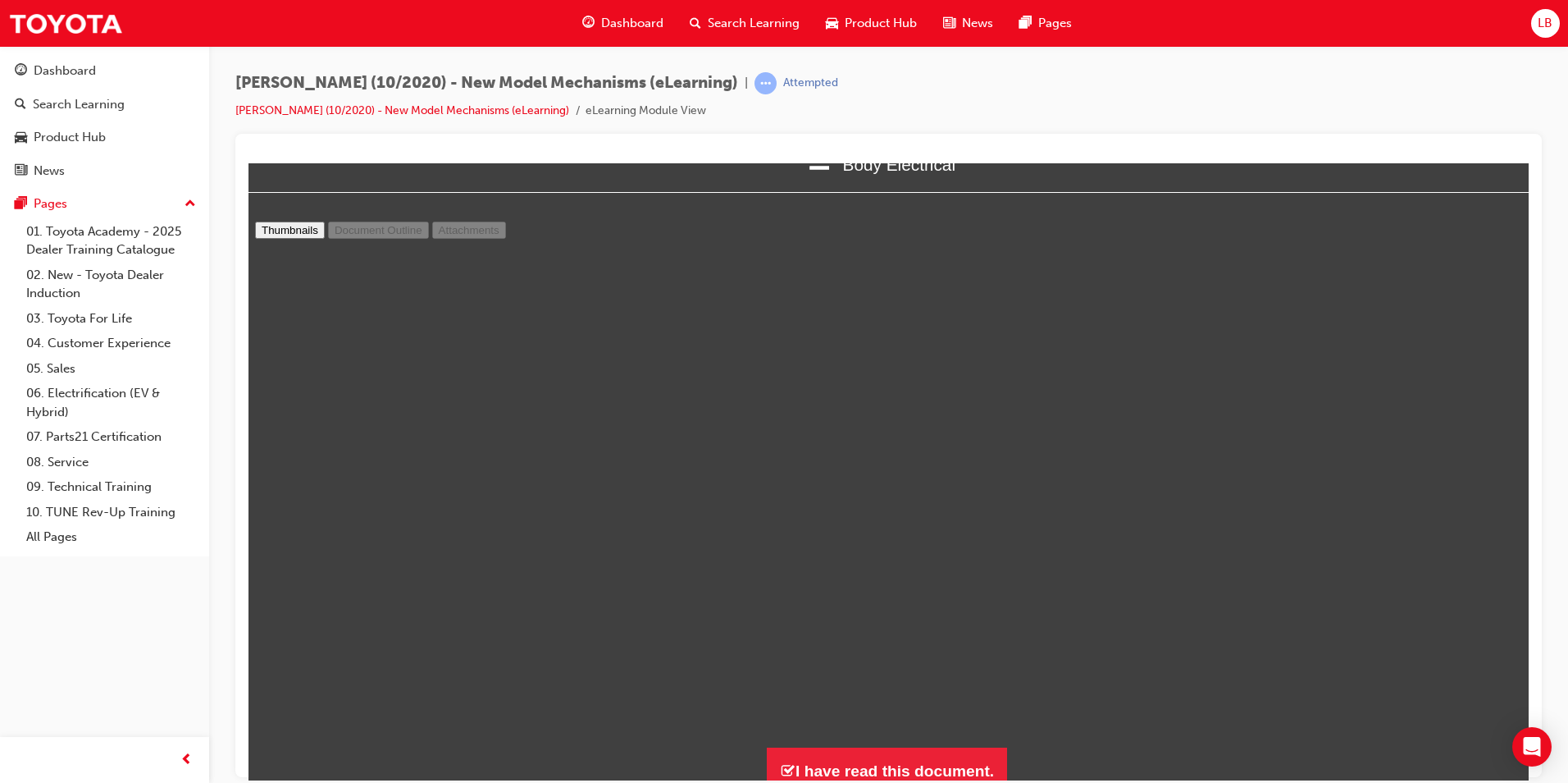
scroll to position [49, 0]
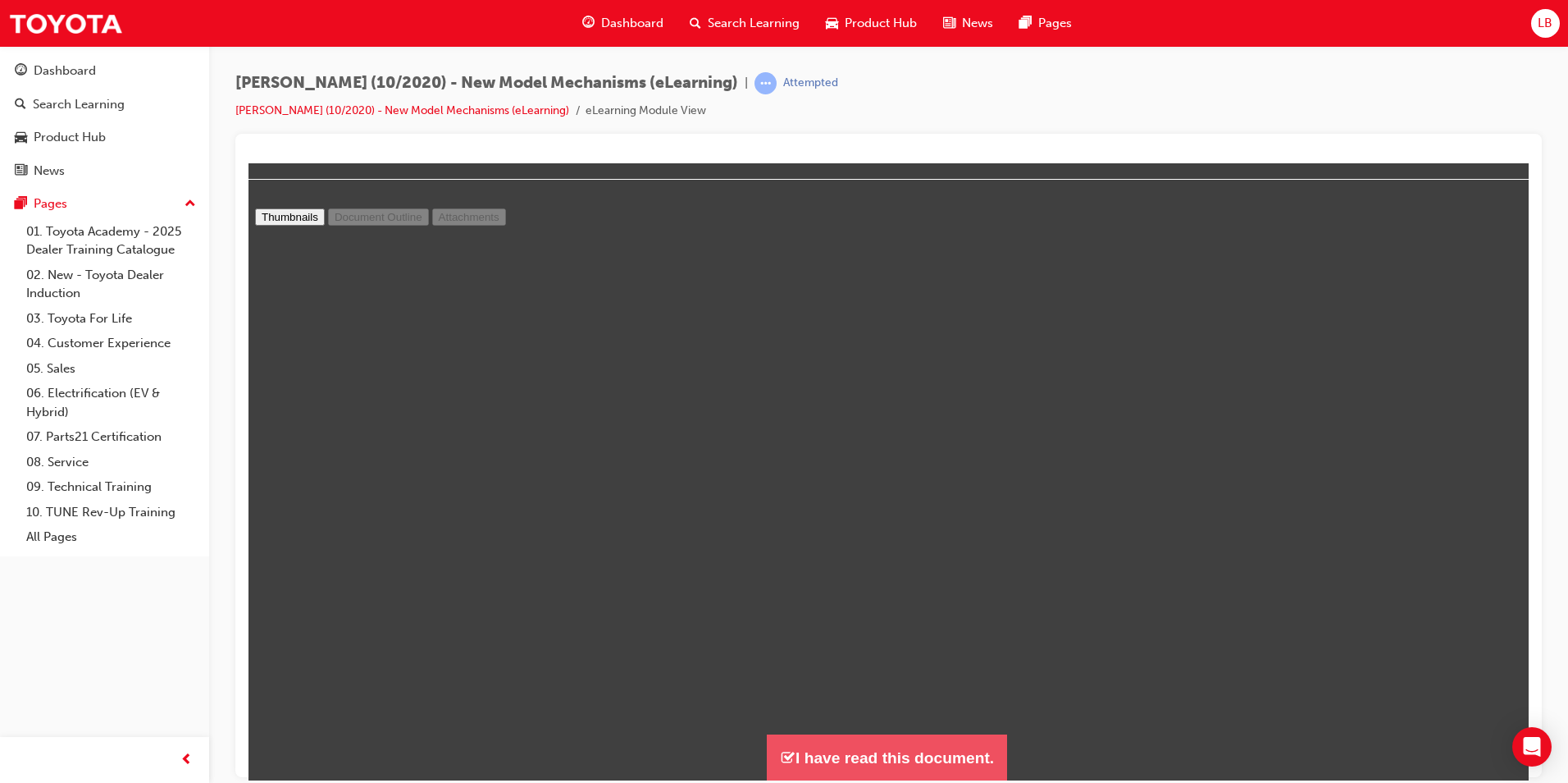
click at [909, 767] on button "I have read this document." at bounding box center [886, 757] width 241 height 47
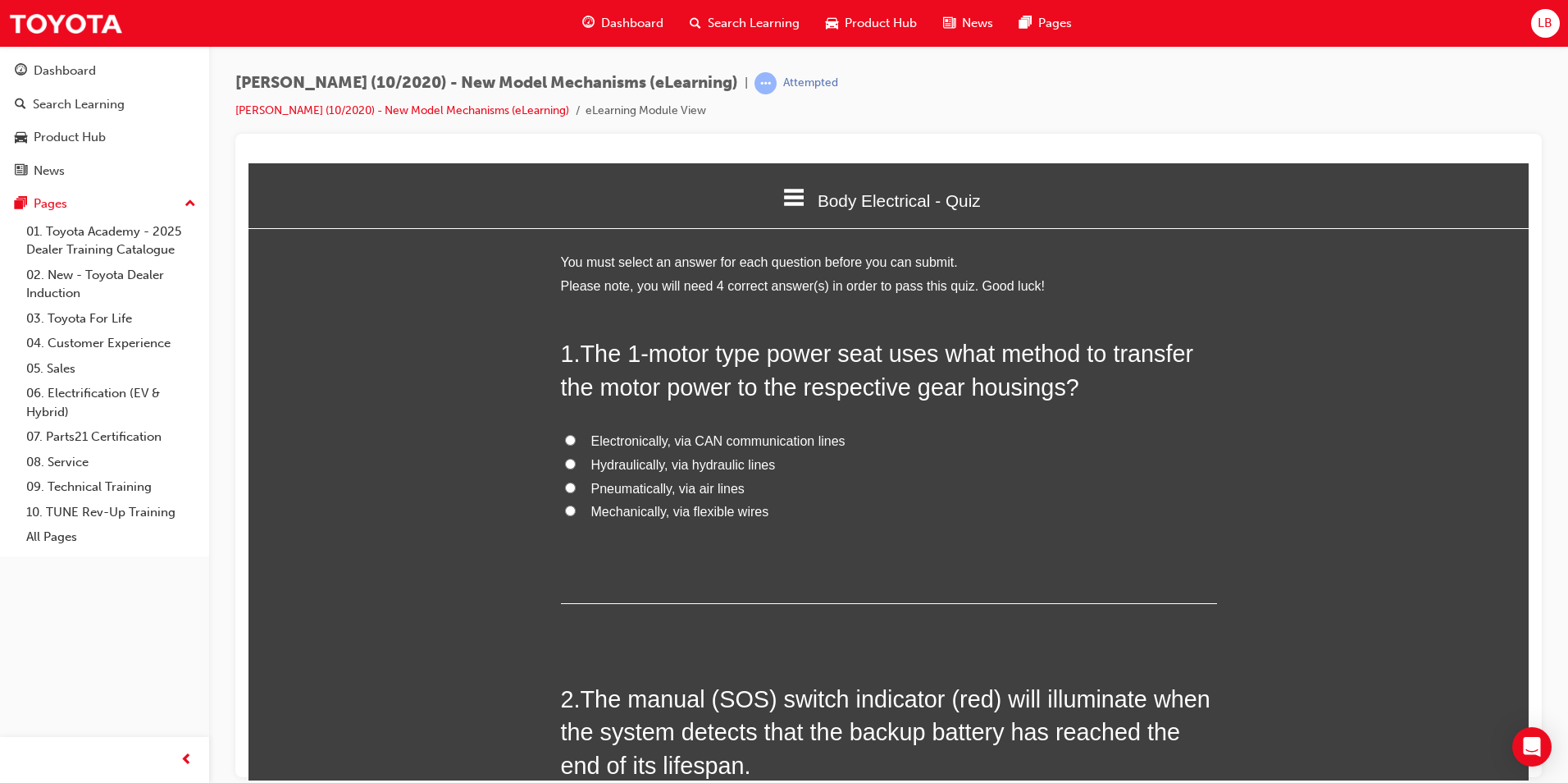
click at [620, 509] on span "Mechanically, via flexible wires" at bounding box center [681, 511] width 178 height 14
click at [576, 509] on input "Mechanically, via flexible wires" at bounding box center [570, 509] width 11 height 11
radio input "true"
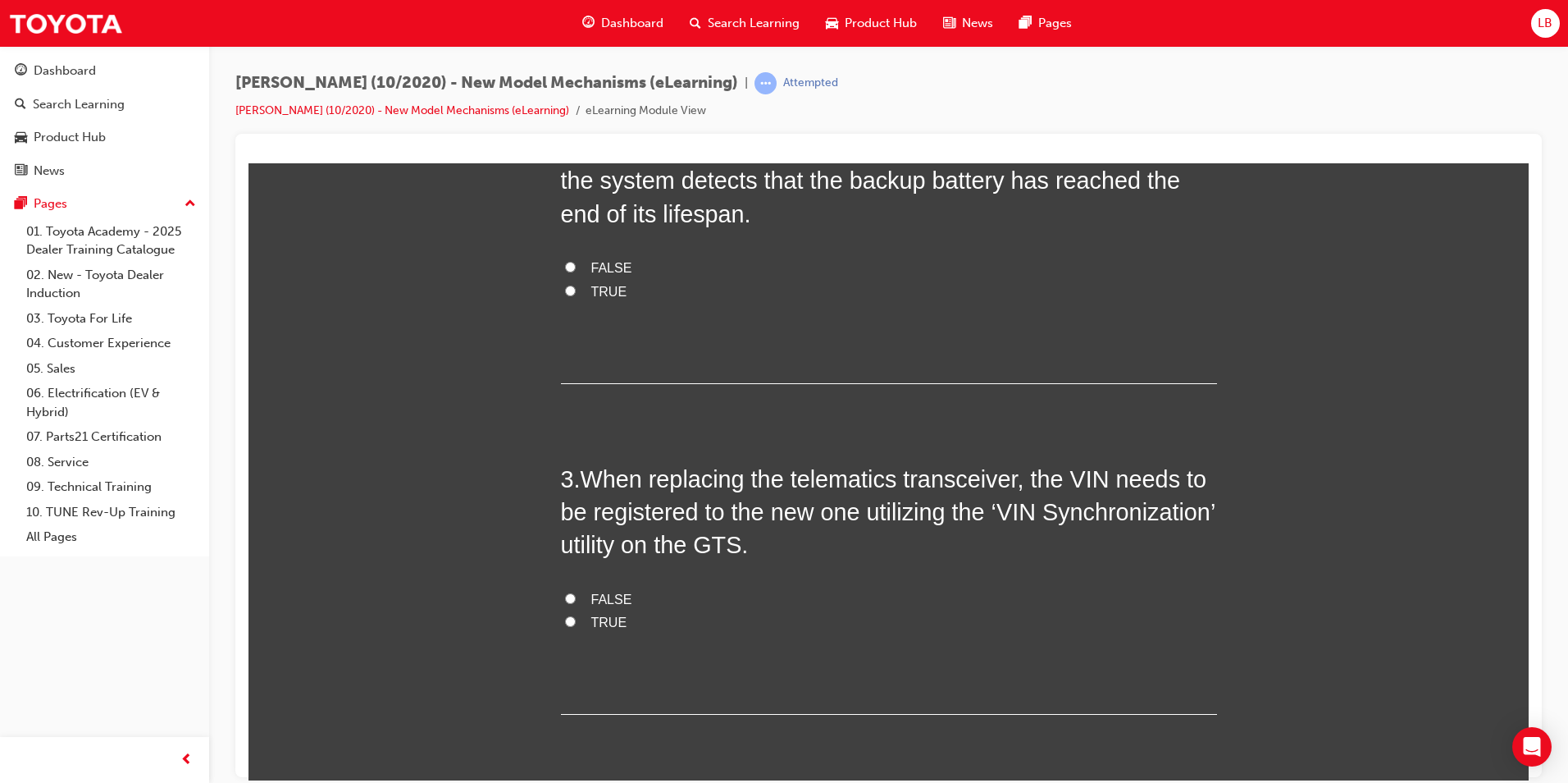
scroll to position [574, 0]
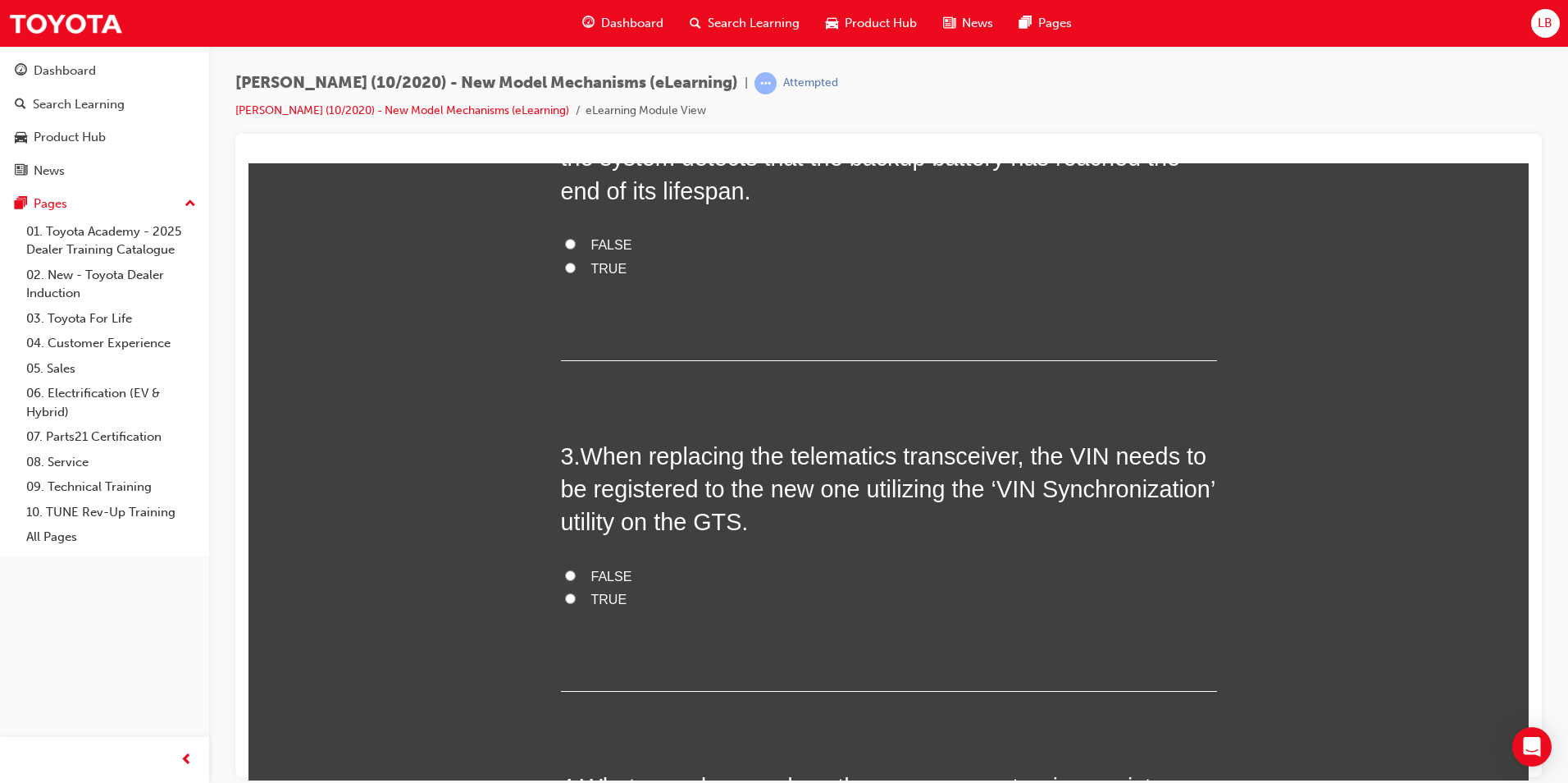
click at [603, 598] on span "TRUE" at bounding box center [610, 599] width 36 height 14
click at [576, 598] on input "TRUE" at bounding box center [570, 597] width 11 height 11
radio input "true"
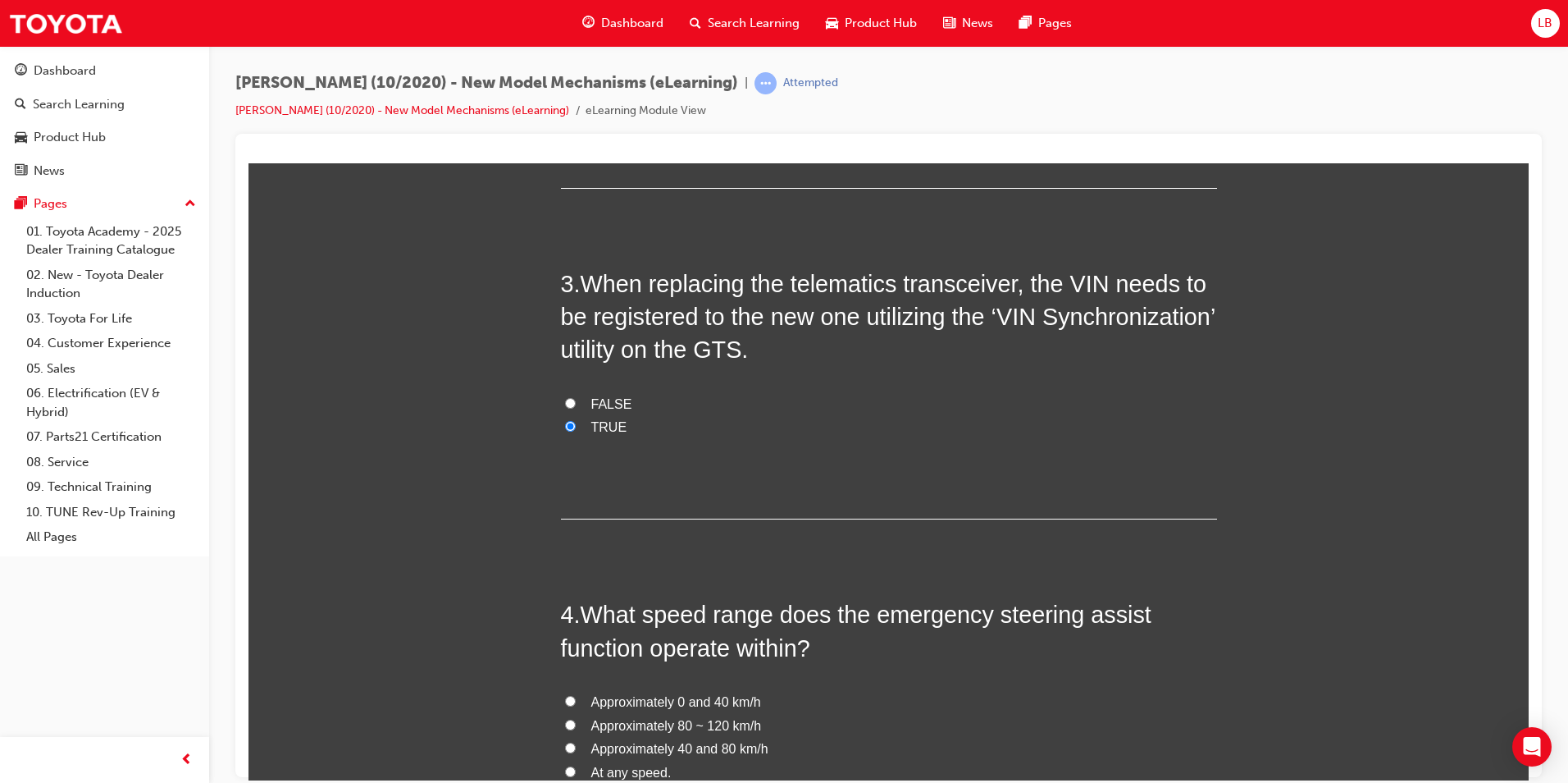
scroll to position [821, 0]
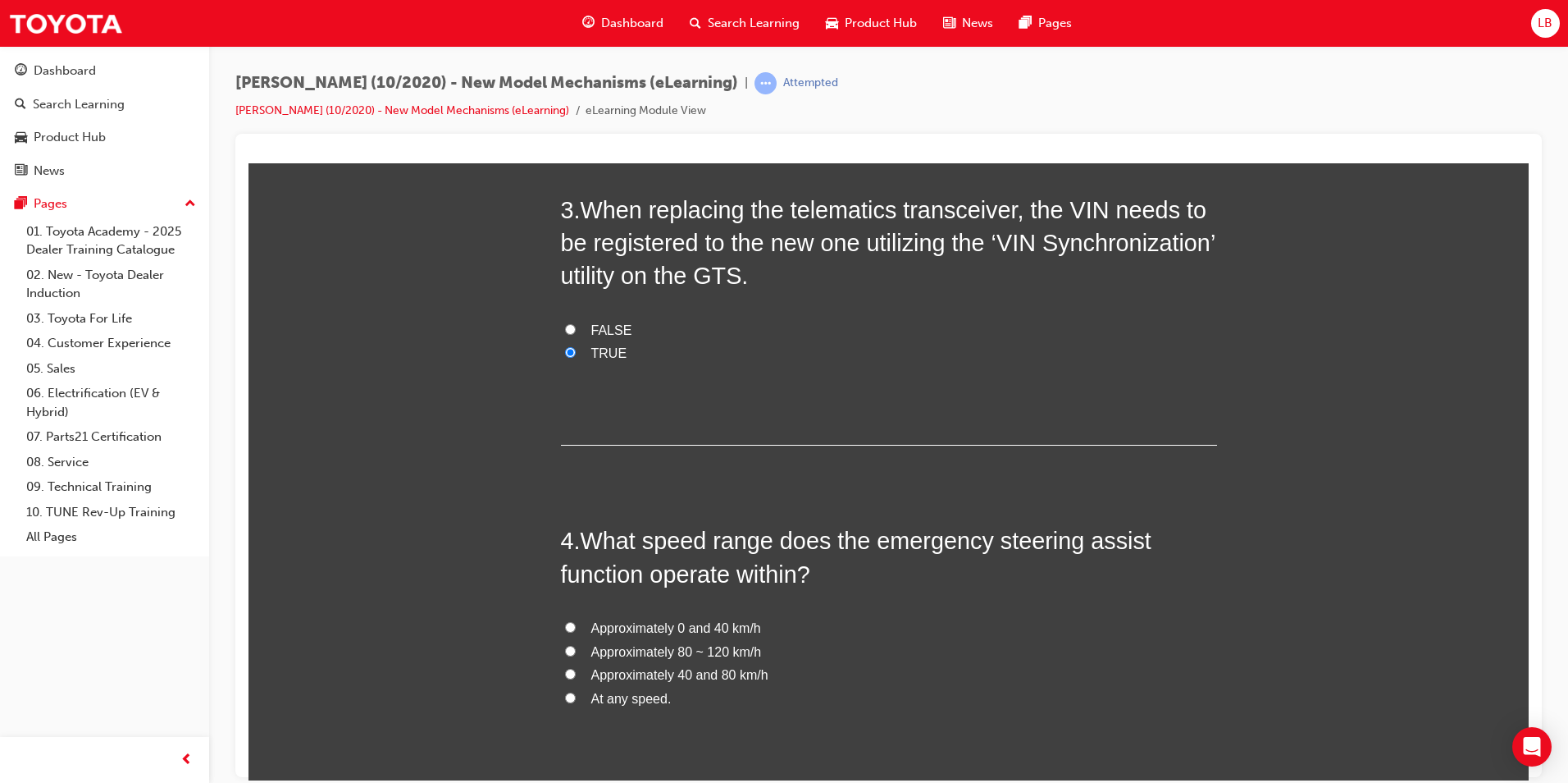
click at [642, 675] on span "Approximately 40 and 80 km/h" at bounding box center [681, 674] width 178 height 14
click at [576, 675] on input "Approximately 40 and 80 km/h" at bounding box center [570, 673] width 11 height 11
radio input "true"
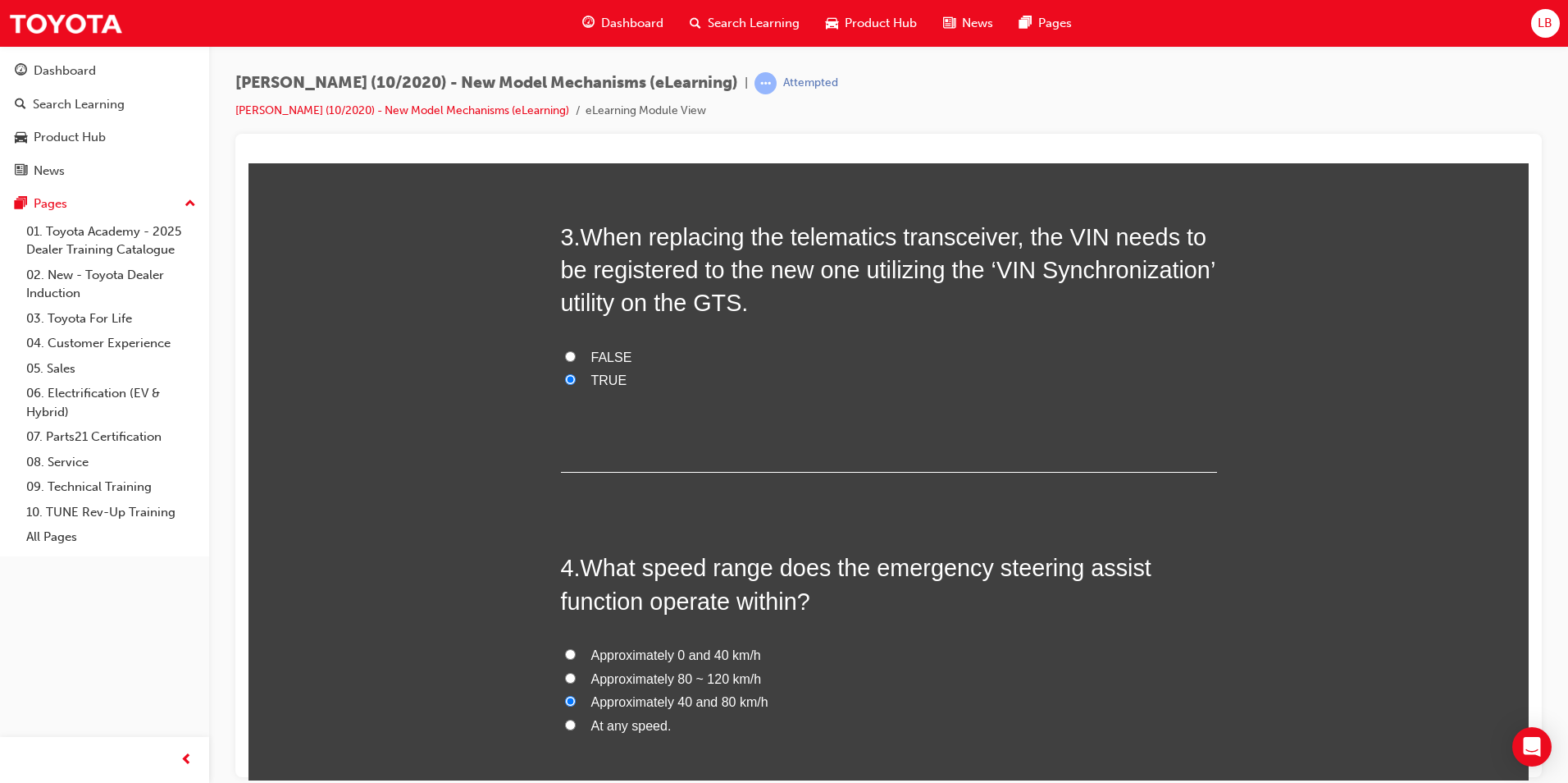
scroll to position [463, 0]
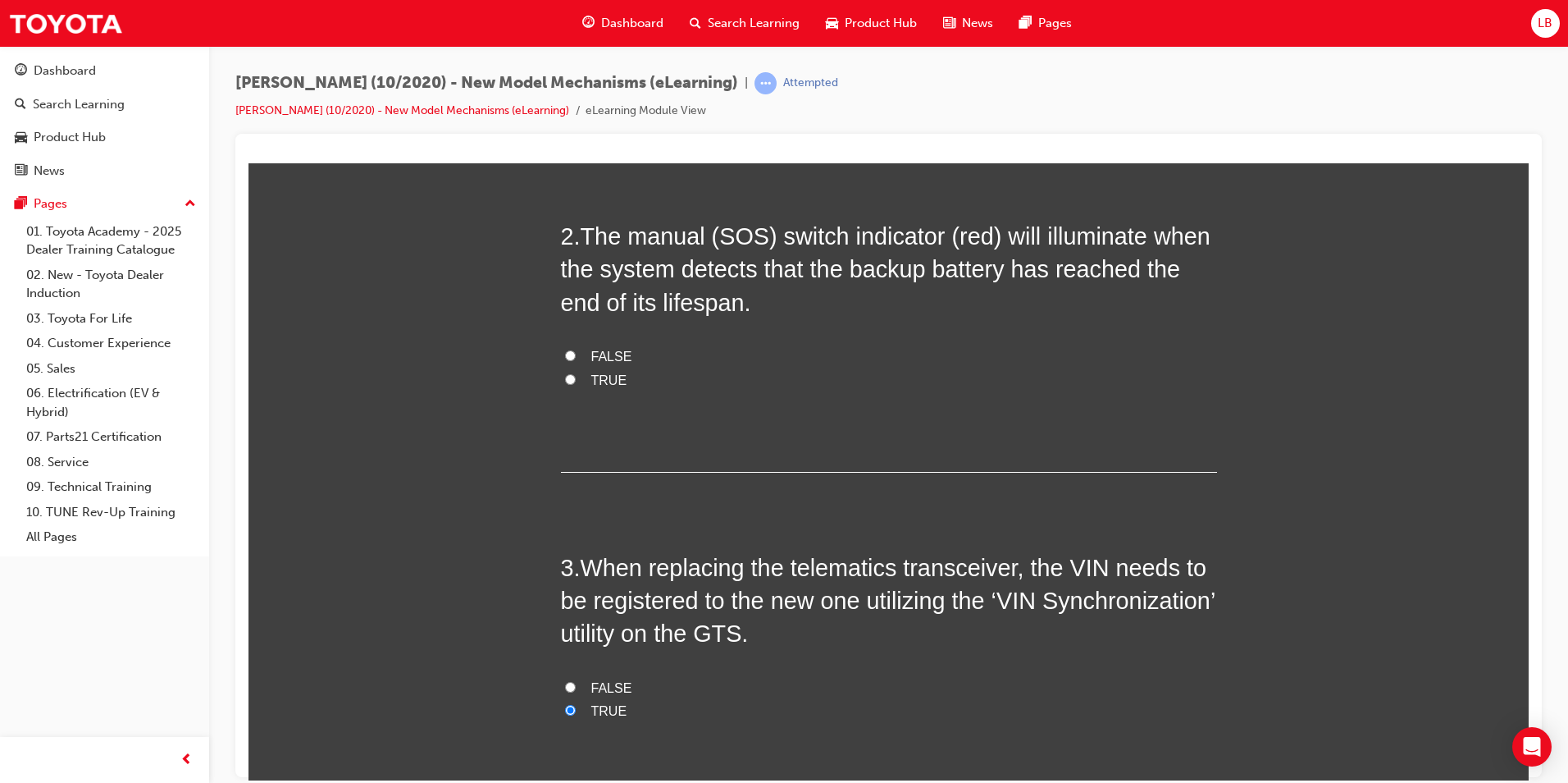
click at [592, 360] on span "FALSE" at bounding box center [612, 356] width 41 height 14
click at [576, 360] on input "FALSE" at bounding box center [570, 355] width 11 height 11
radio input "true"
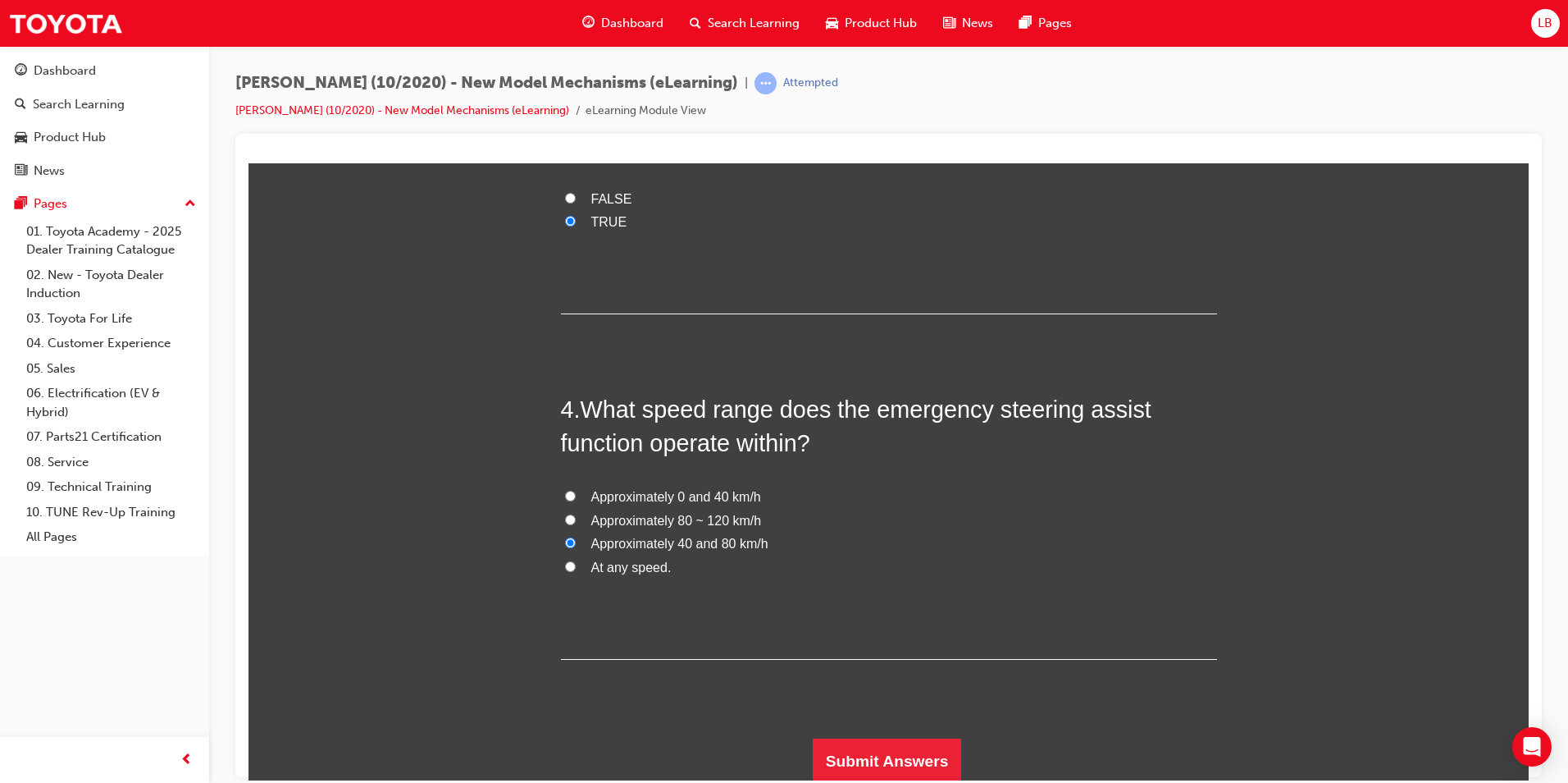
scroll to position [956, 0]
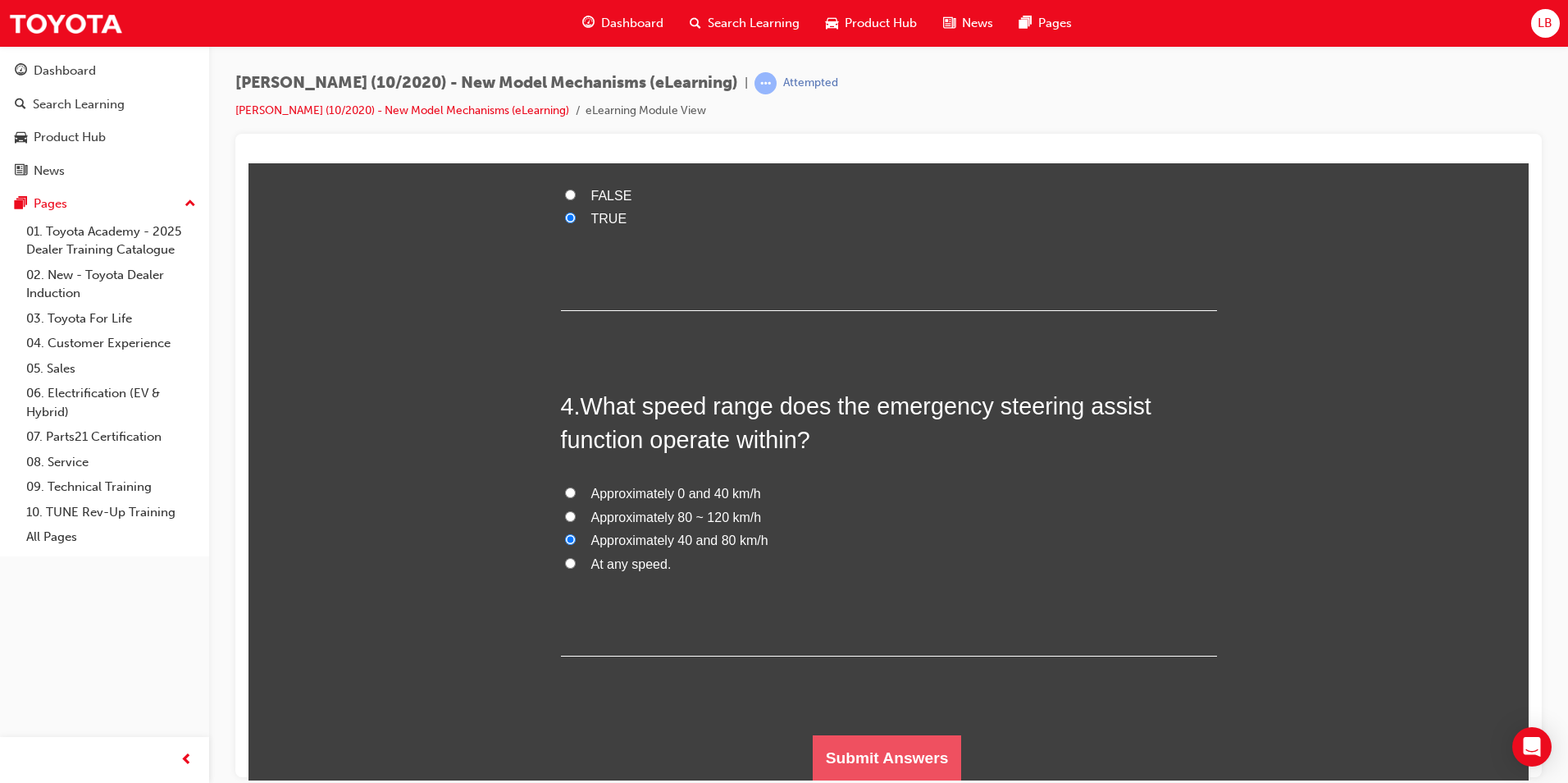
click at [893, 750] on button "Submit Answers" at bounding box center [887, 758] width 150 height 46
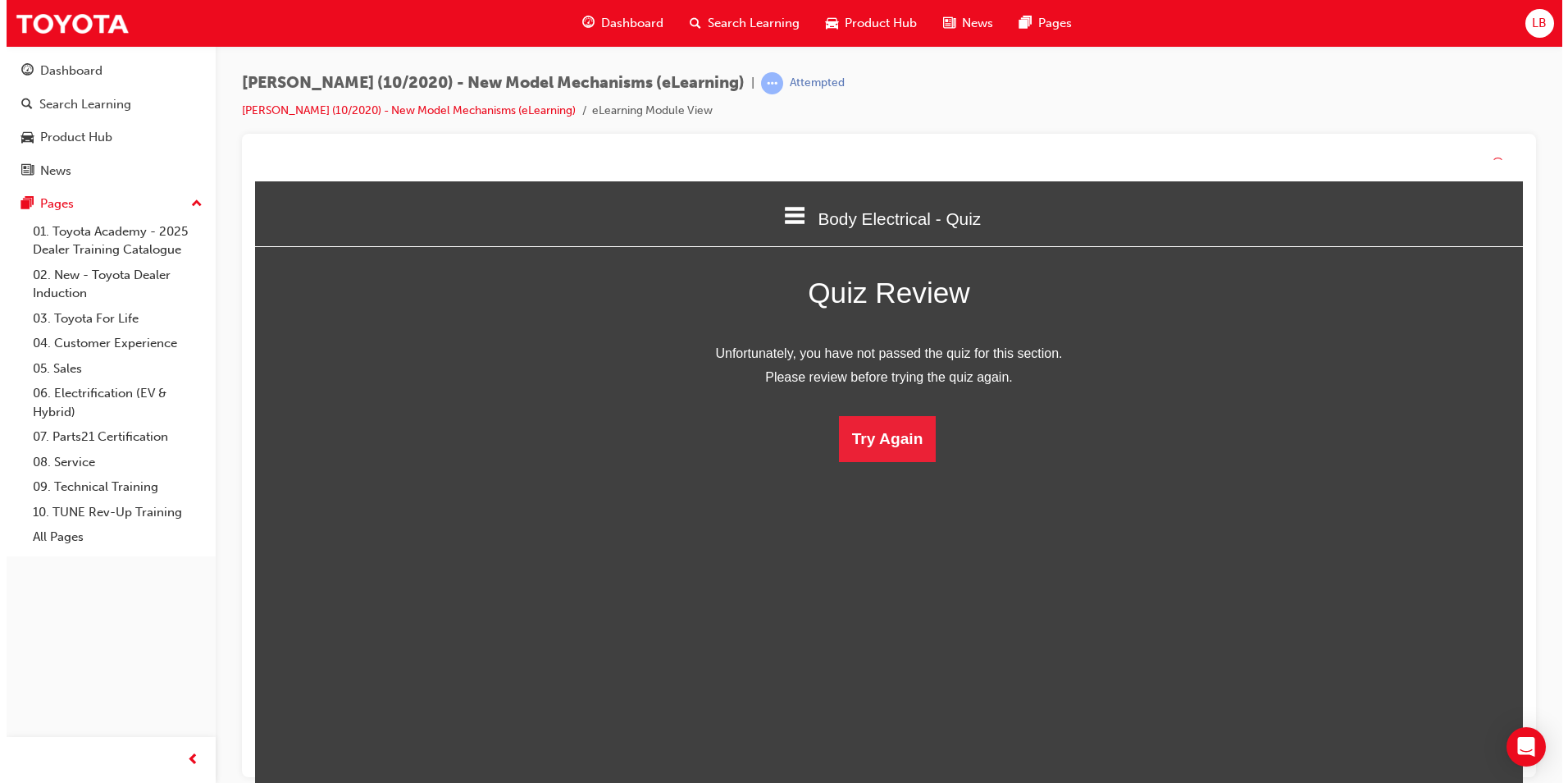
scroll to position [219, 1306]
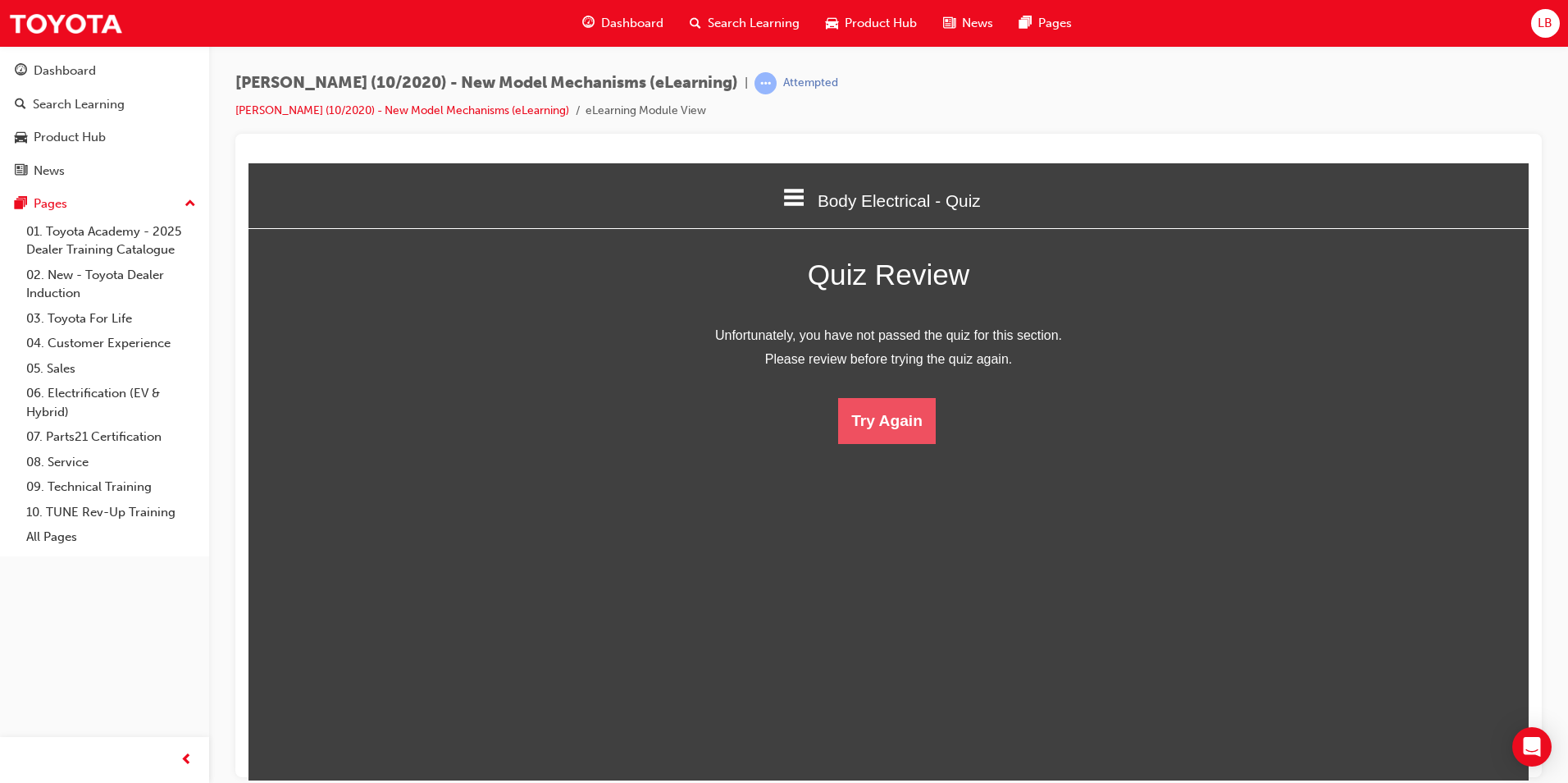
click at [891, 414] on button "Try Again" at bounding box center [887, 420] width 98 height 46
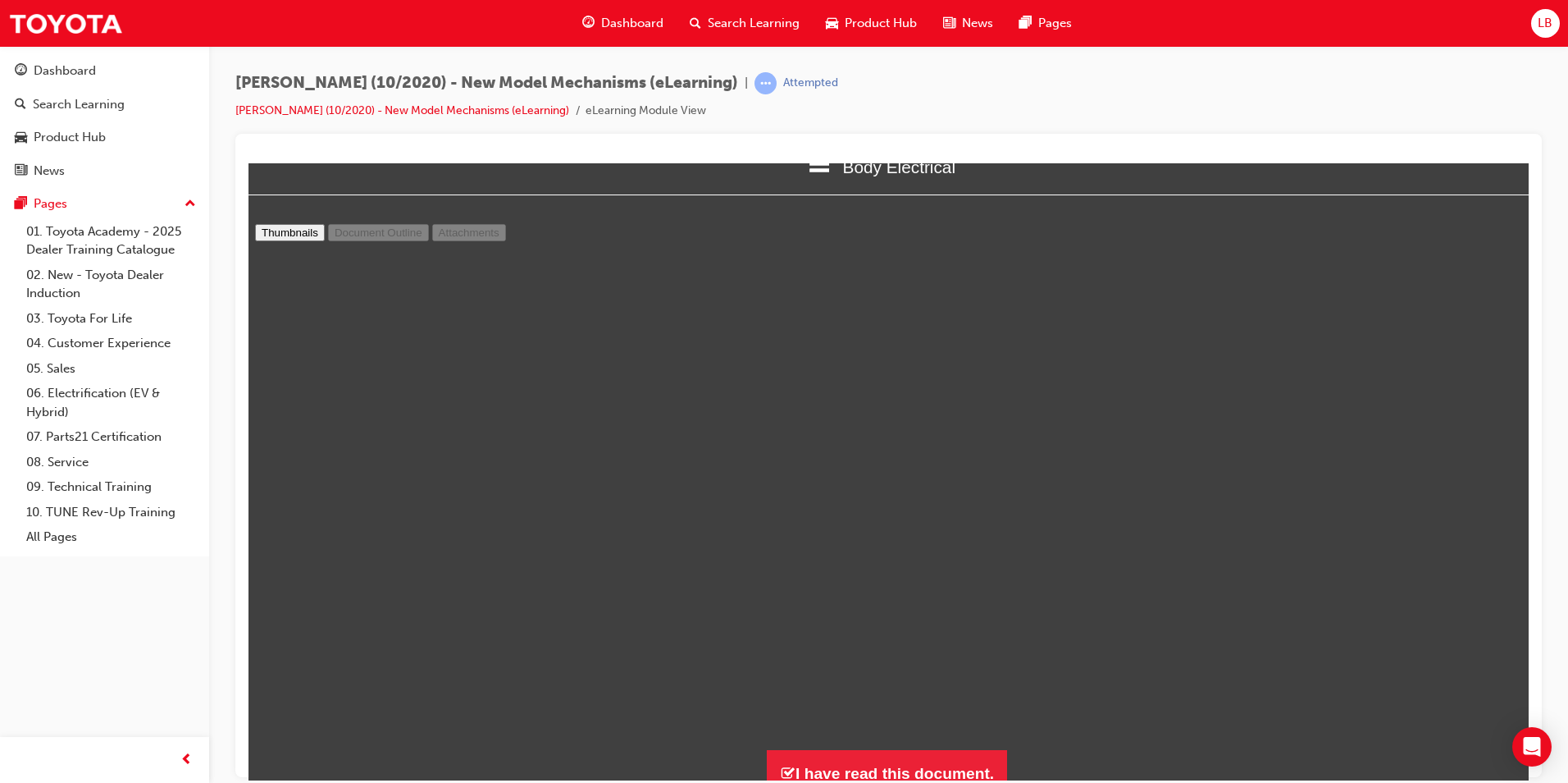
scroll to position [49, 0]
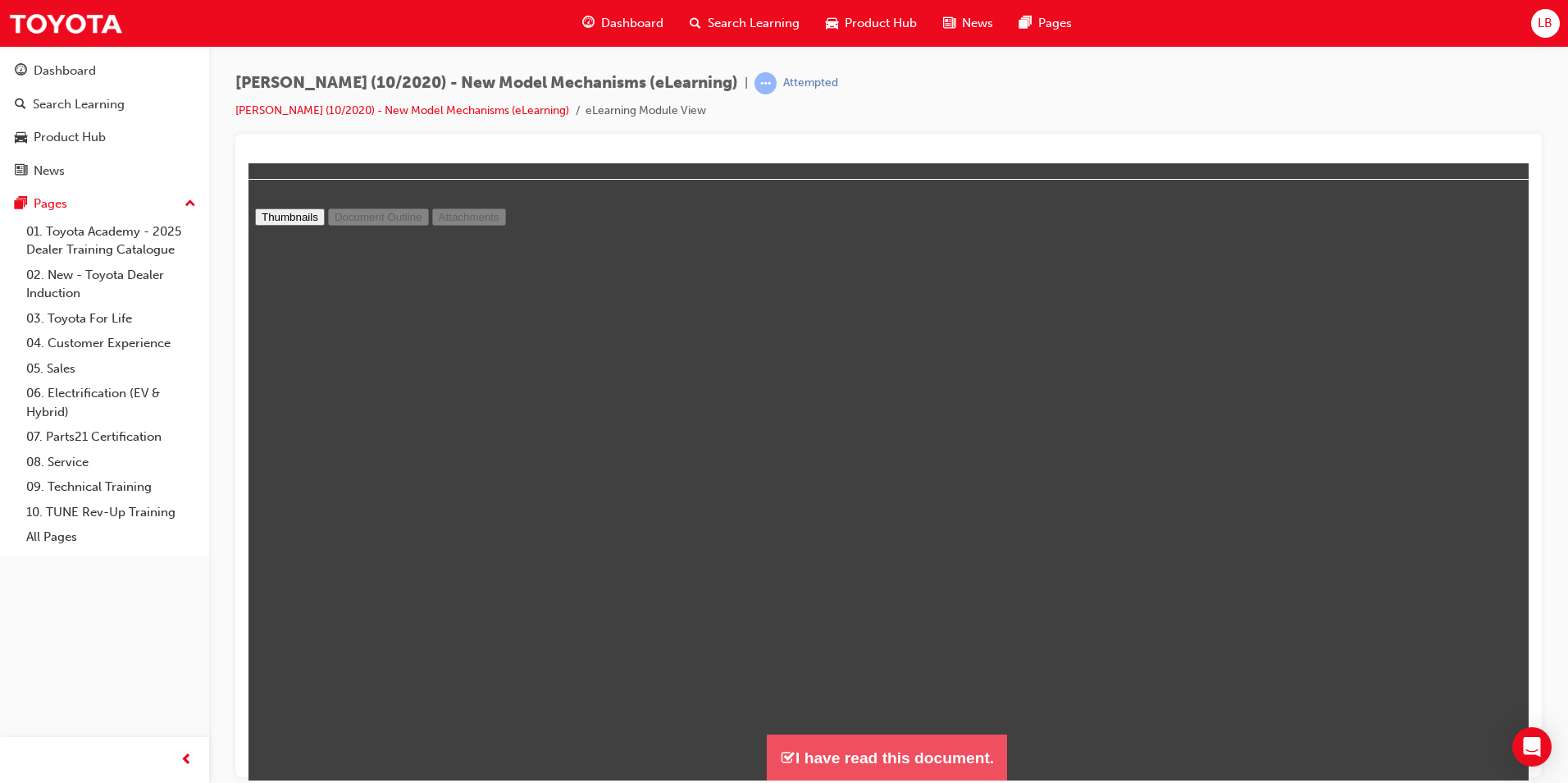
click at [928, 741] on button "I have read this document." at bounding box center [886, 757] width 241 height 47
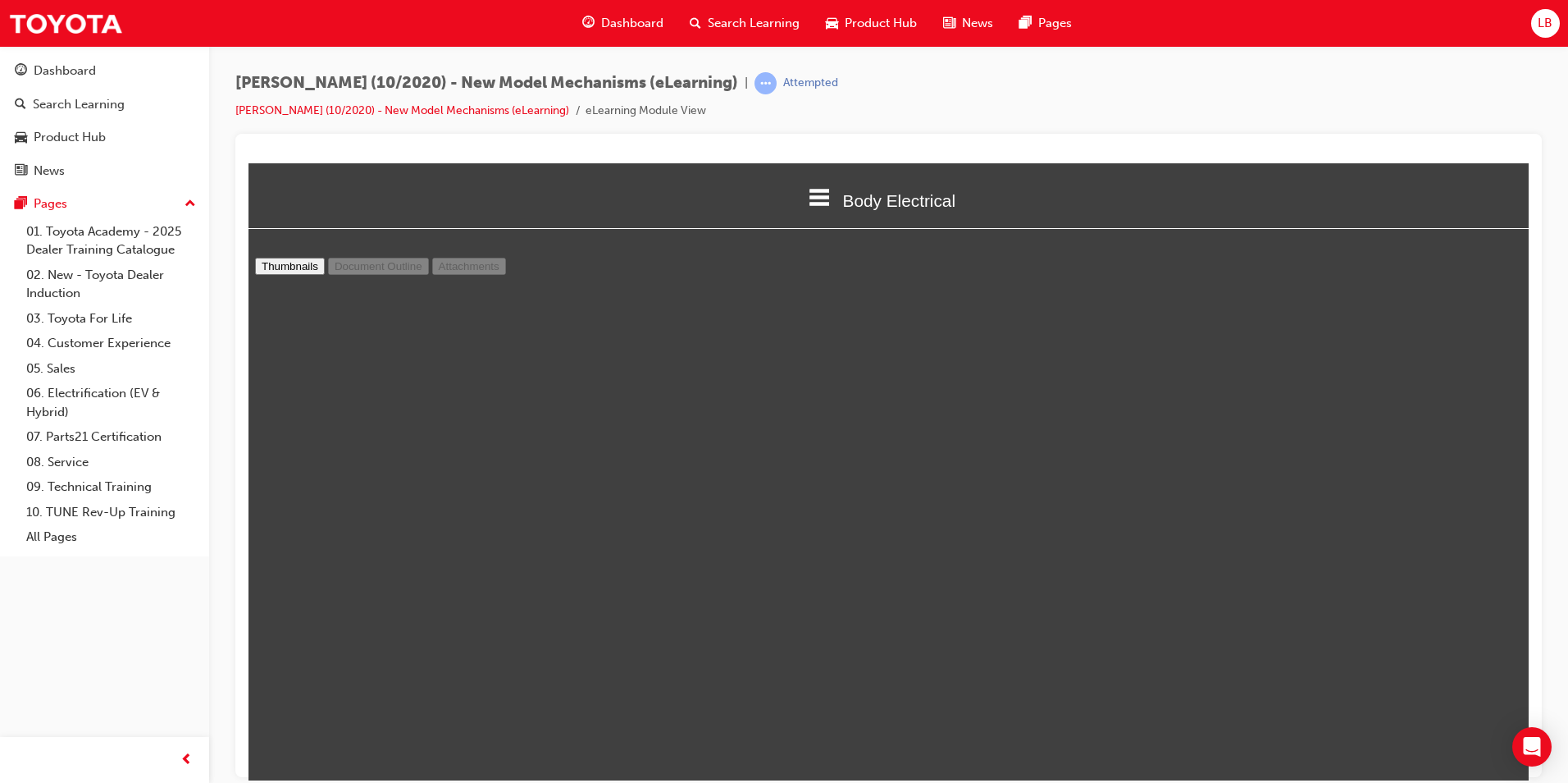
scroll to position [1512, 1294]
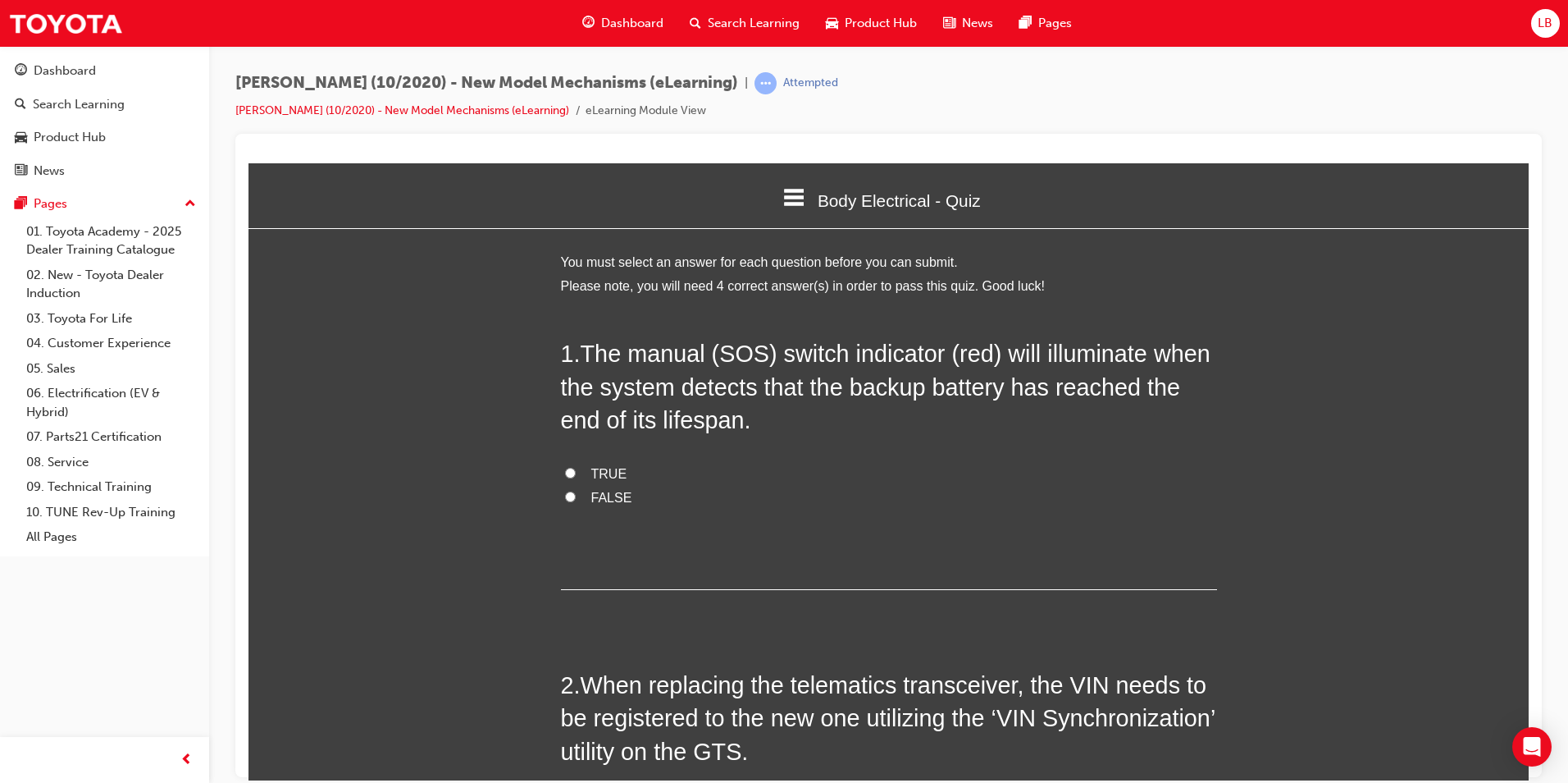
click at [599, 477] on span "TRUE" at bounding box center [610, 473] width 36 height 14
click at [576, 477] on input "TRUE" at bounding box center [570, 472] width 11 height 11
radio input "true"
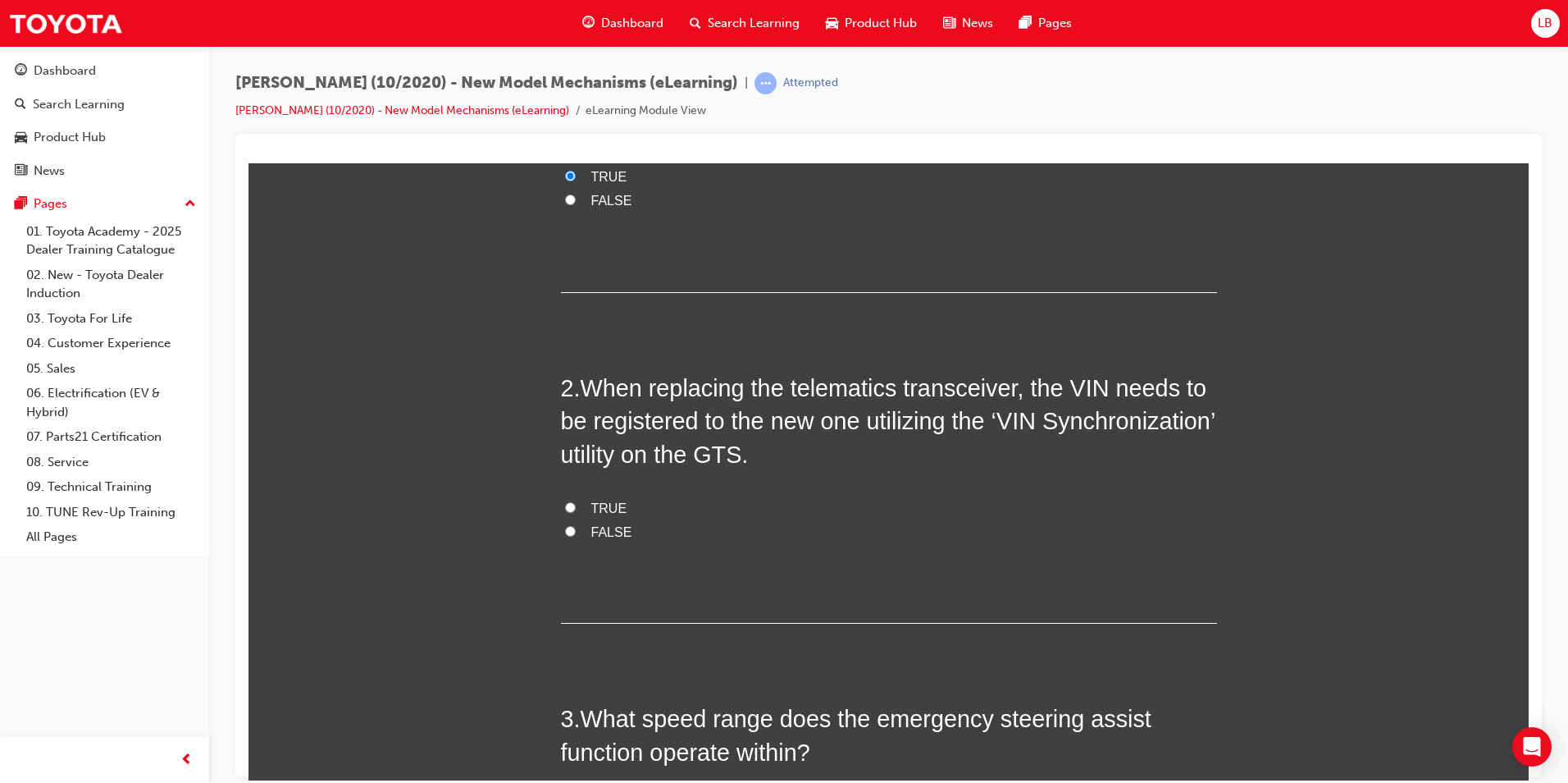
scroll to position [329, 0]
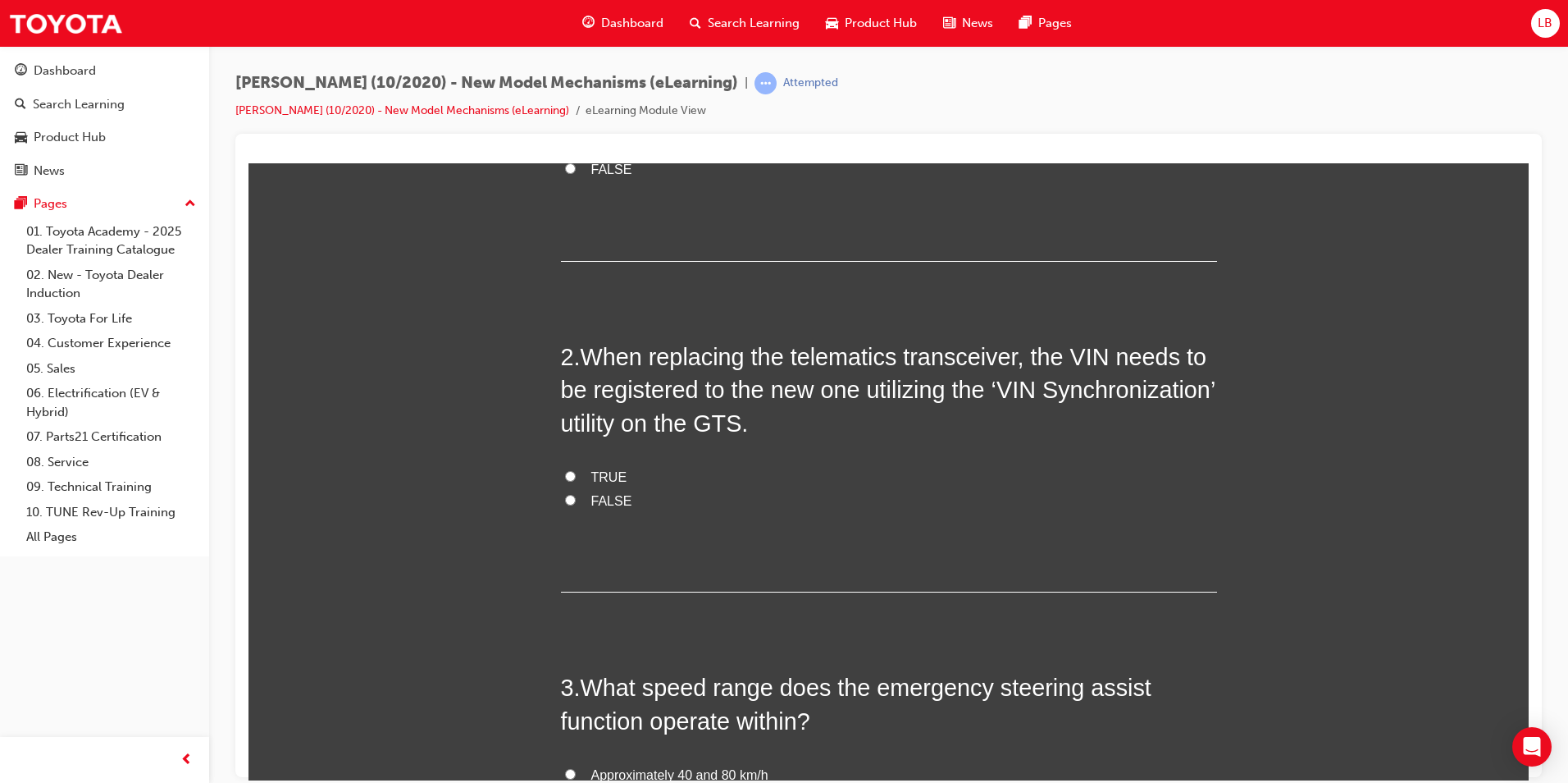
click at [599, 472] on span "TRUE" at bounding box center [610, 476] width 36 height 14
click at [576, 472] on input "TRUE" at bounding box center [570, 475] width 11 height 11
radio input "true"
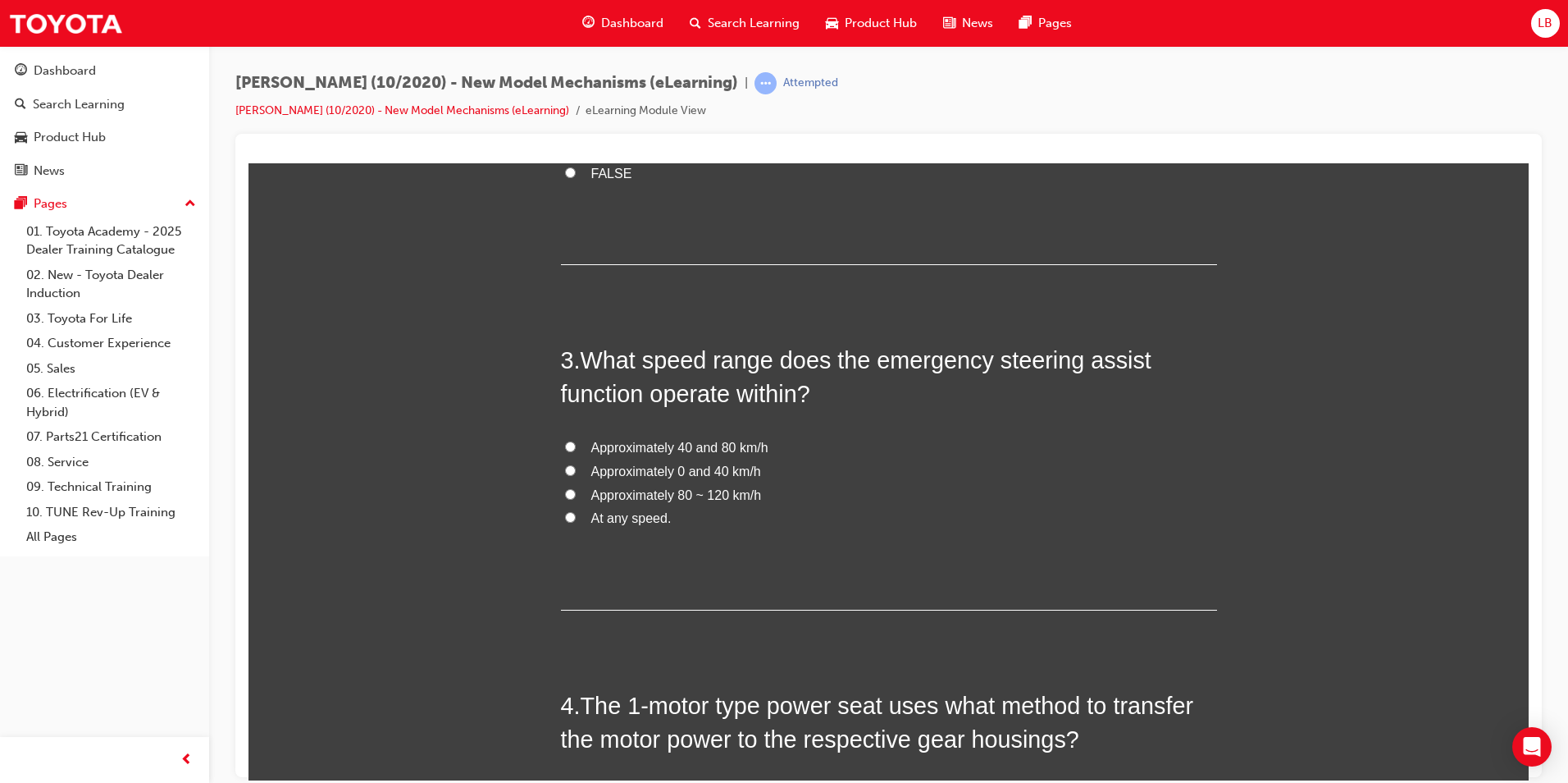
scroll to position [657, 0]
click at [666, 449] on span "Approximately 40 and 80 km/h" at bounding box center [681, 446] width 178 height 14
click at [576, 449] on input "Approximately 40 and 80 km/h" at bounding box center [570, 445] width 11 height 11
radio input "true"
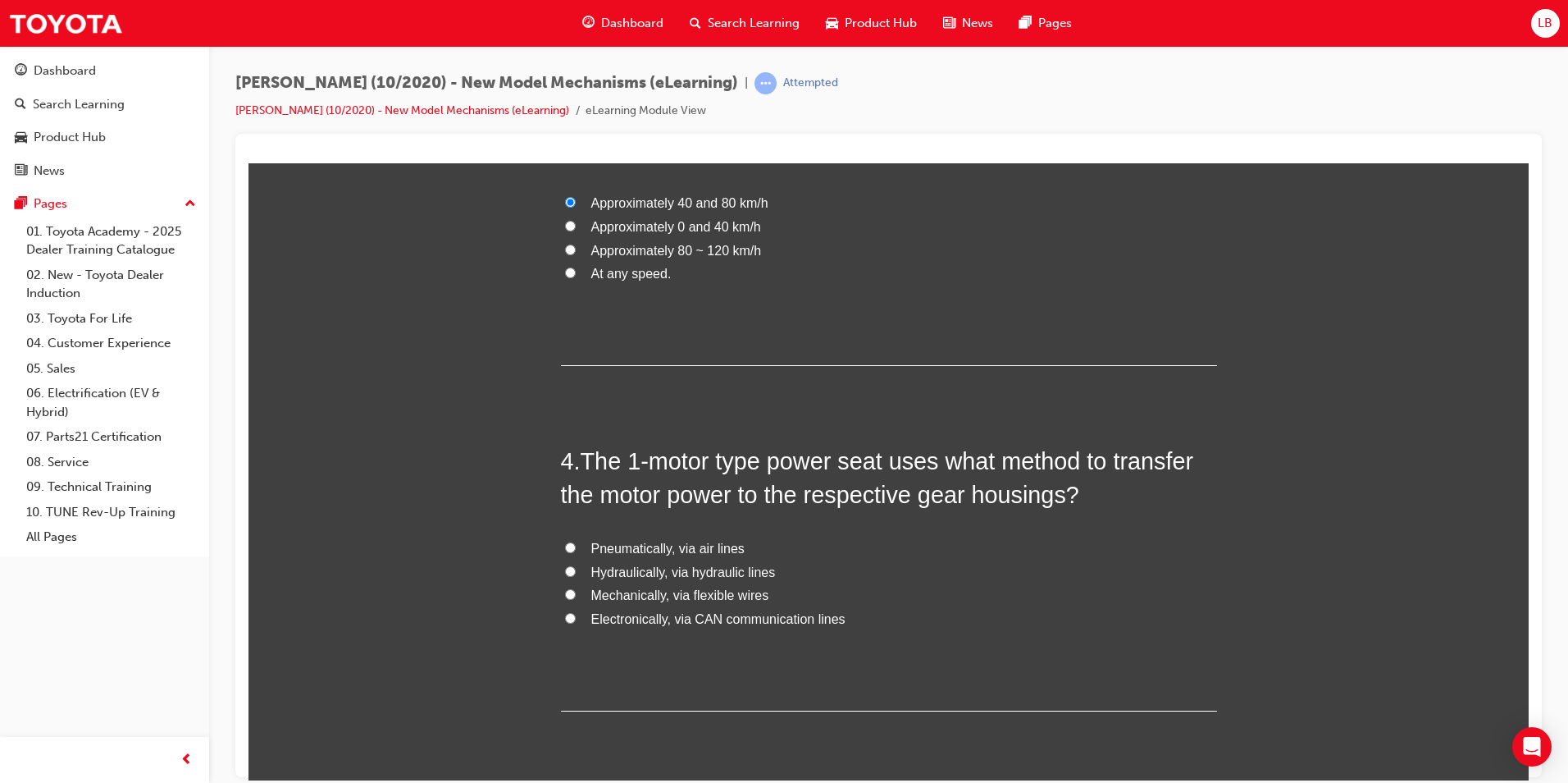
scroll to position [903, 0]
click at [657, 594] on span "Mechanically, via flexible wires" at bounding box center [681, 592] width 178 height 14
click at [576, 594] on input "Mechanically, via flexible wires" at bounding box center [570, 591] width 11 height 11
radio input "true"
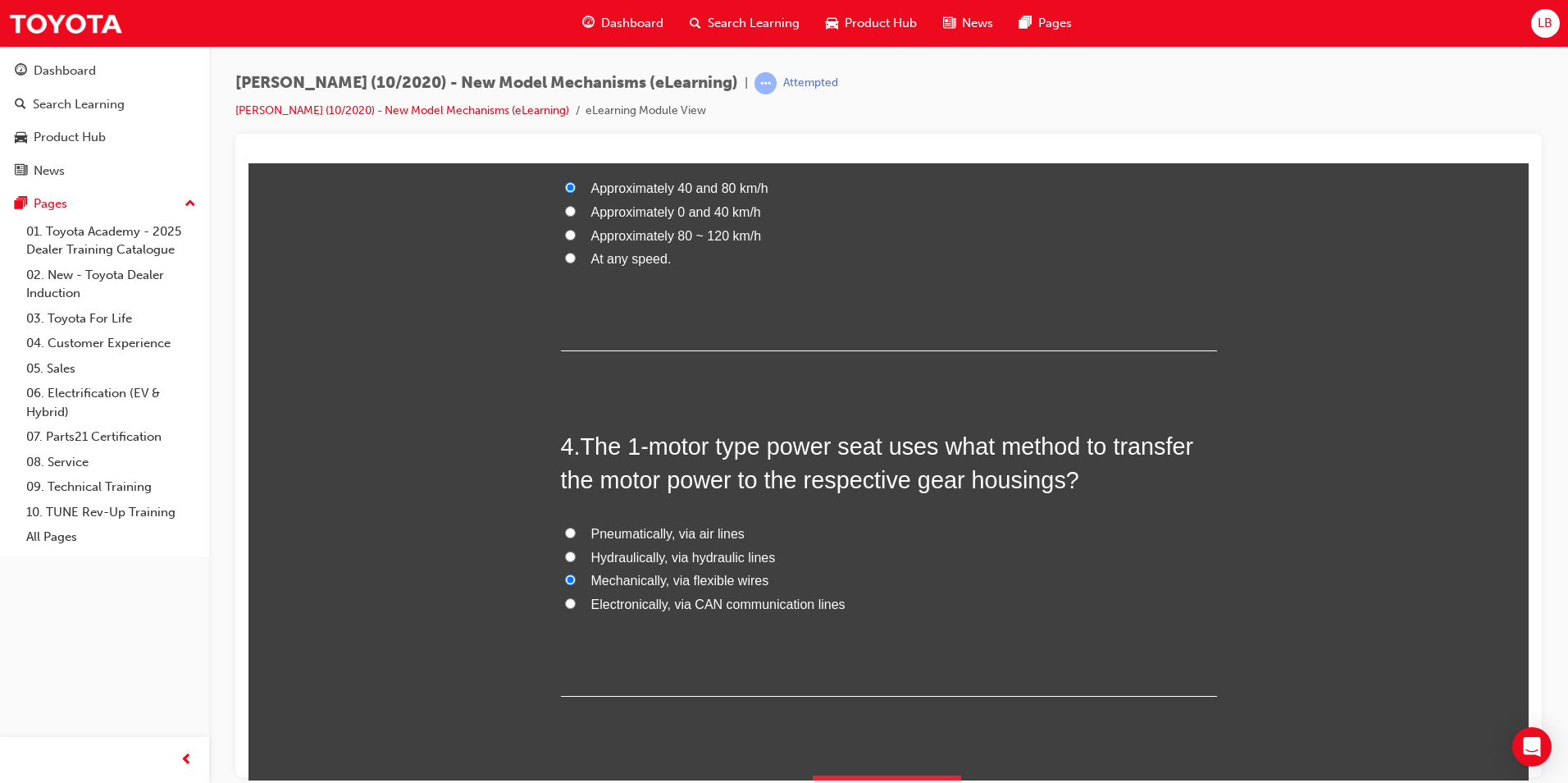
scroll to position [956, 0]
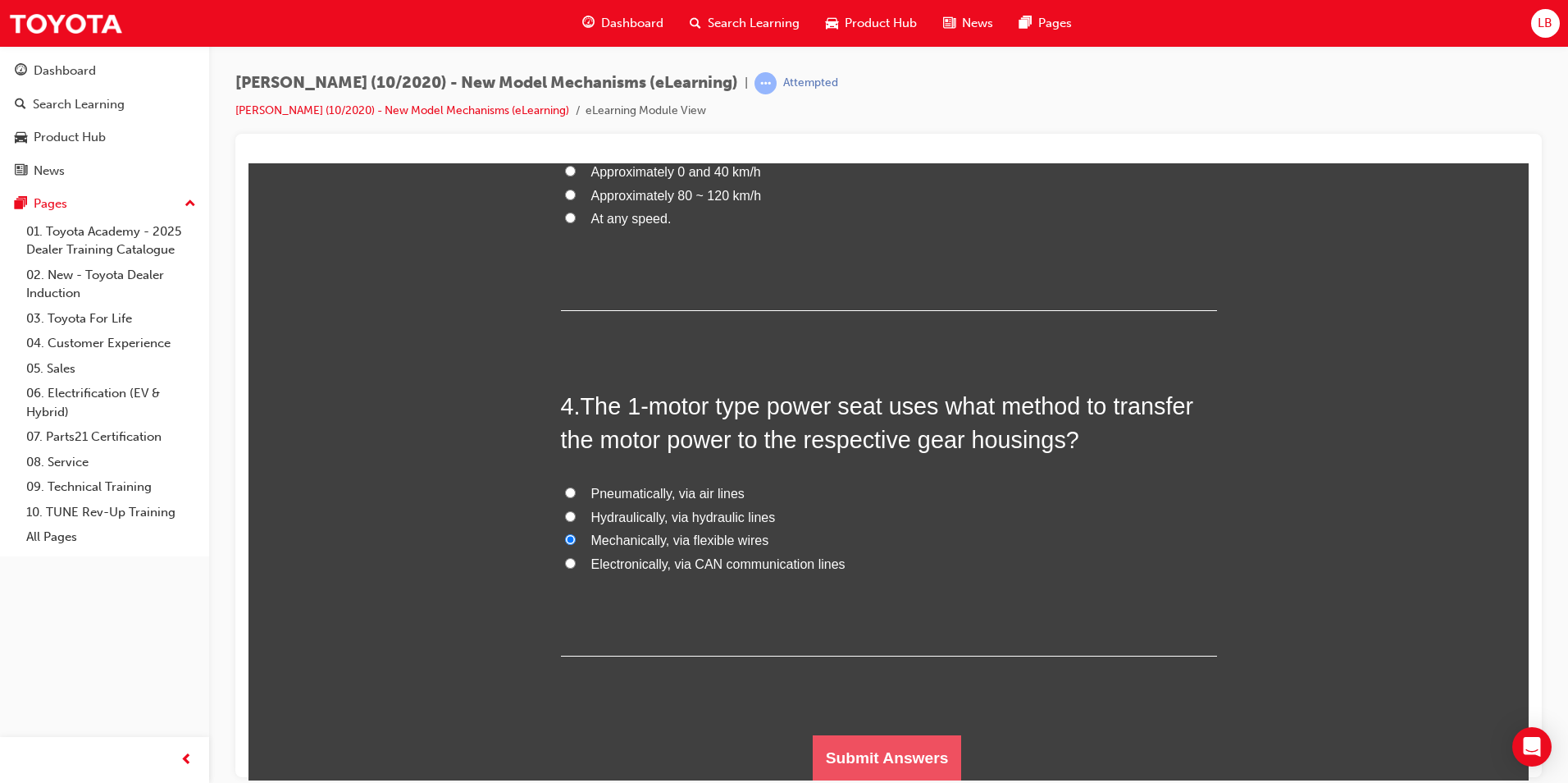
click at [888, 749] on button "Submit Answers" at bounding box center [887, 758] width 150 height 46
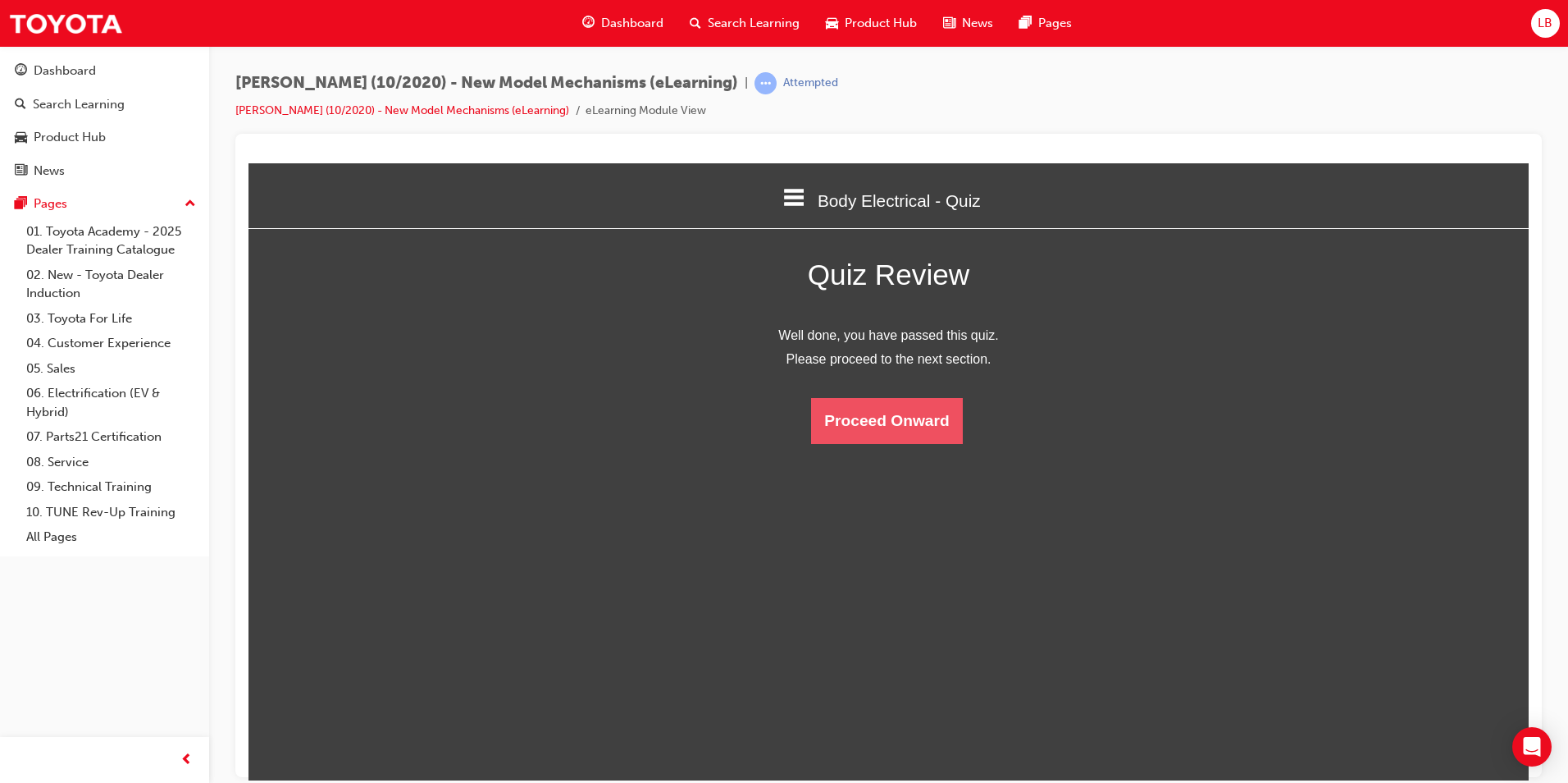
click at [888, 426] on button "Proceed Onward" at bounding box center [886, 420] width 151 height 46
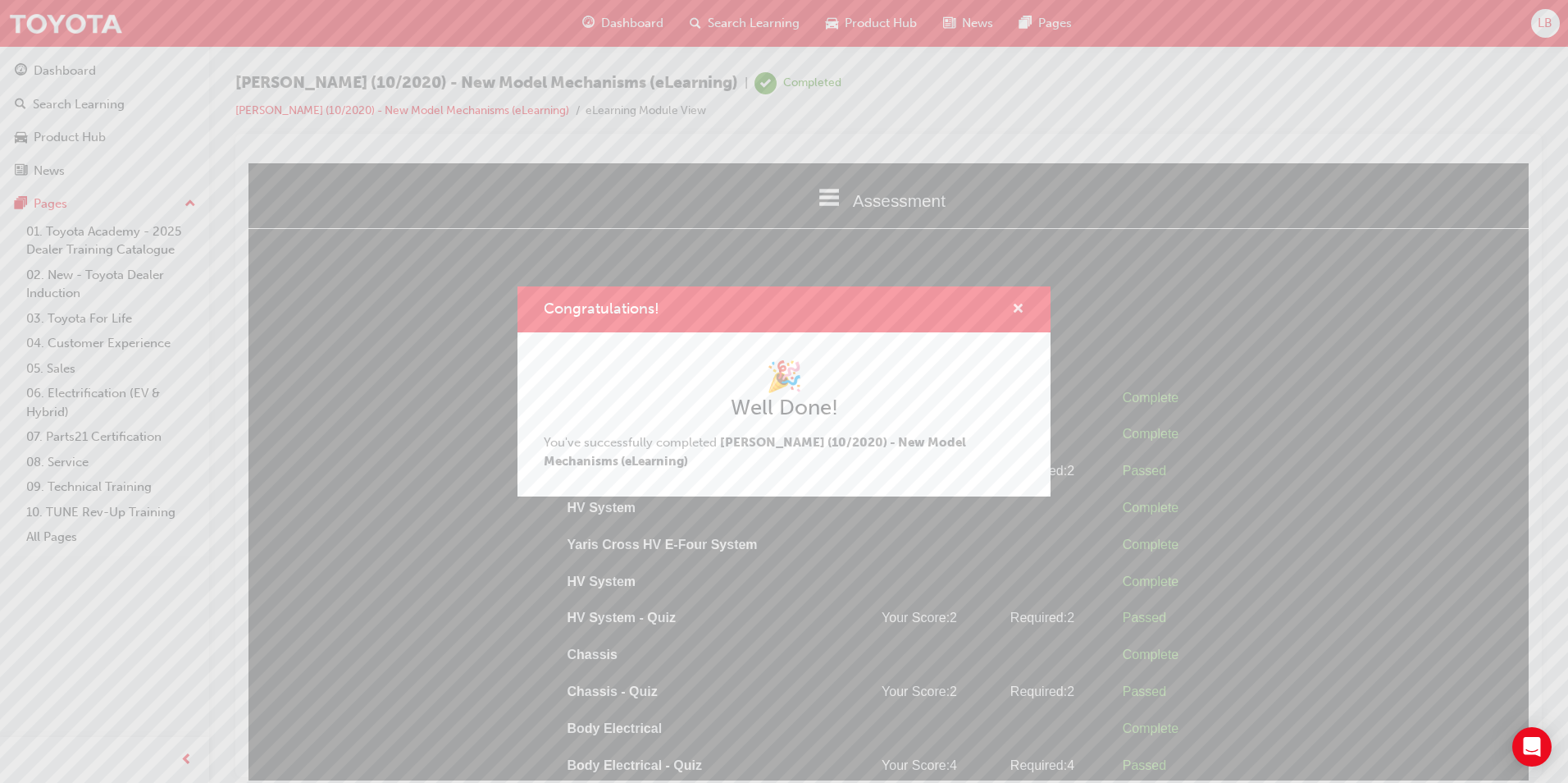
click at [1022, 311] on span "cross-icon" at bounding box center [1018, 310] width 12 height 15
